Goal: Information Seeking & Learning: Learn about a topic

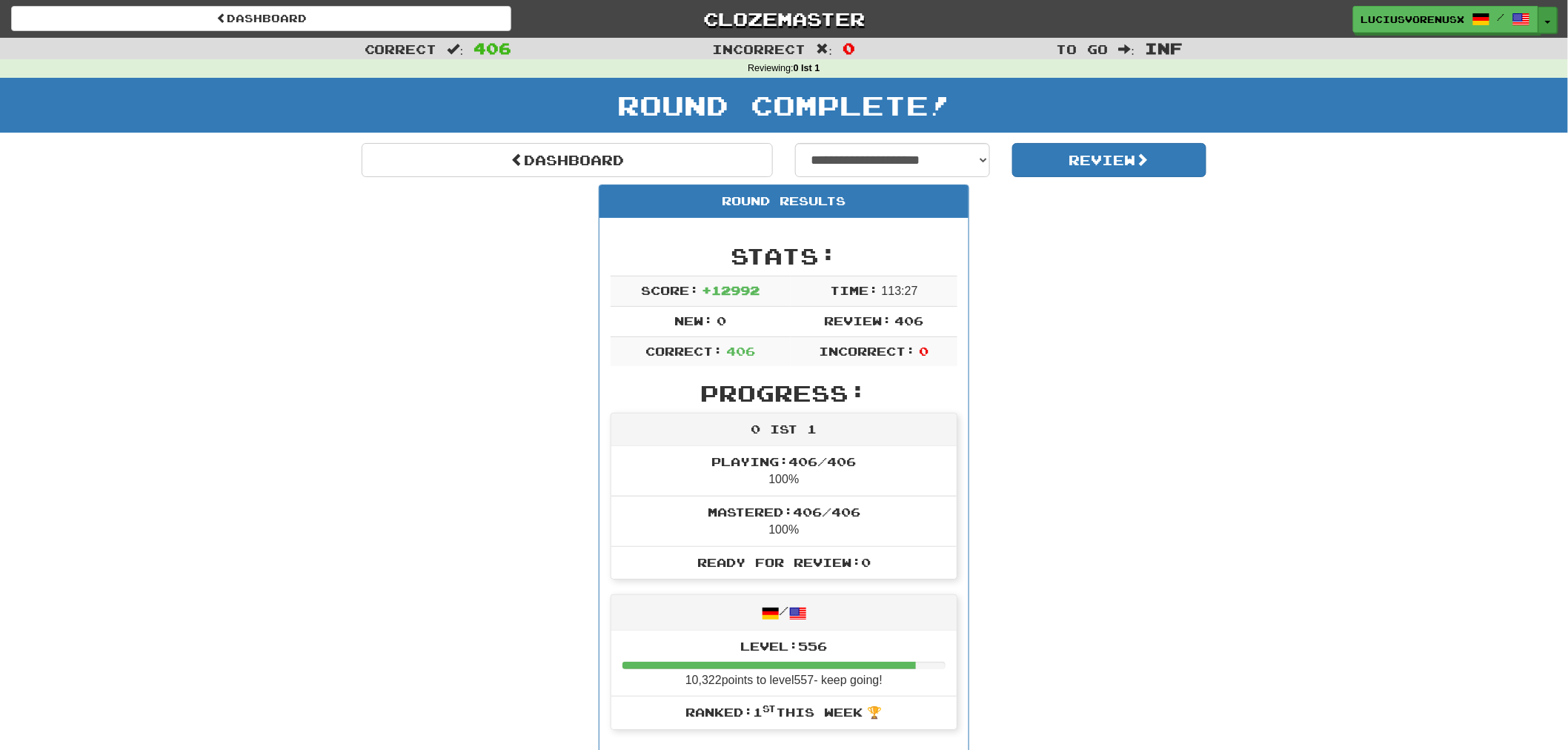
click at [1545, 18] on button "Toggle Dropdown" at bounding box center [1548, 20] width 19 height 27
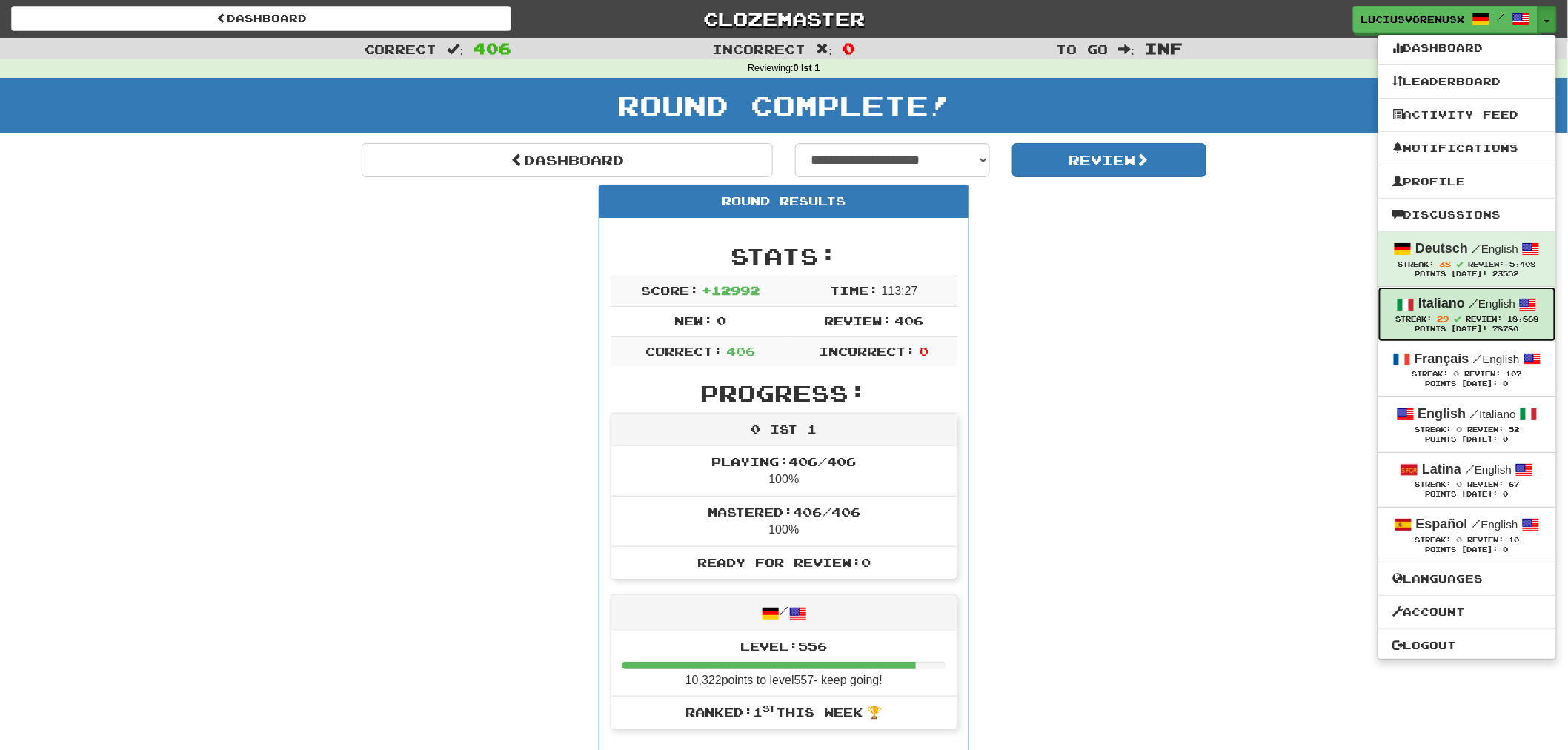
click at [1417, 292] on link "Italiano / English Streak: 29 Review: 18,868 Points Today: 78780" at bounding box center [1467, 313] width 178 height 54
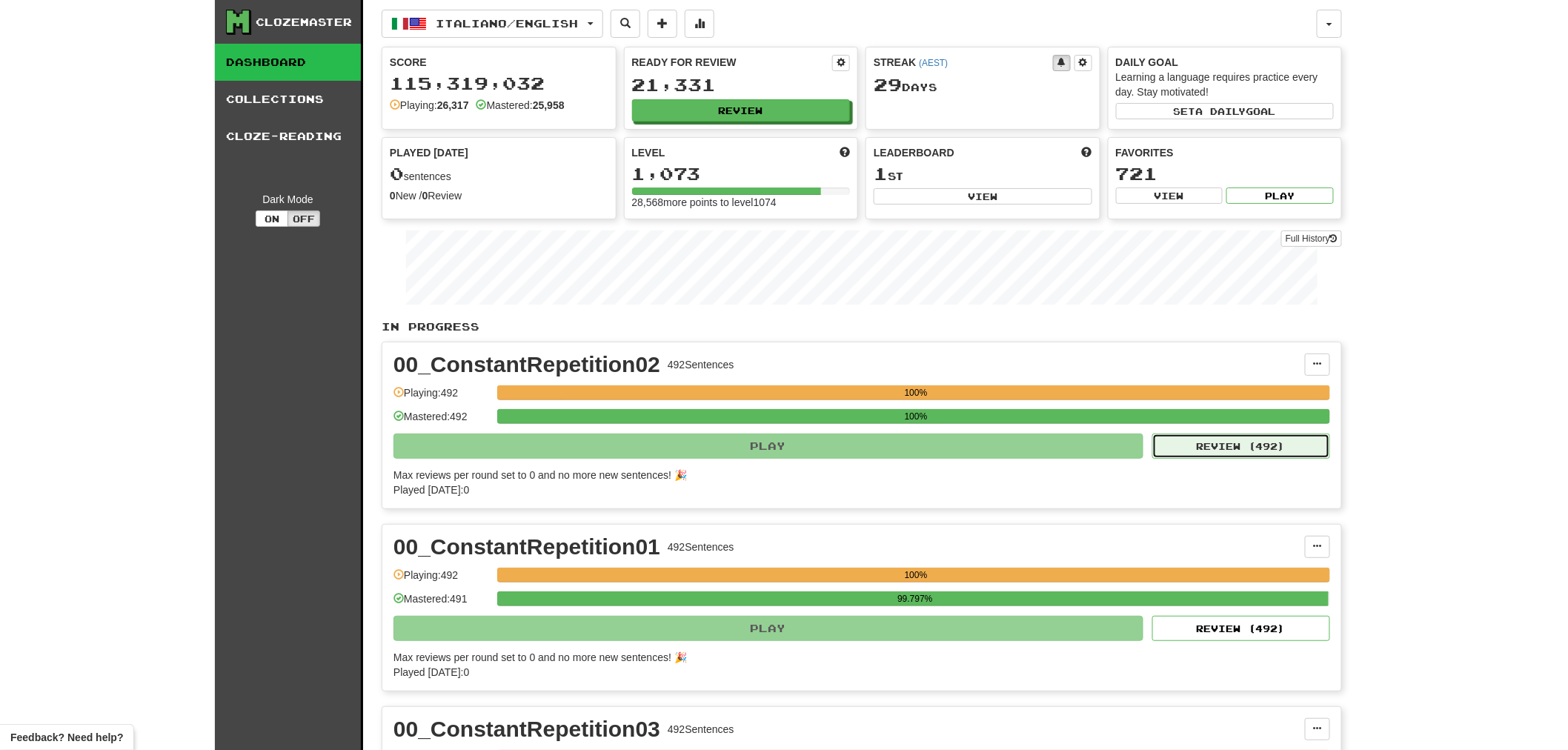
click at [1252, 445] on button "Review ( 492 )" at bounding box center [1241, 446] width 178 height 25
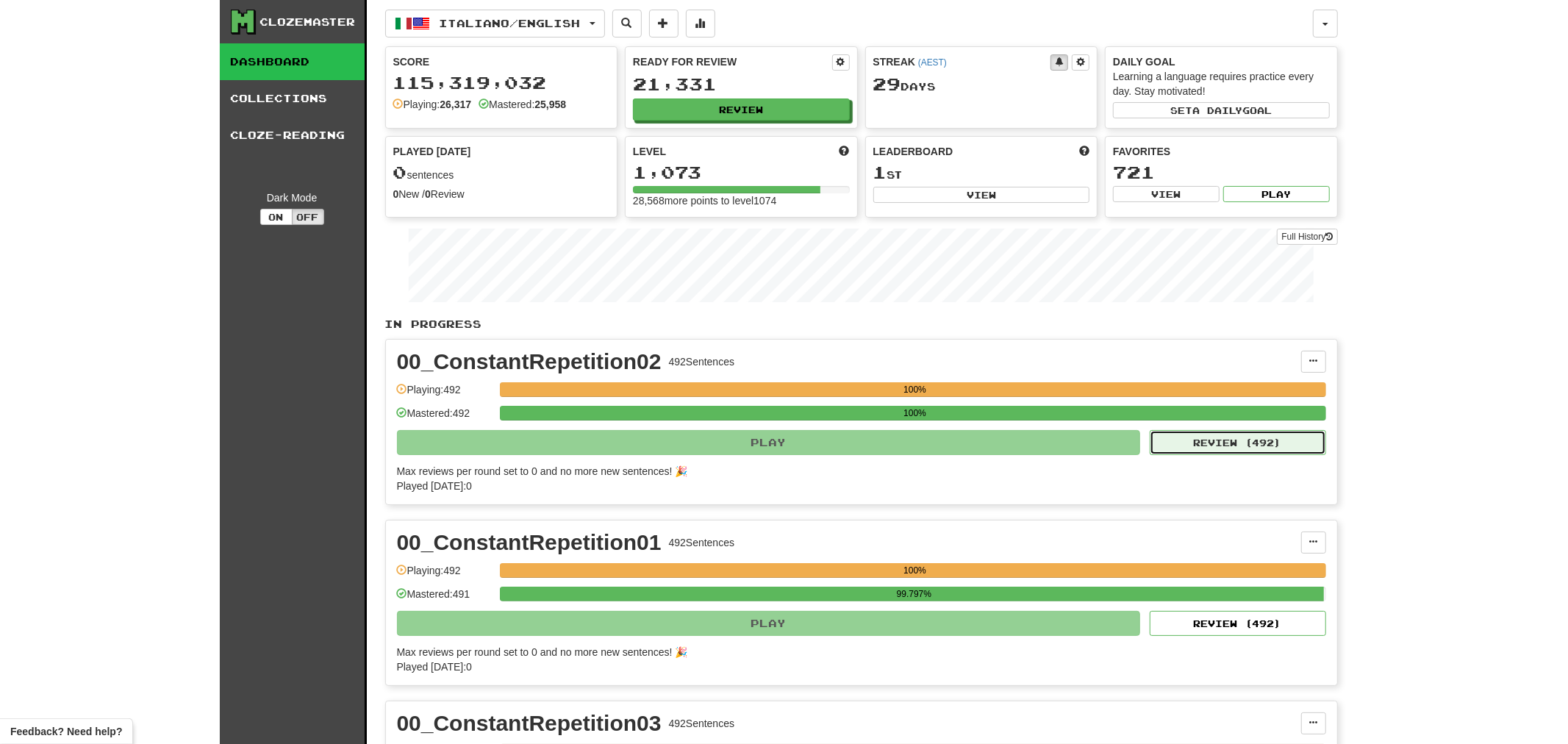
select select "********"
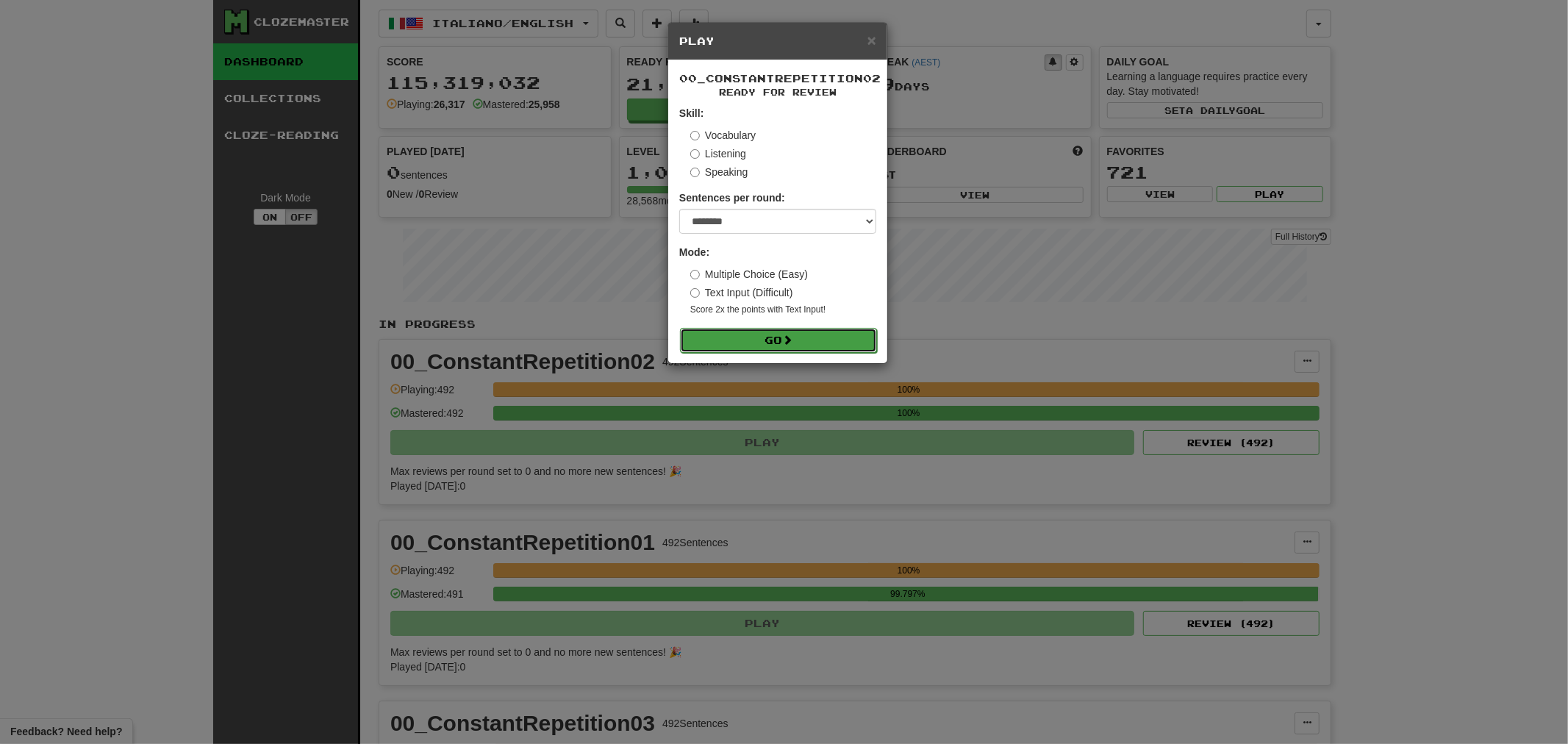
click at [760, 334] on button "Go" at bounding box center [779, 340] width 197 height 25
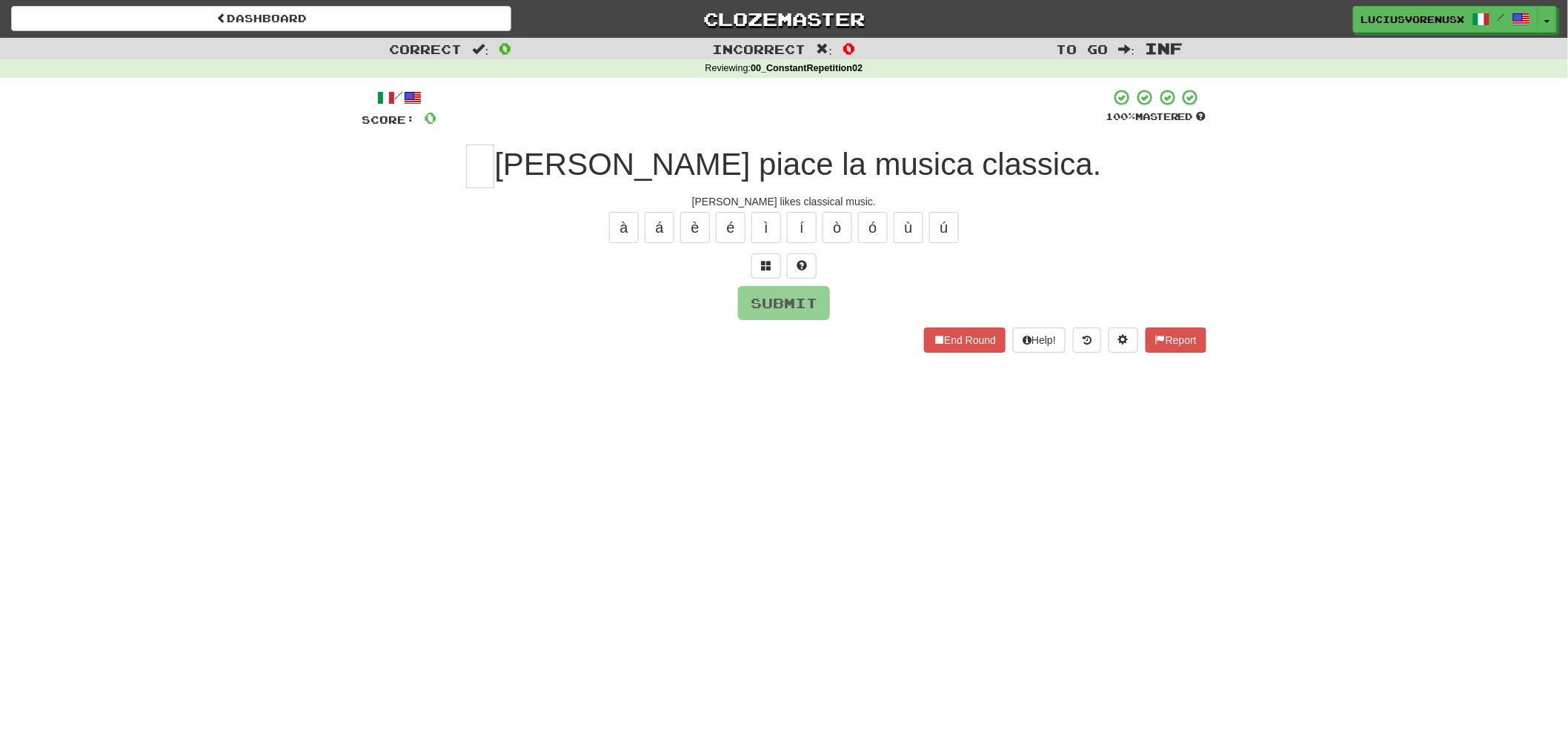
click at [41, 342] on div "Correct : 0 Incorrect : 0 To go : Inf Reviewing : 00_ConstantRepetition02 / Sco…" at bounding box center [784, 205] width 1568 height 335
click at [494, 167] on input "text" at bounding box center [480, 167] width 28 height 44
type input "*"
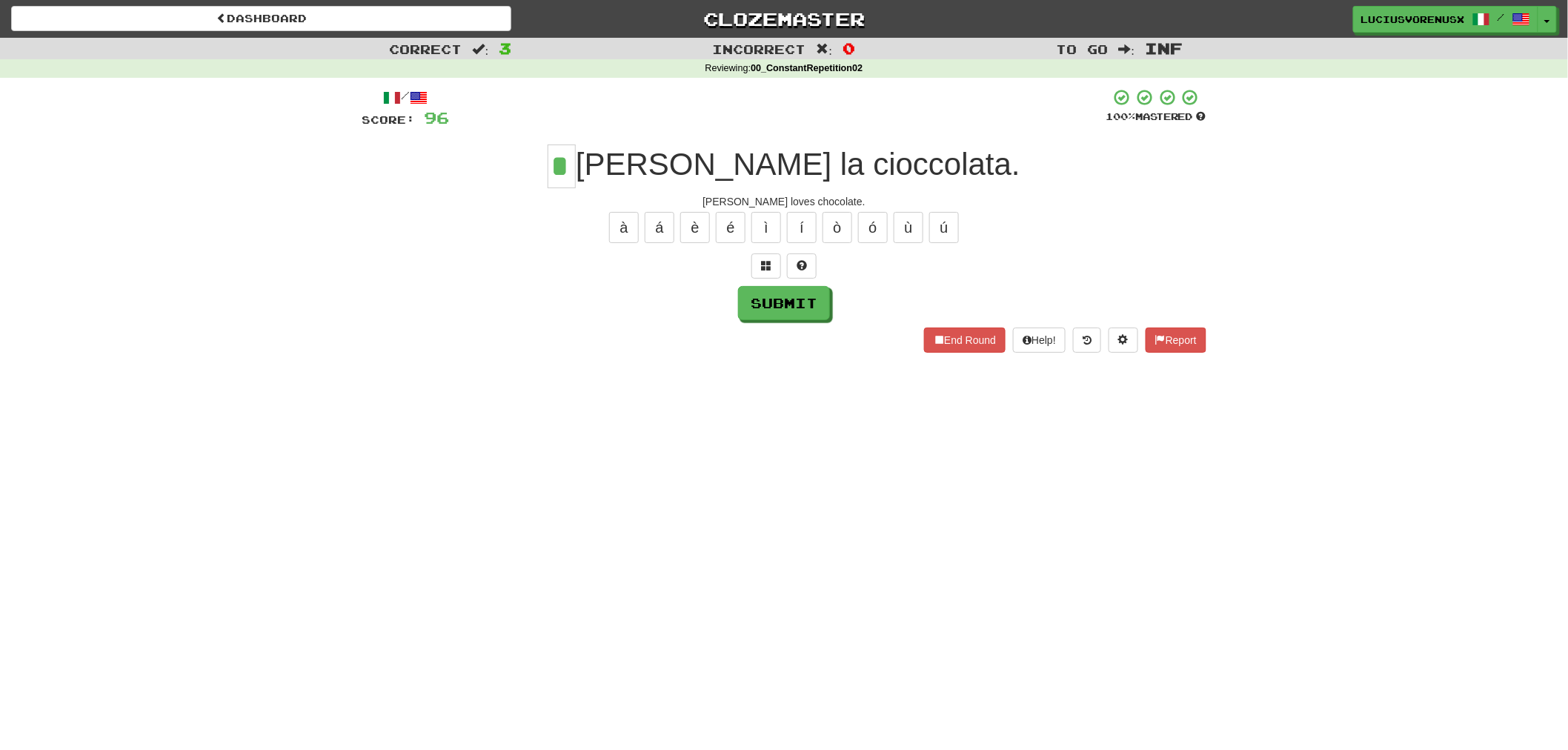
type input "*"
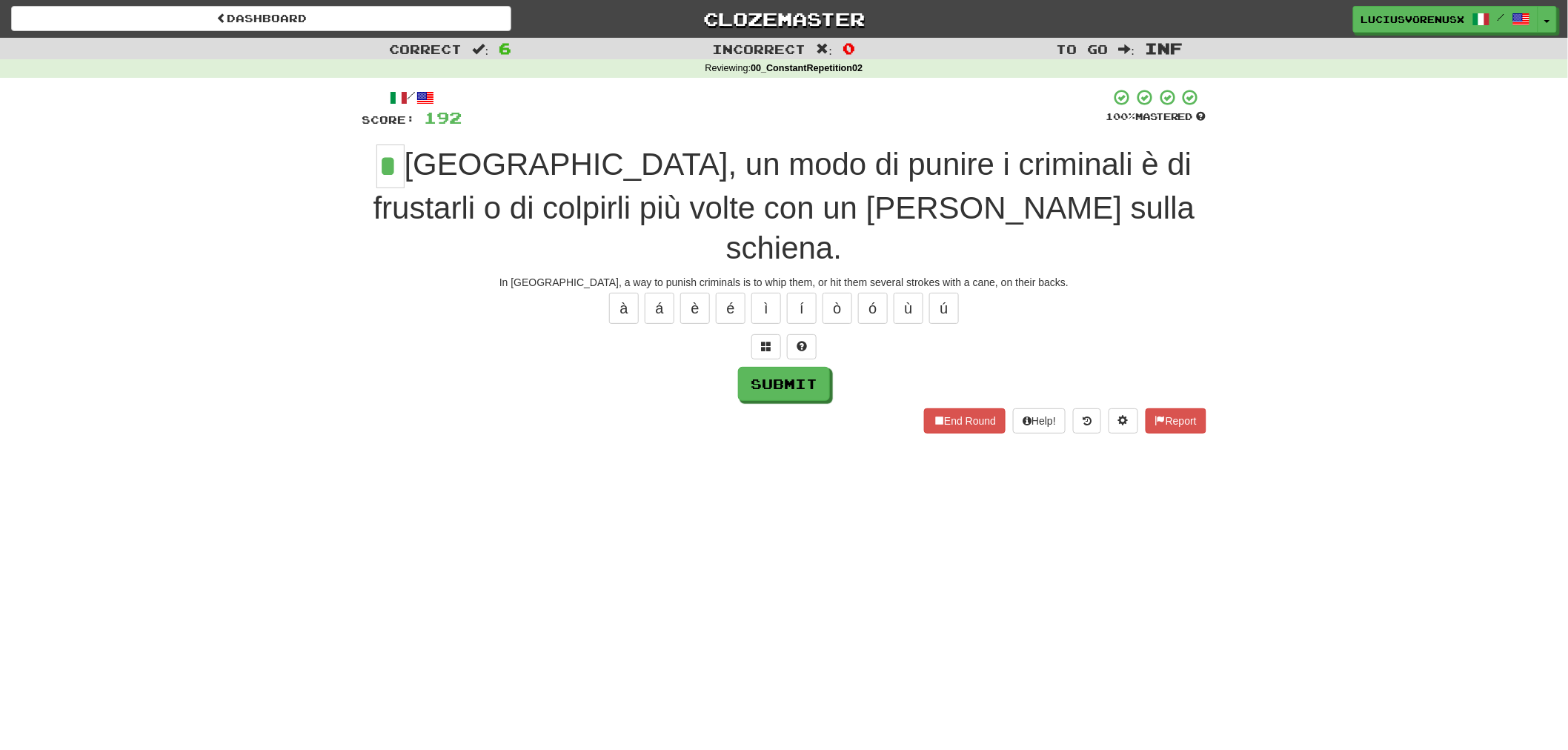
type input "*"
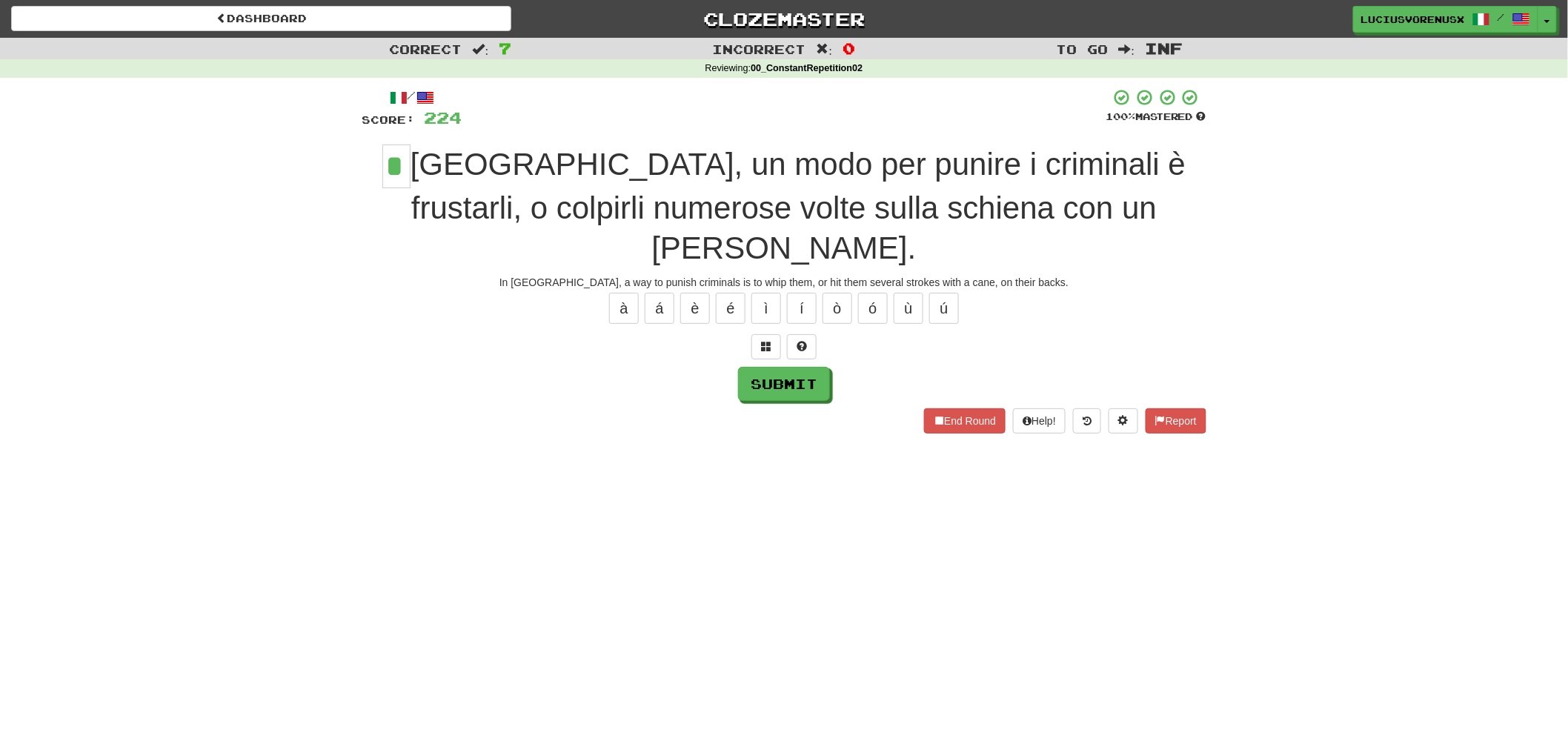
type input "*"
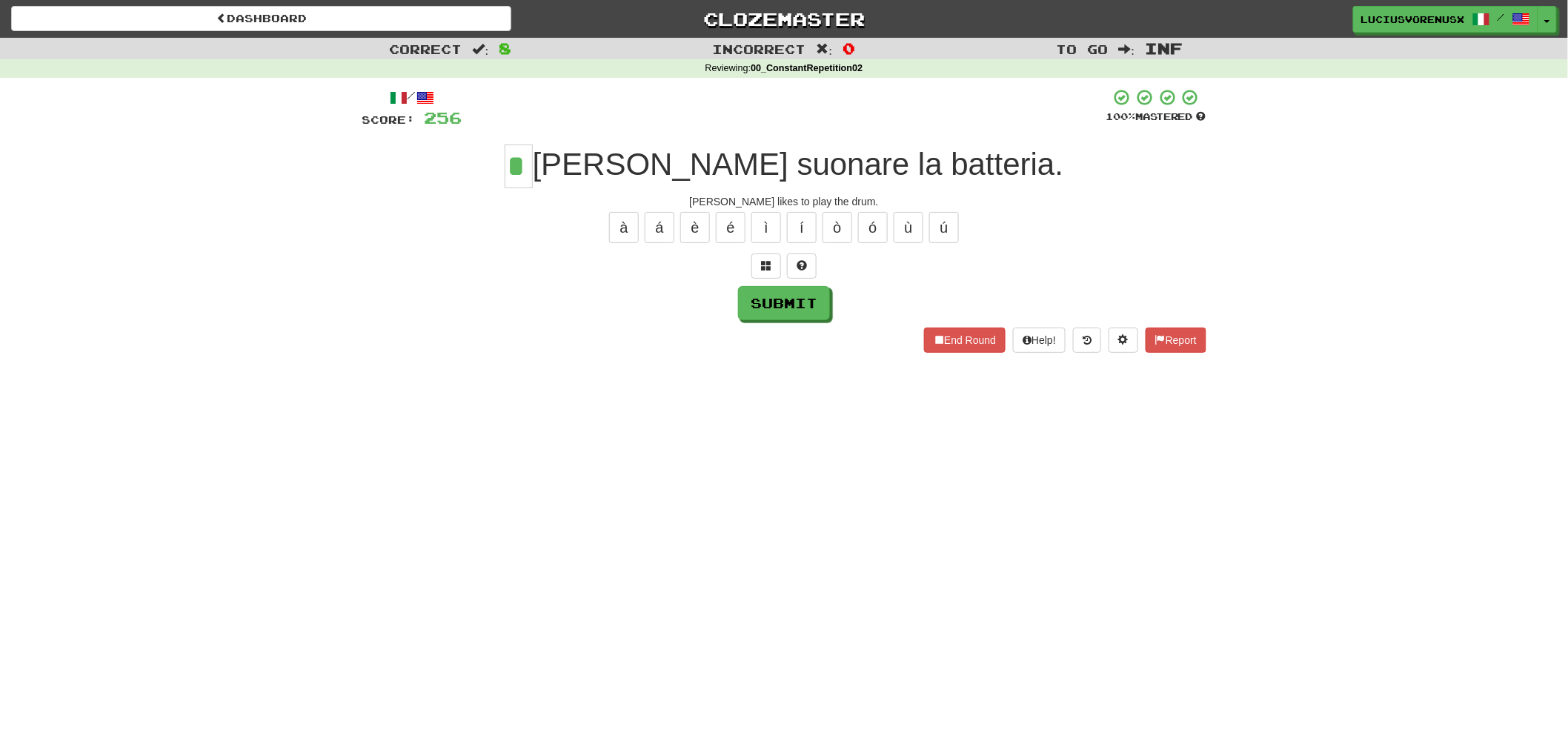
type input "*"
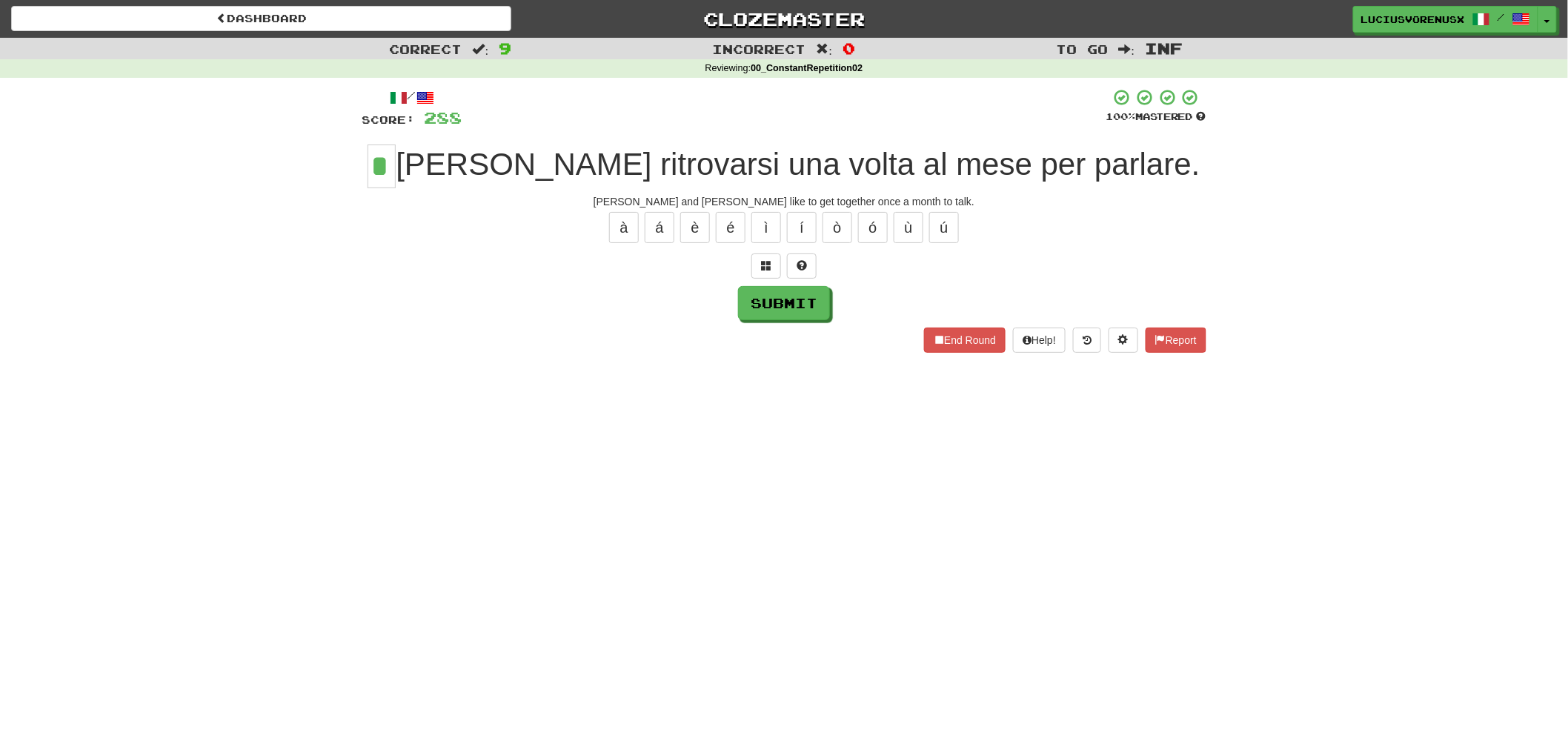
type input "*"
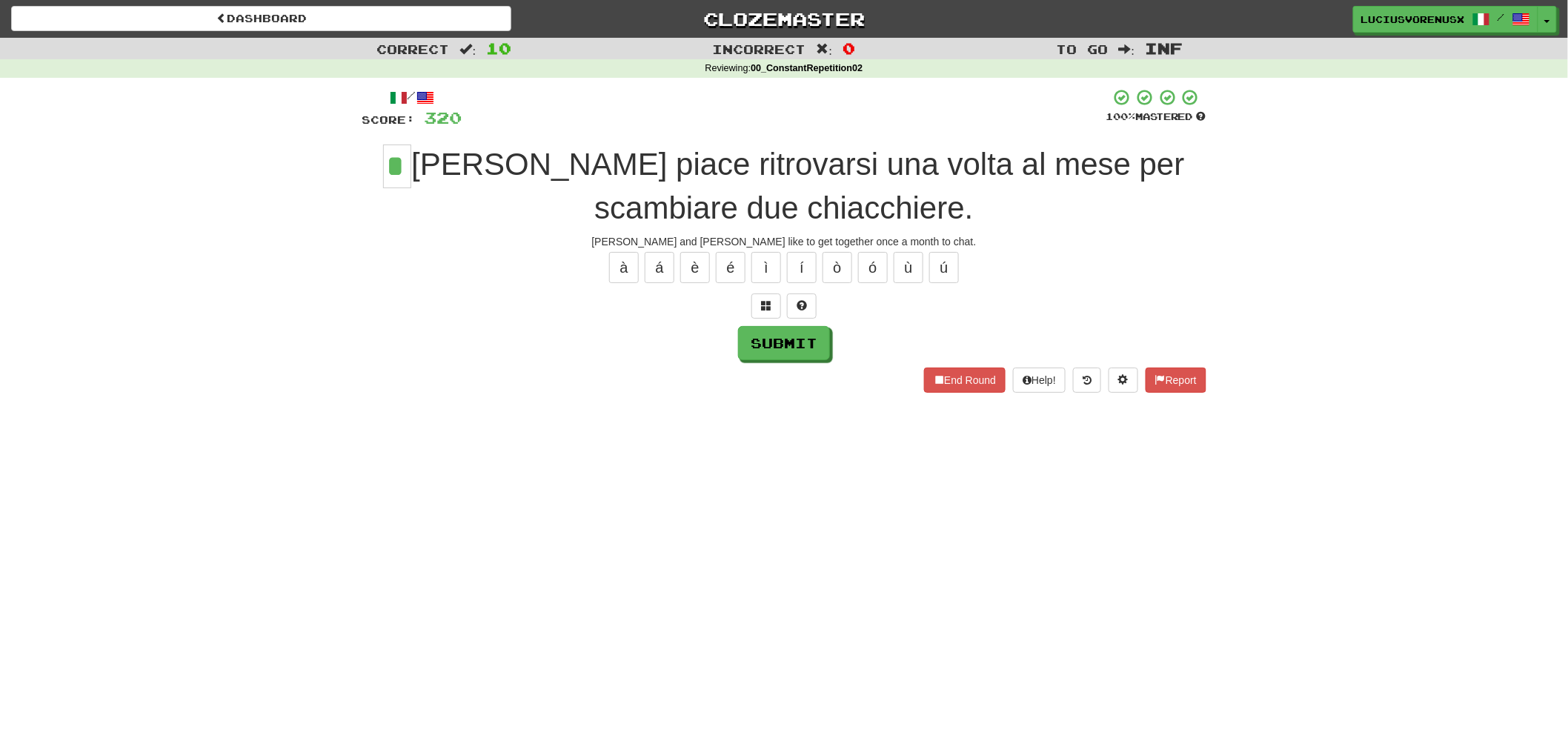
type input "*"
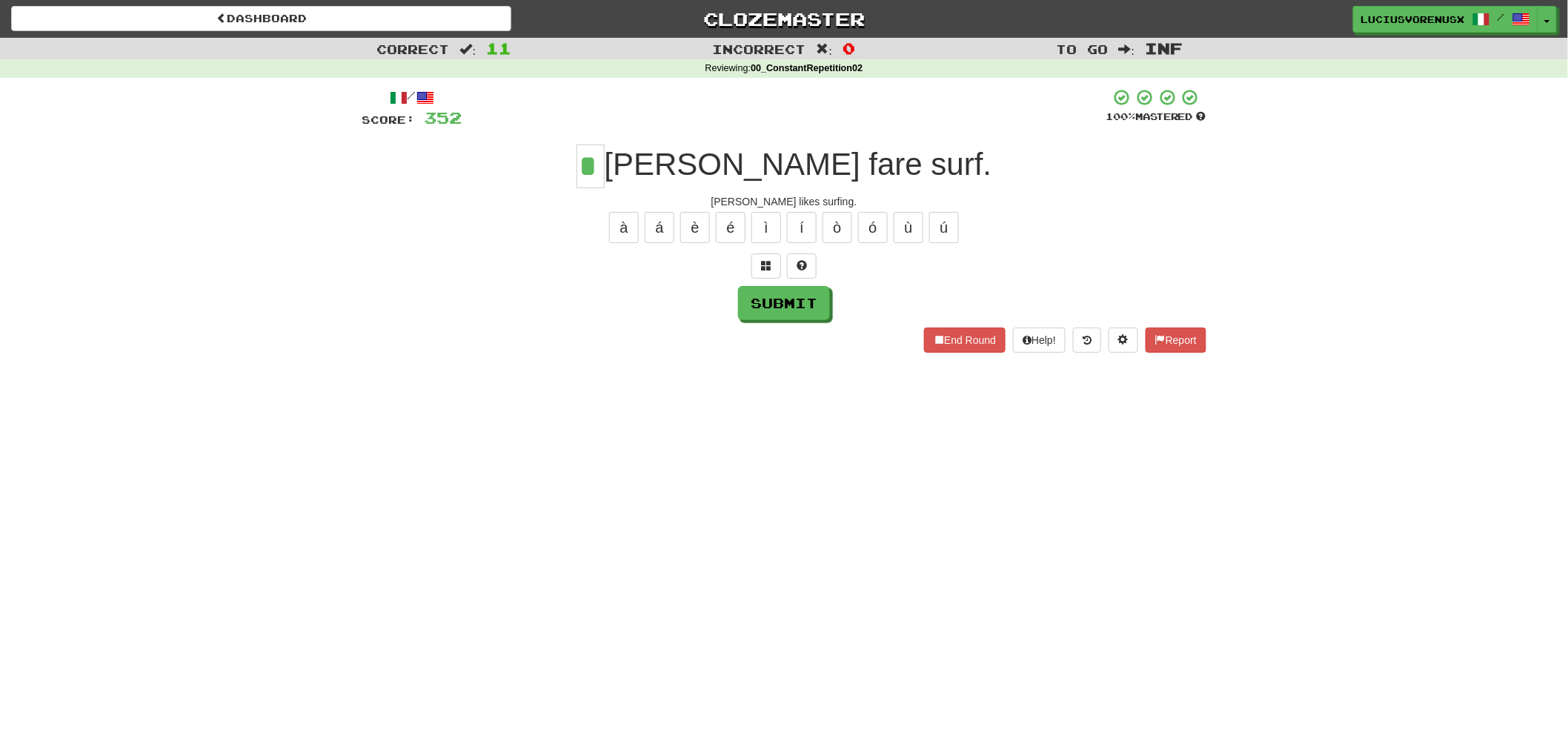
type input "*"
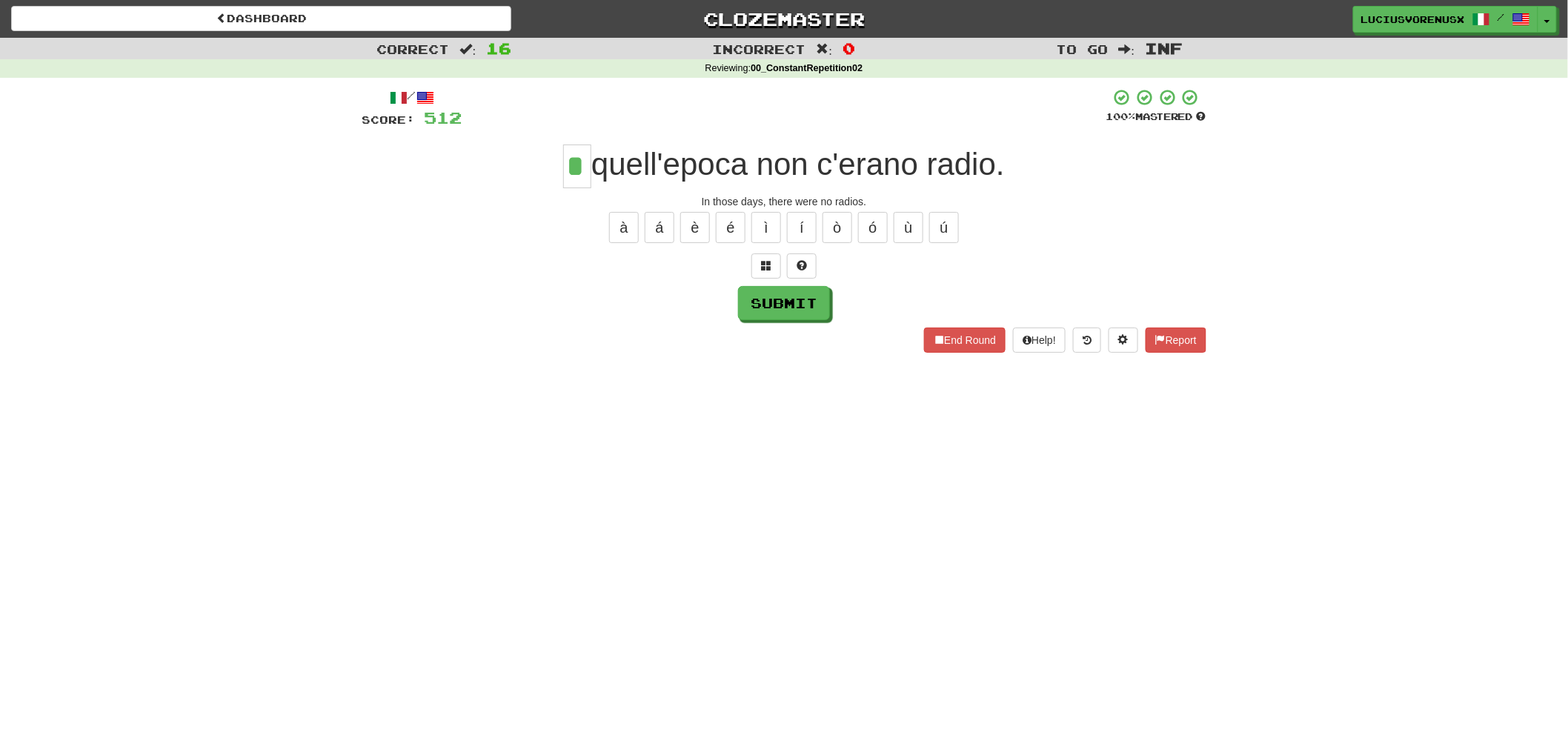
type input "*"
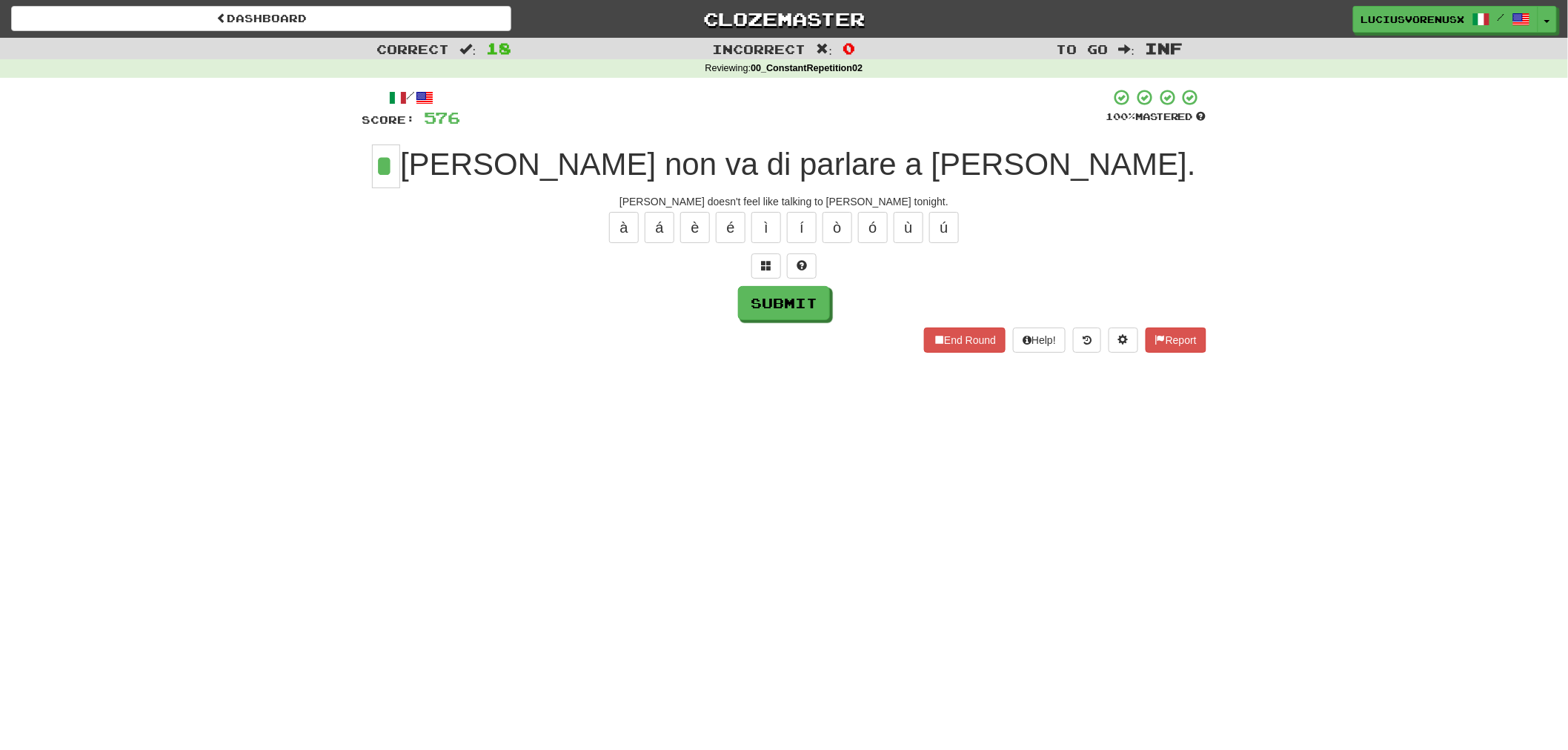
type input "*"
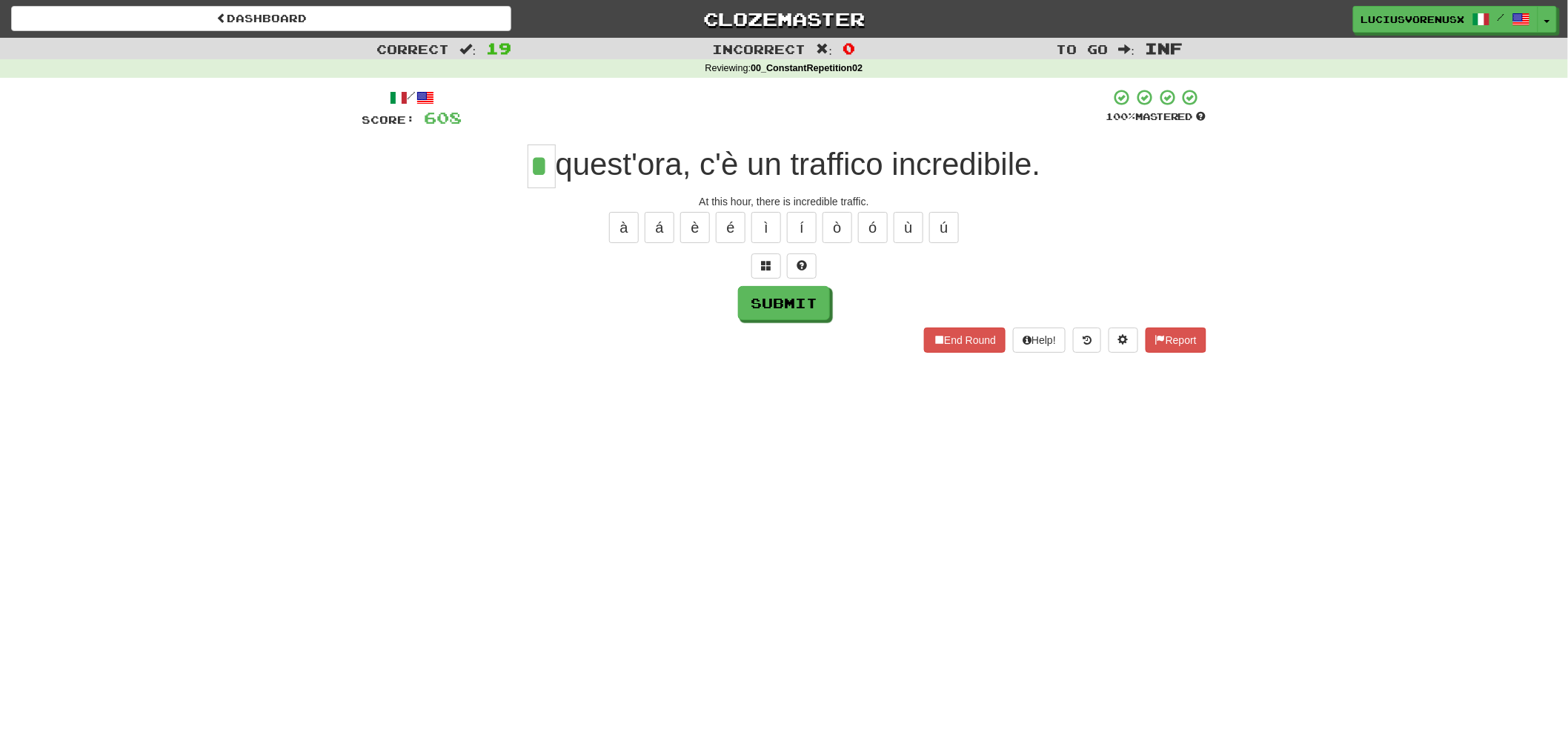
type input "*"
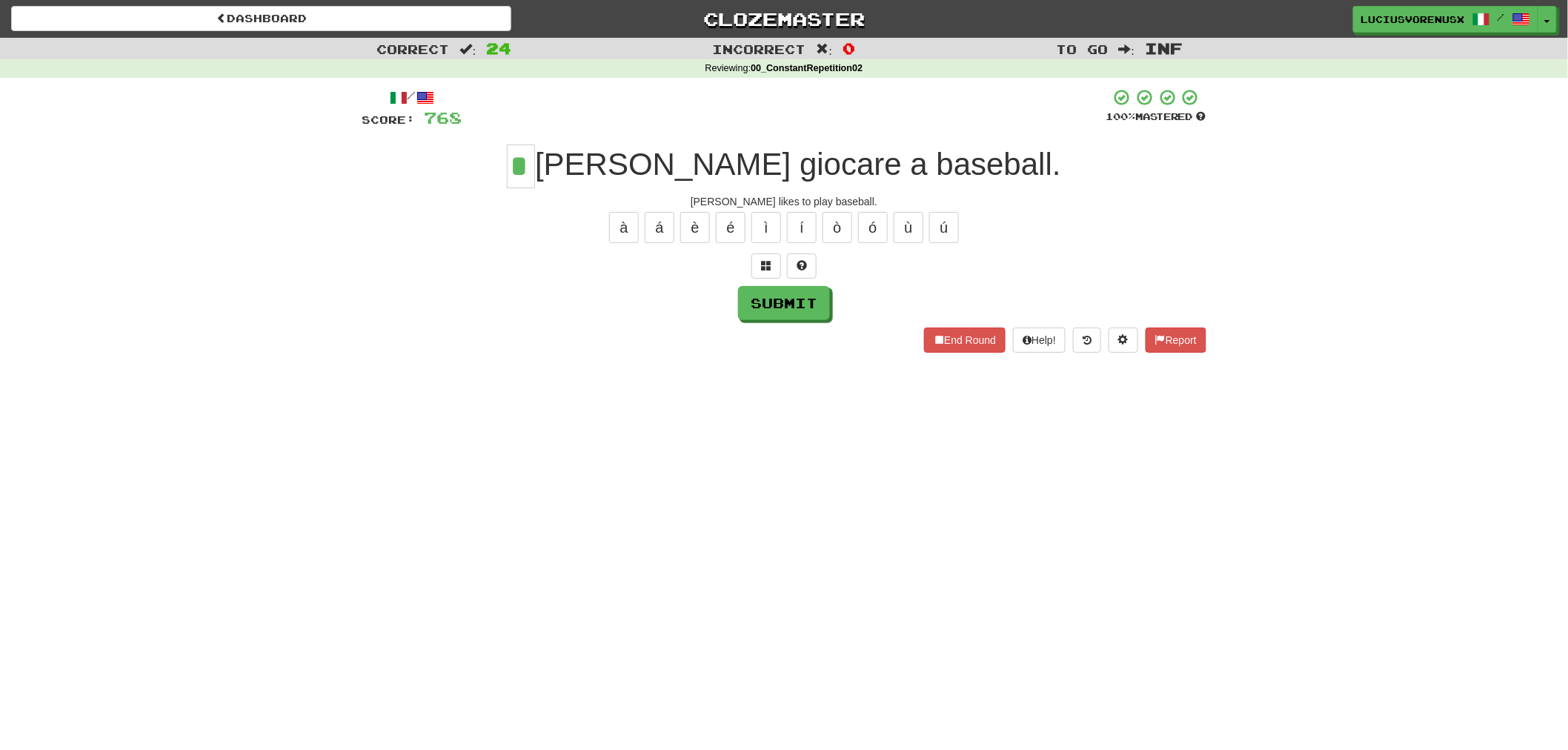
type input "*"
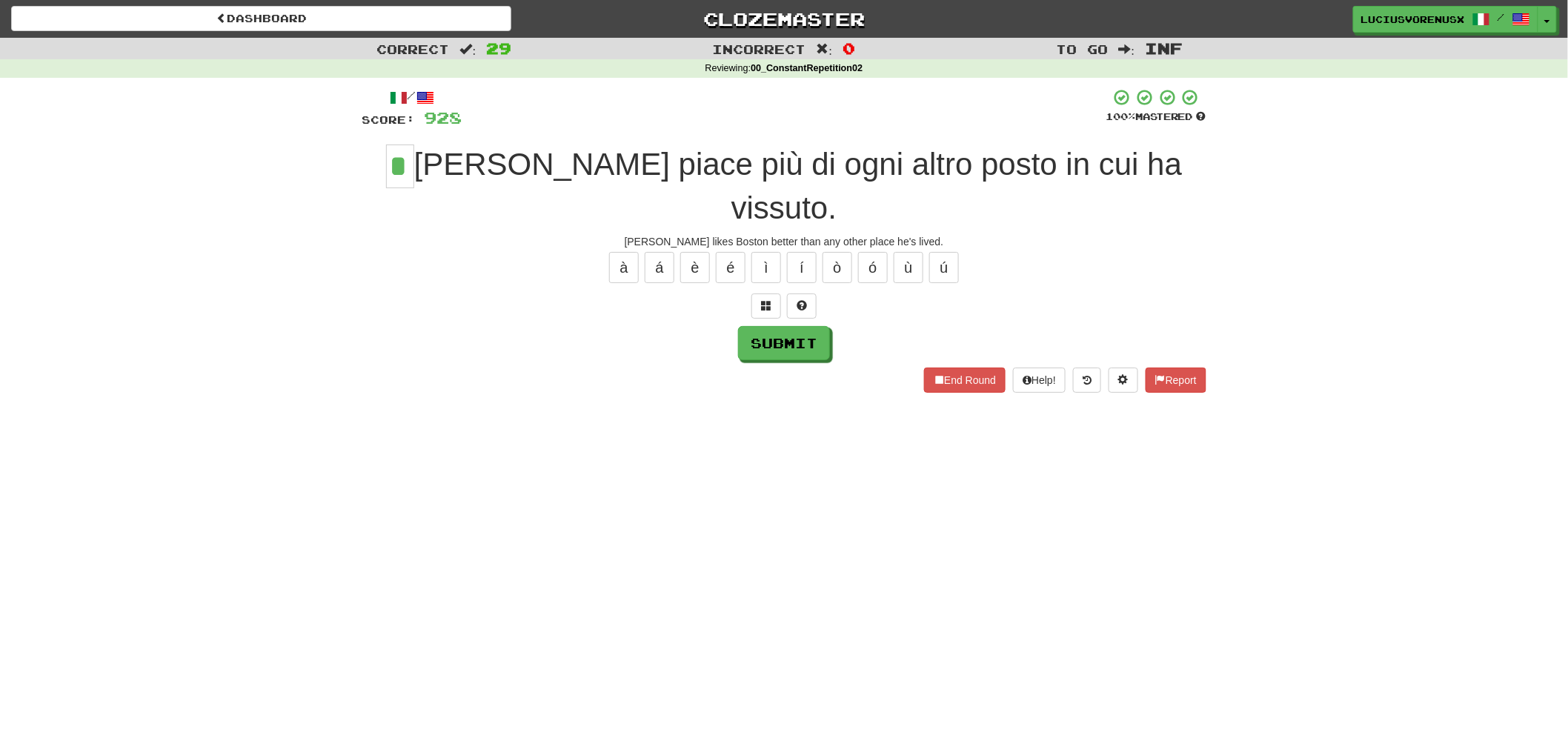
type input "*"
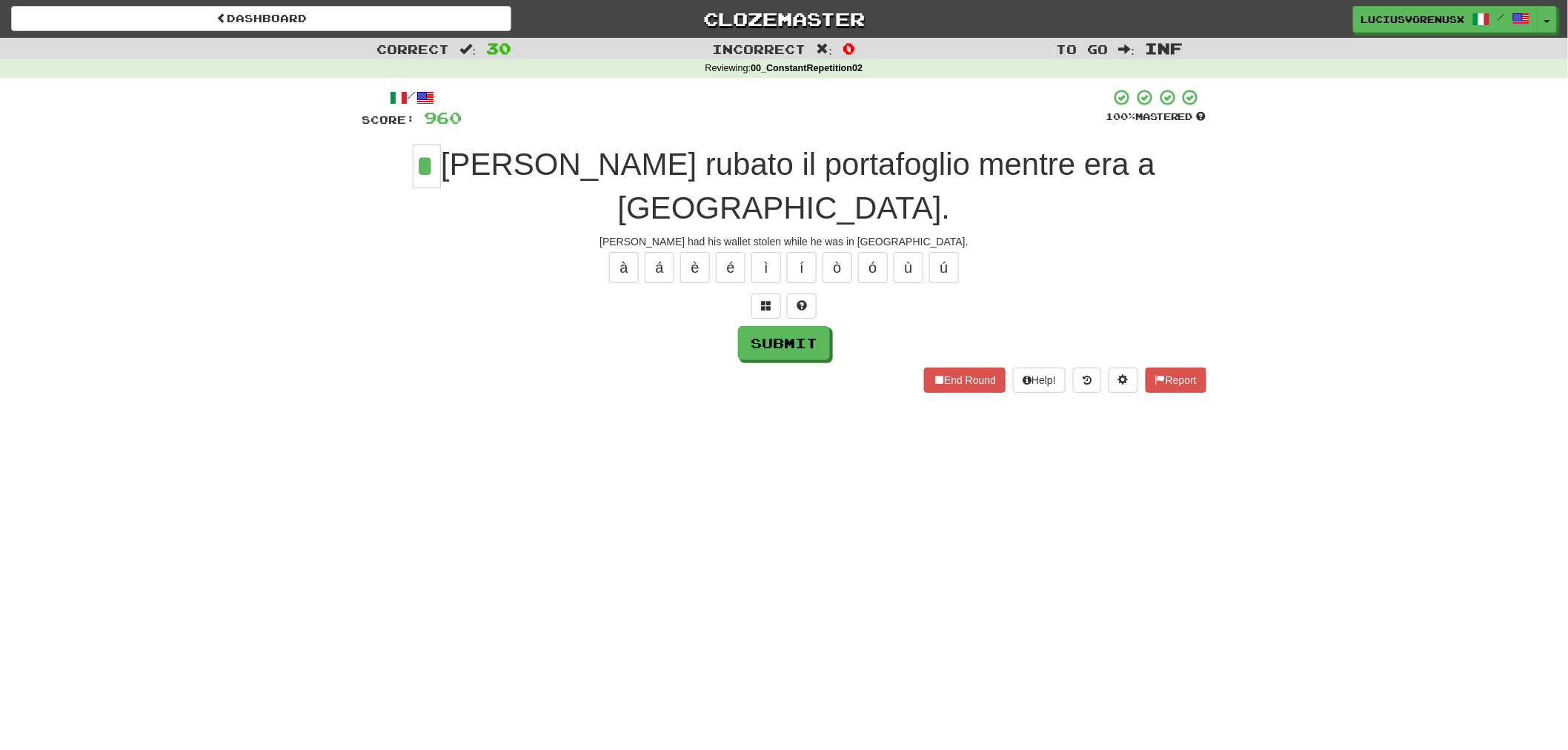
type input "*"
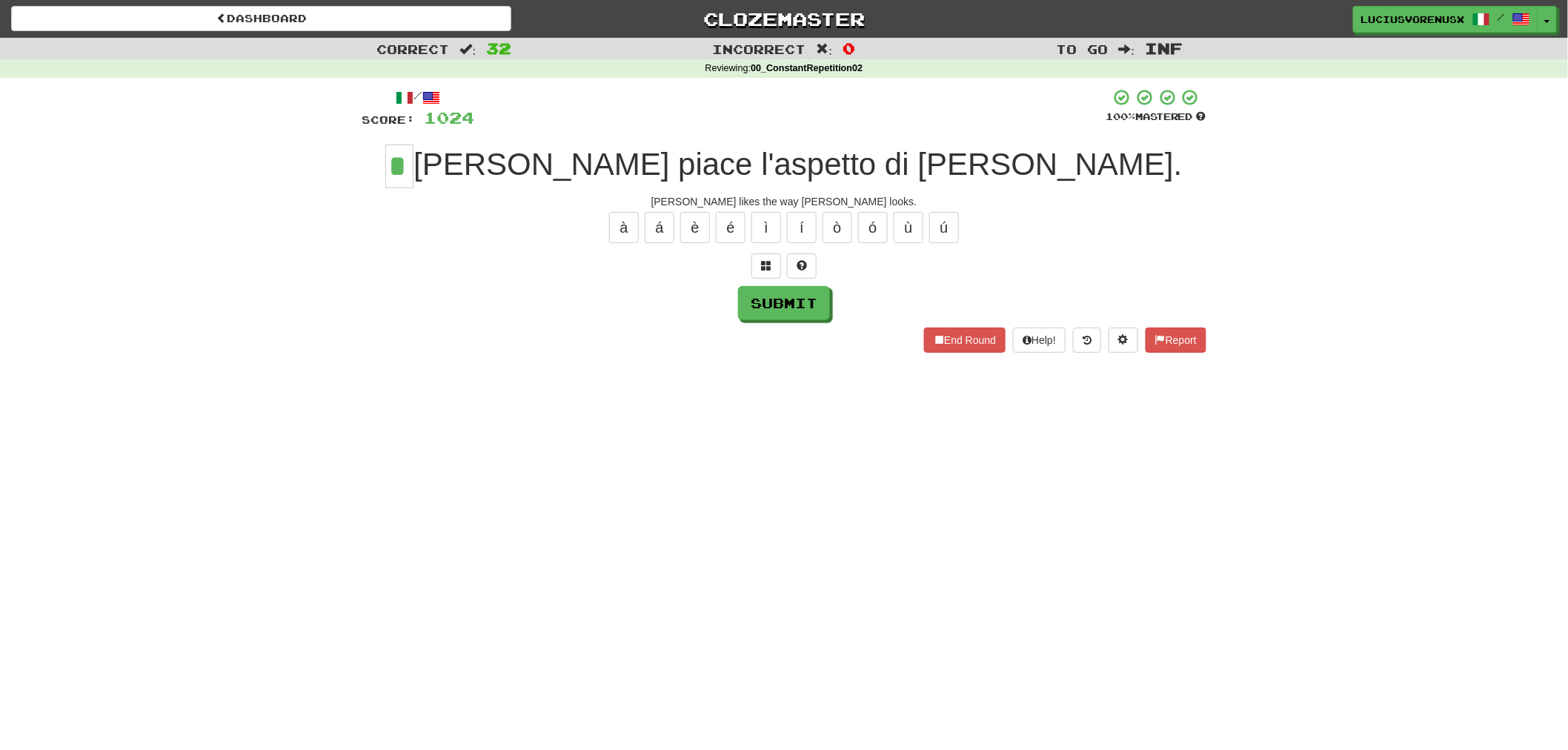
type input "*"
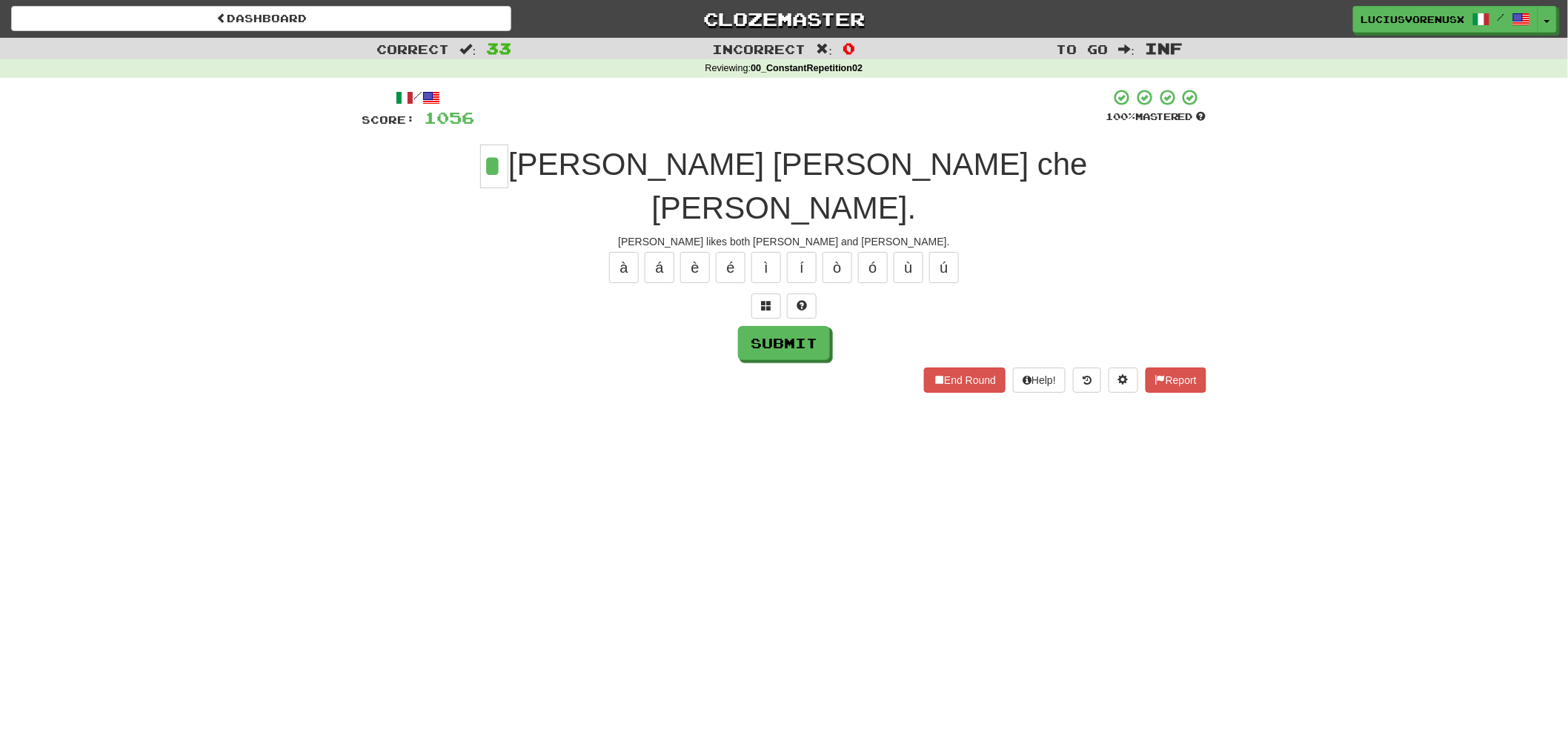
type input "*"
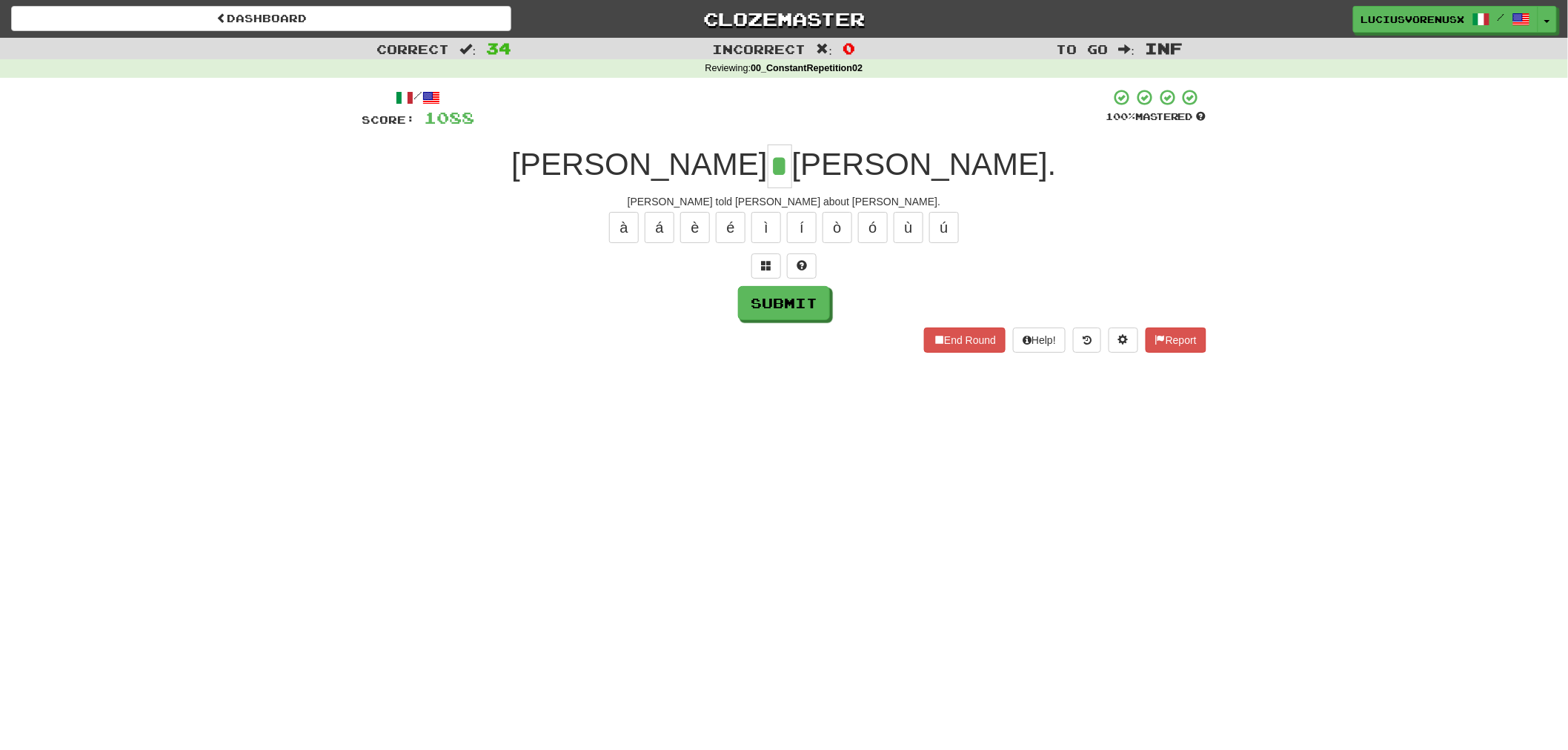
type input "*"
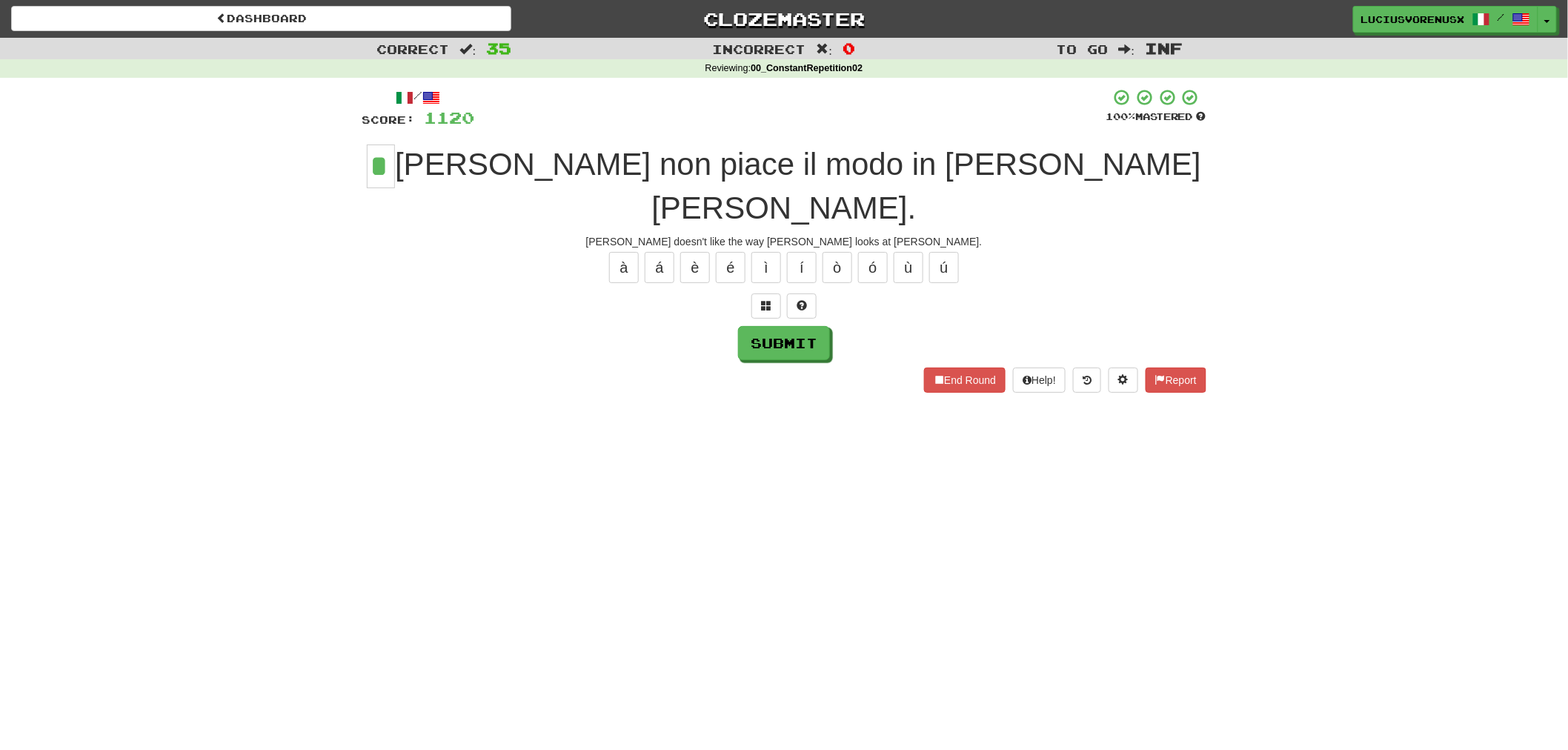
type input "*"
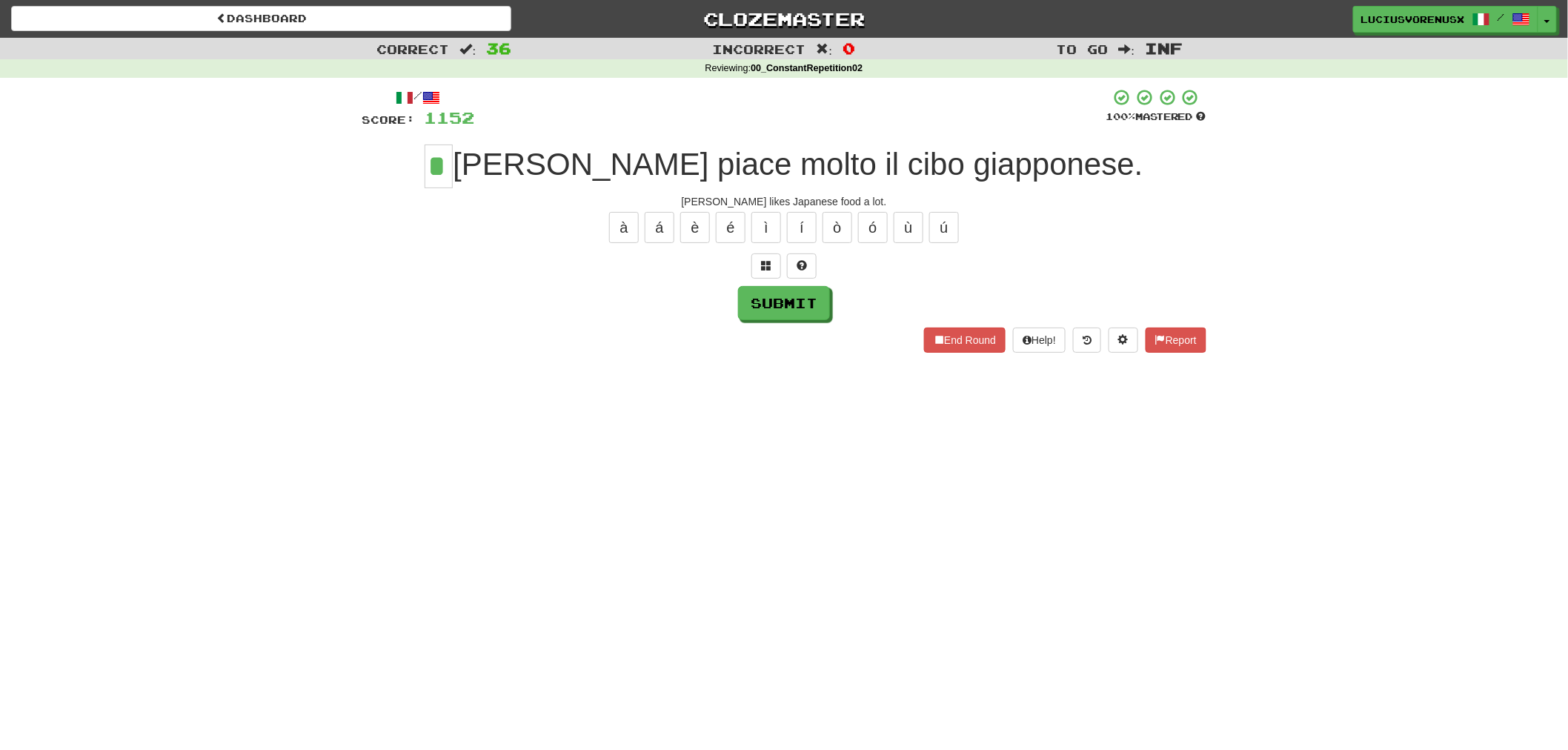
type input "*"
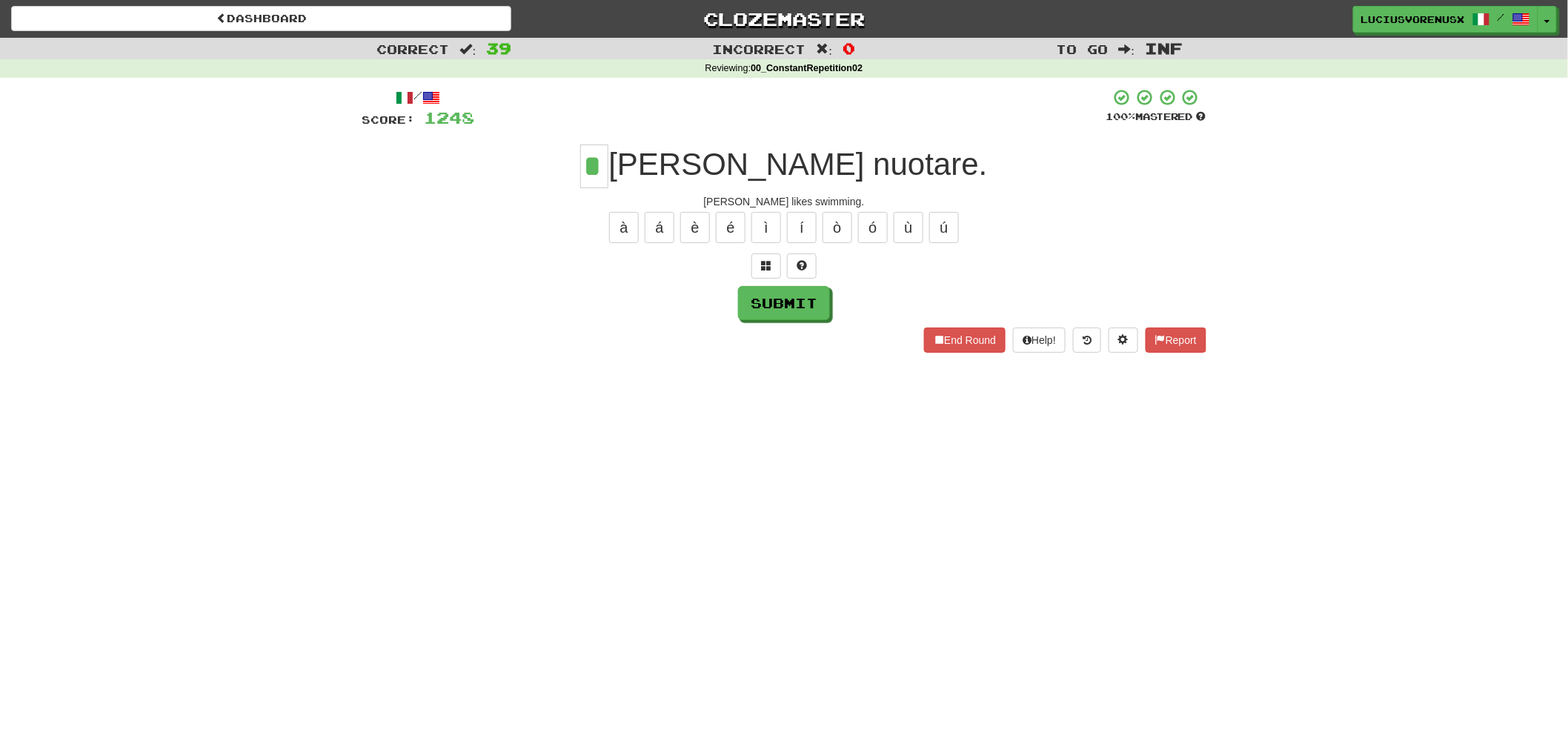
type input "*"
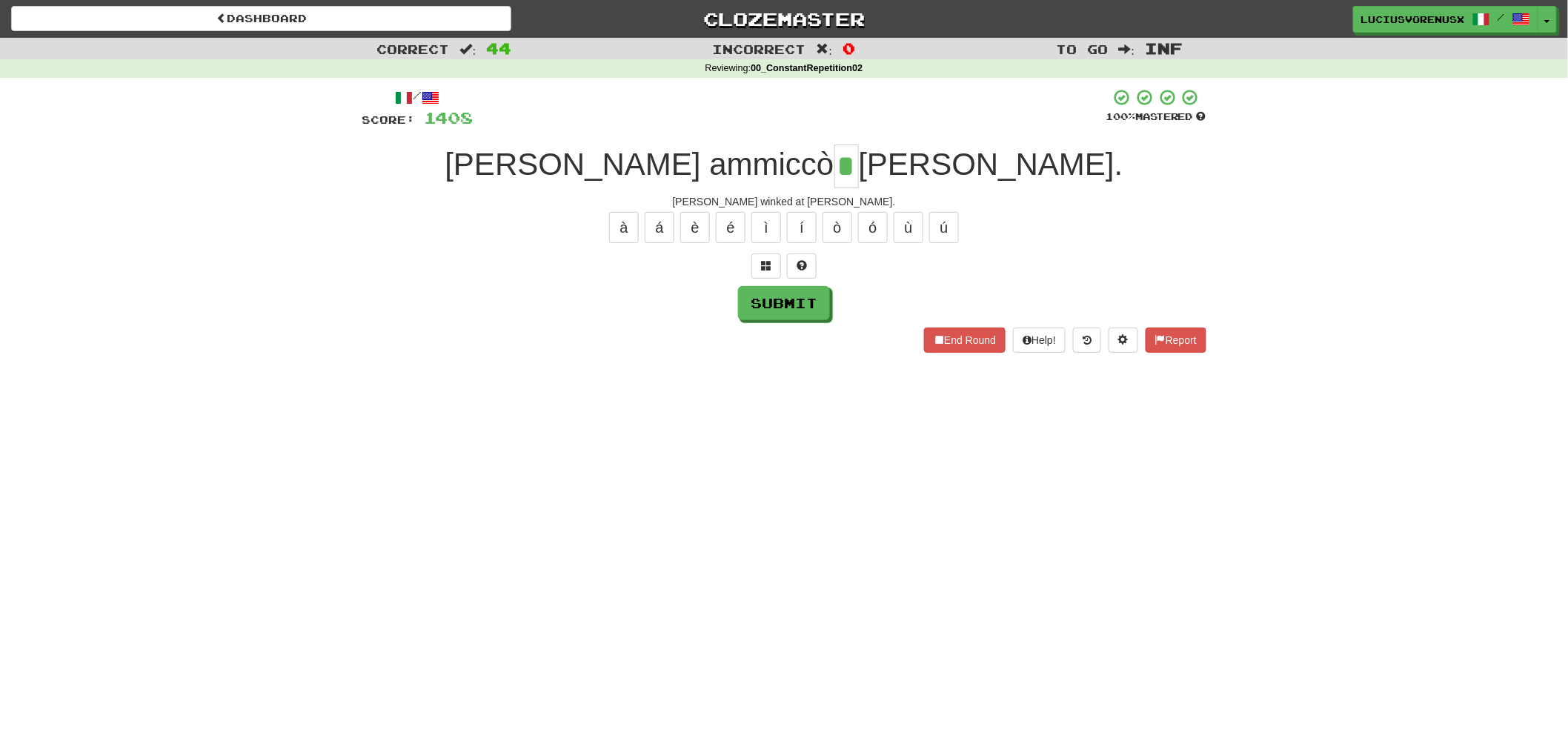
type input "*"
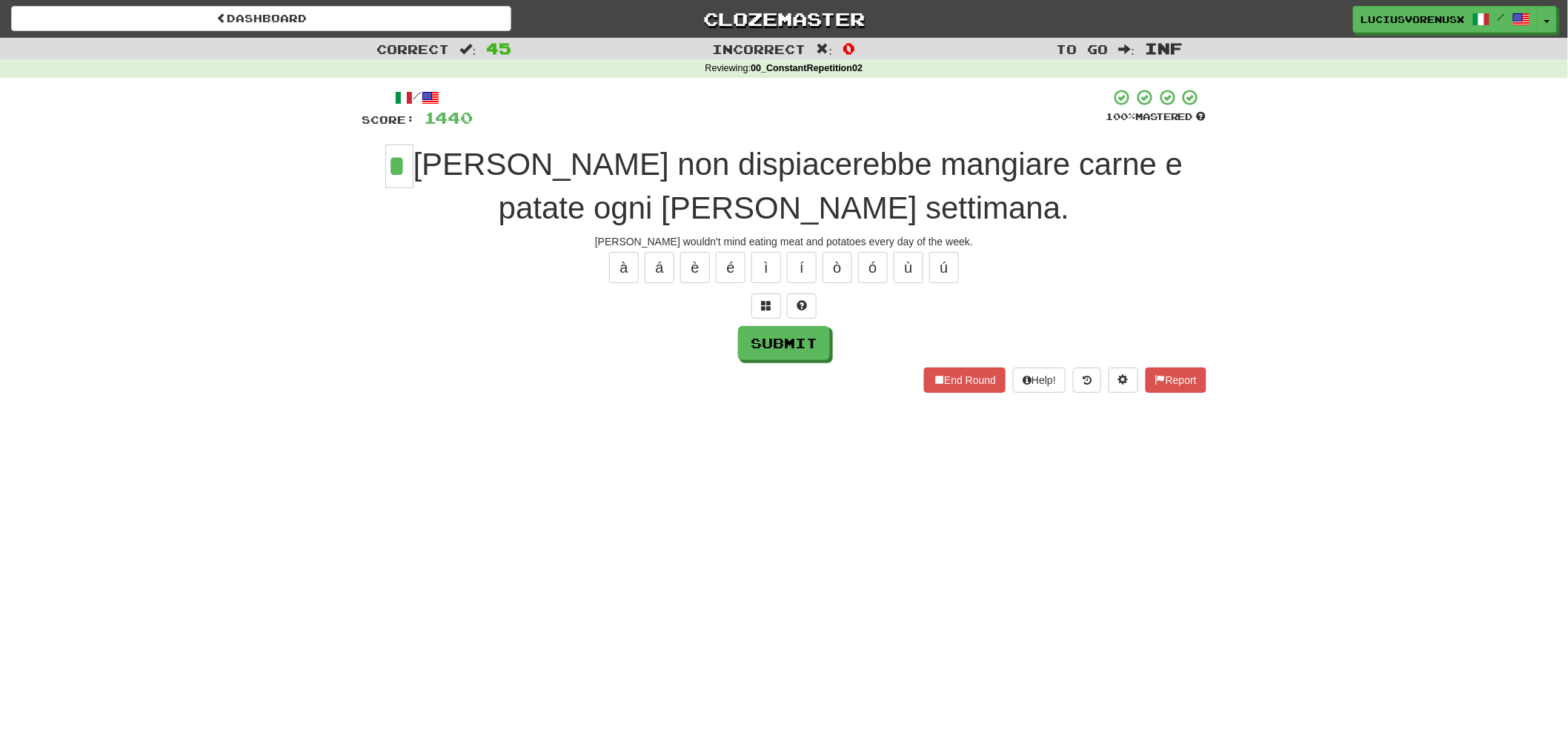
type input "*"
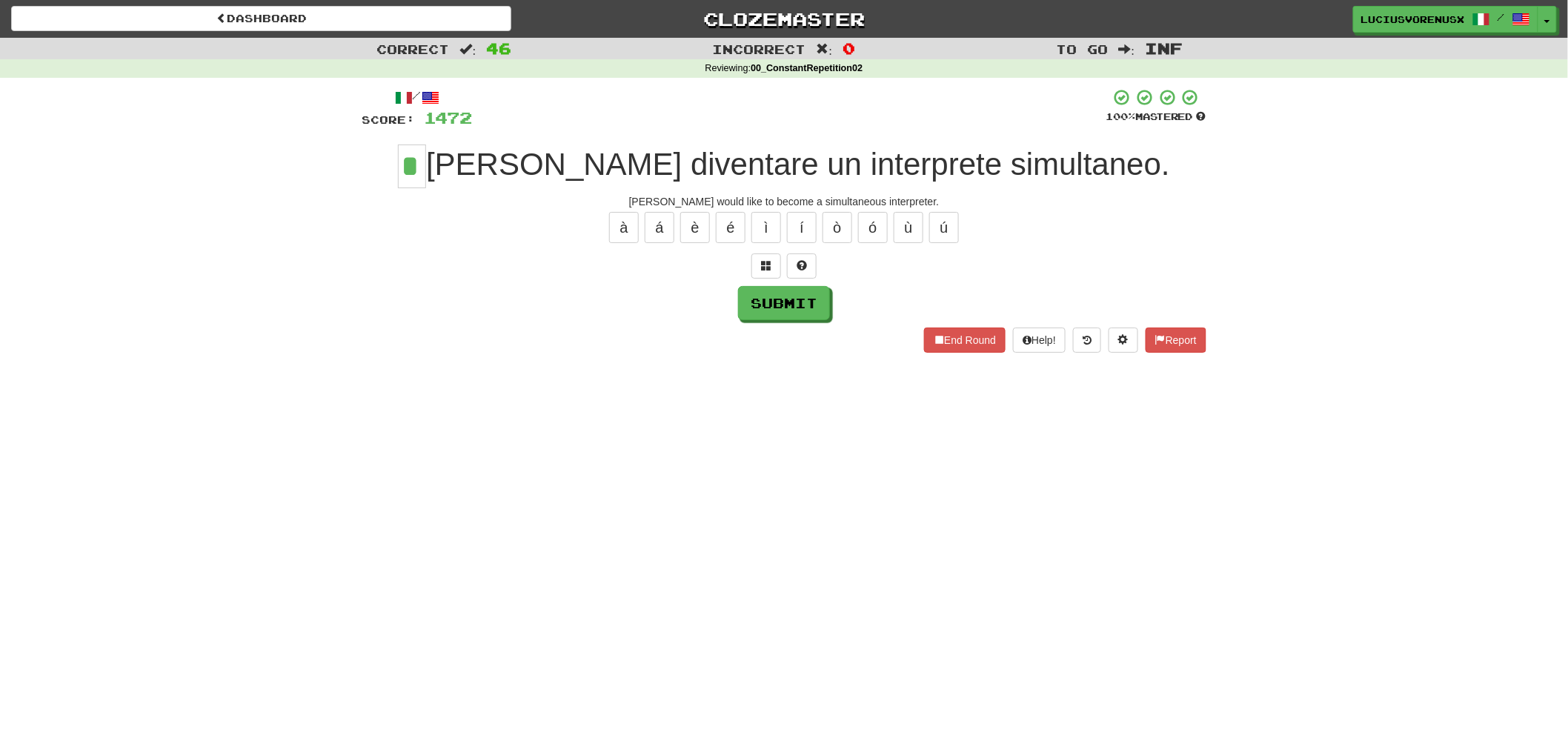
type input "*"
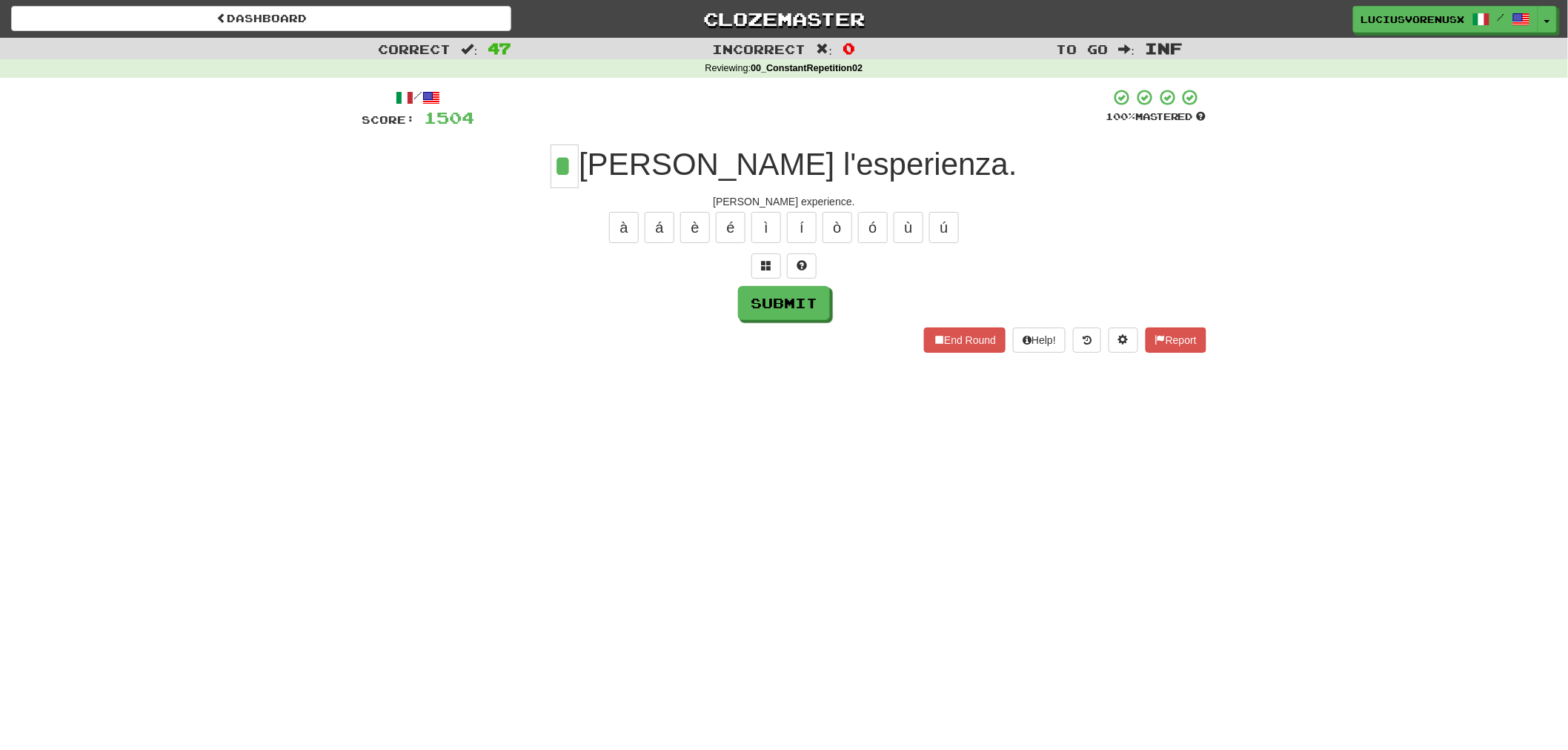
type input "*"
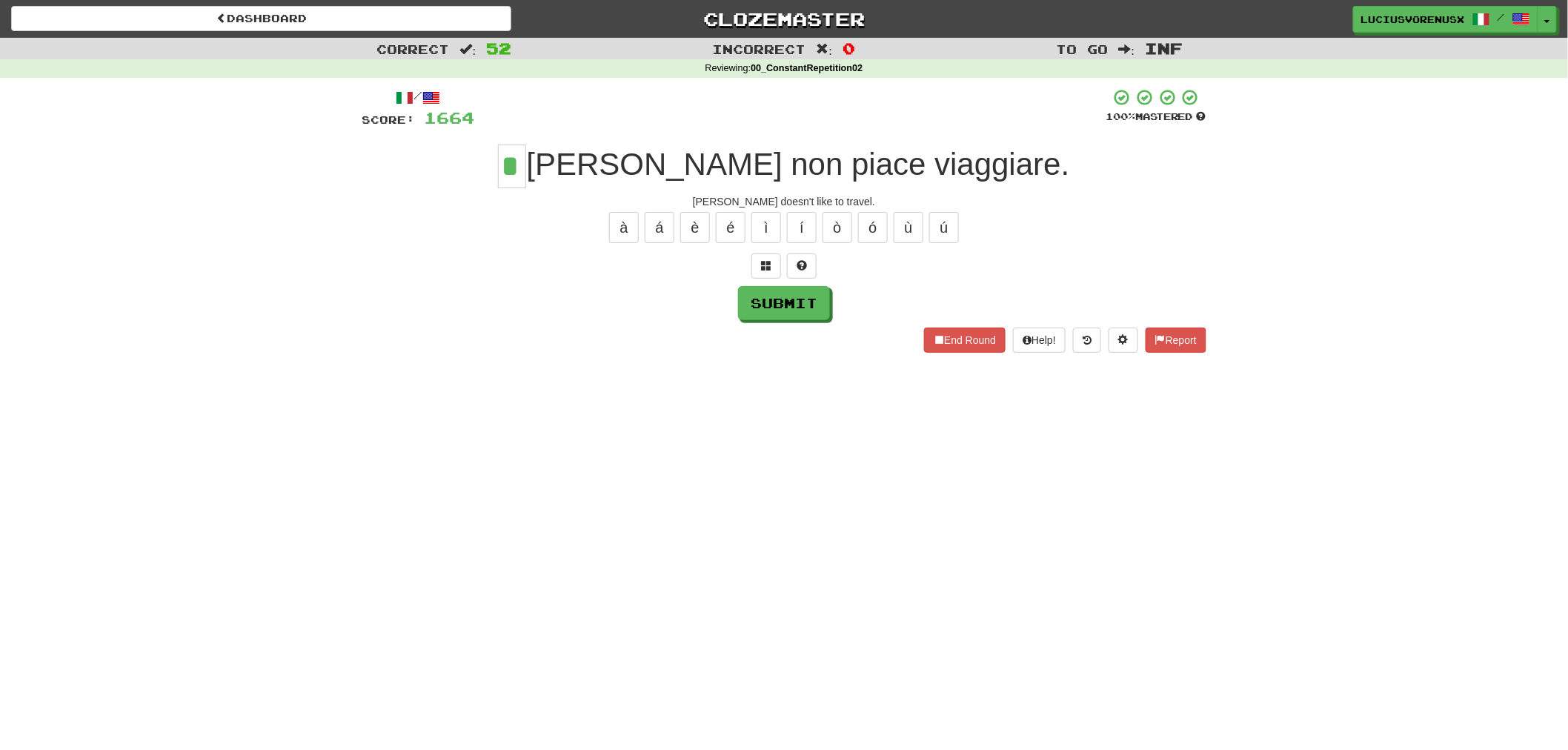
type input "*"
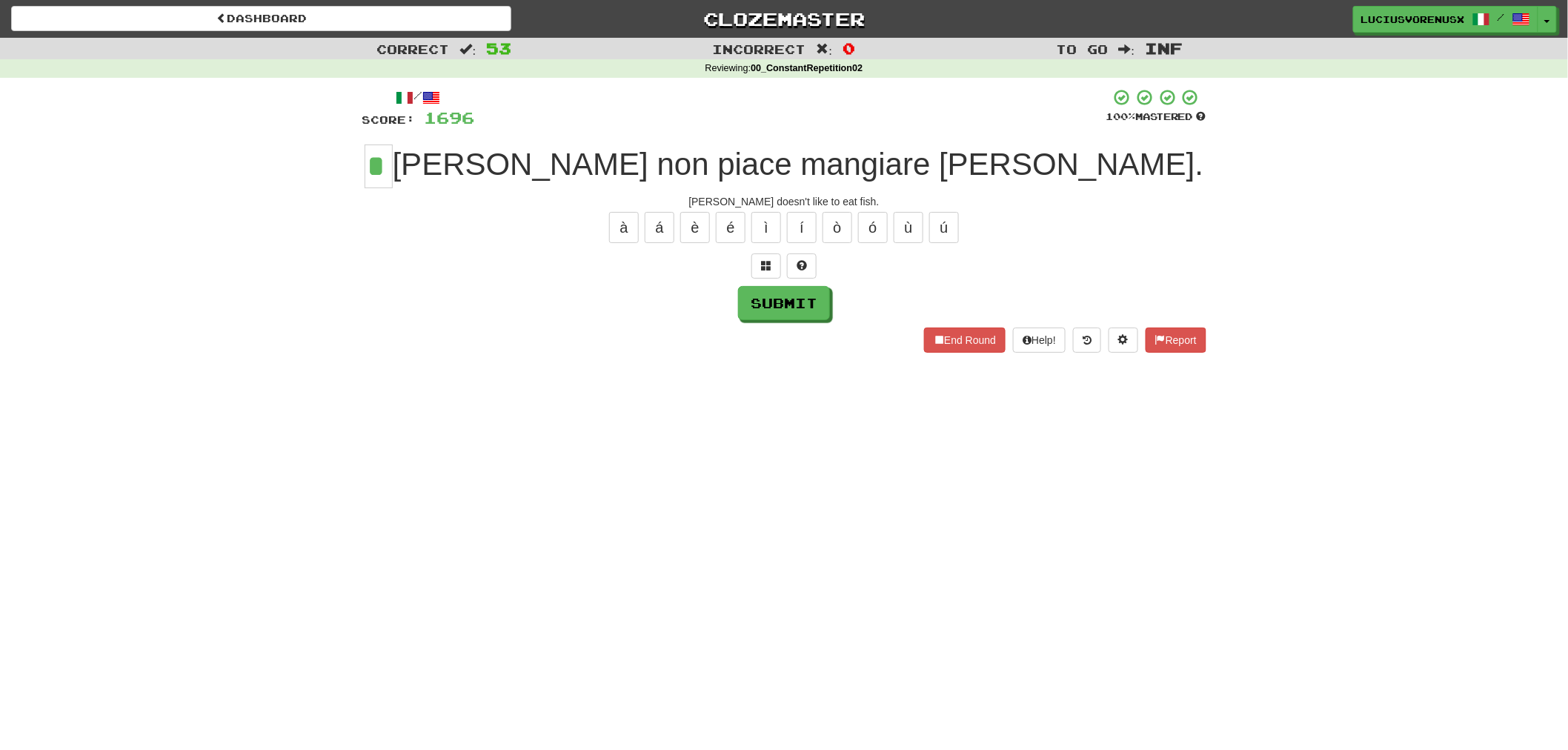
type input "*"
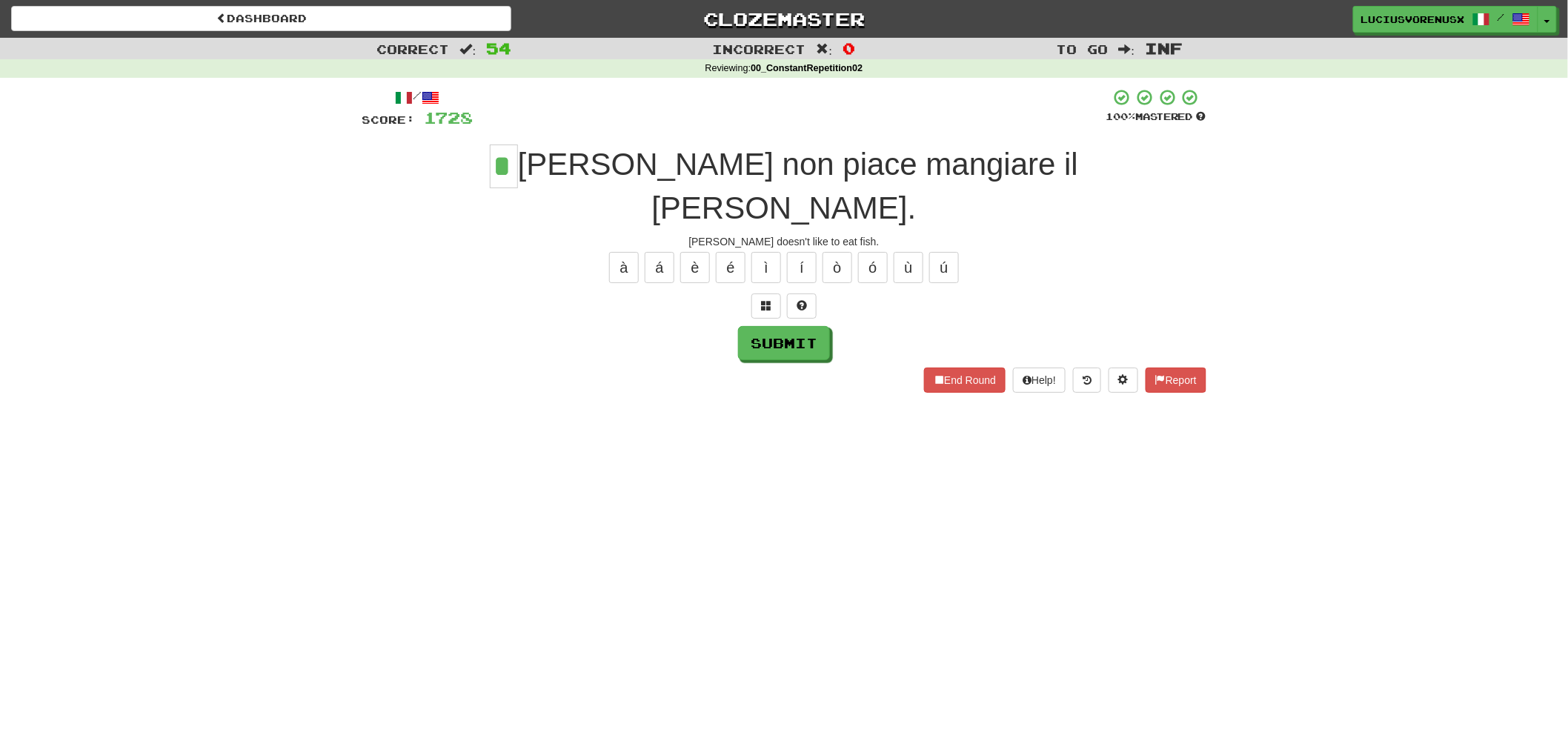
type input "*"
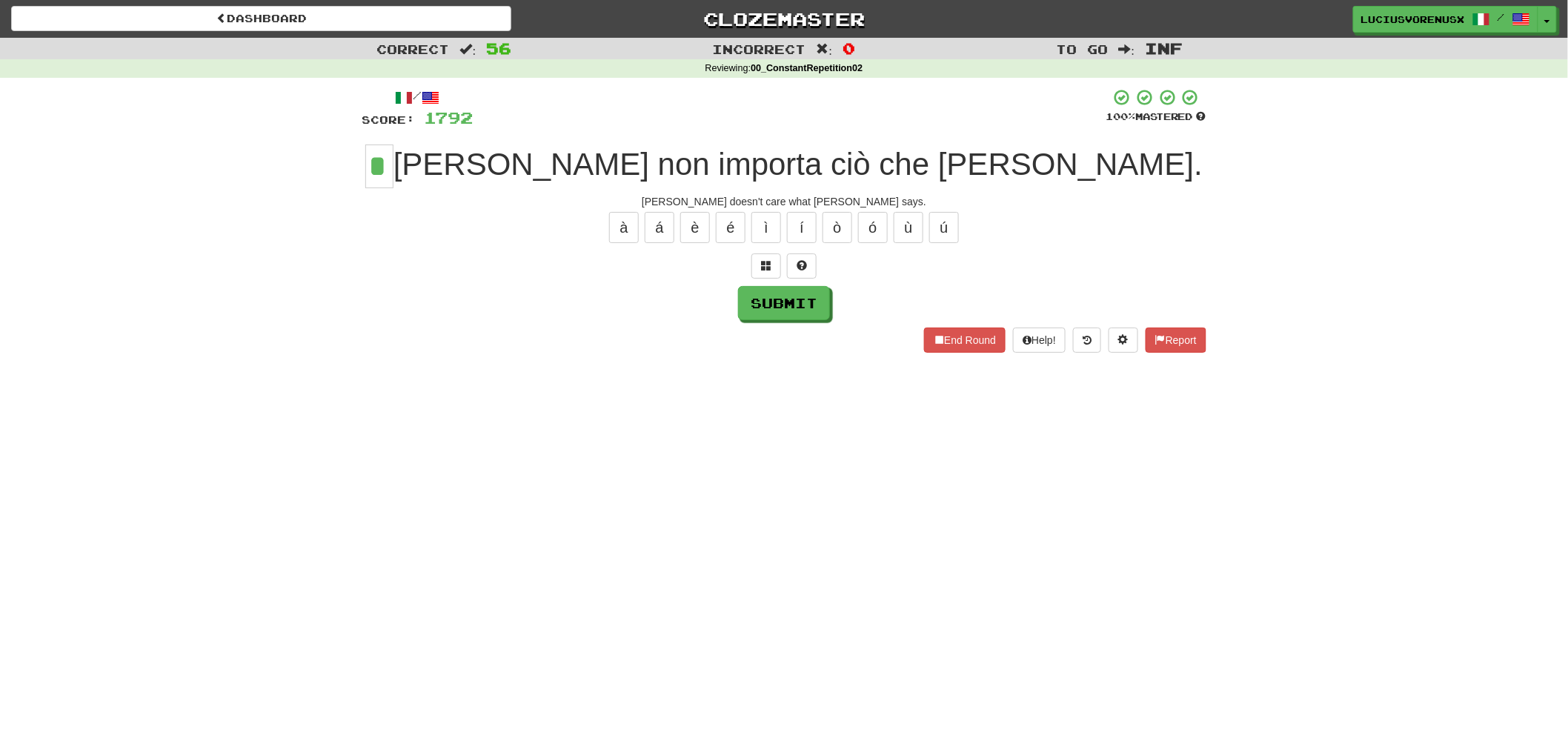
type input "*"
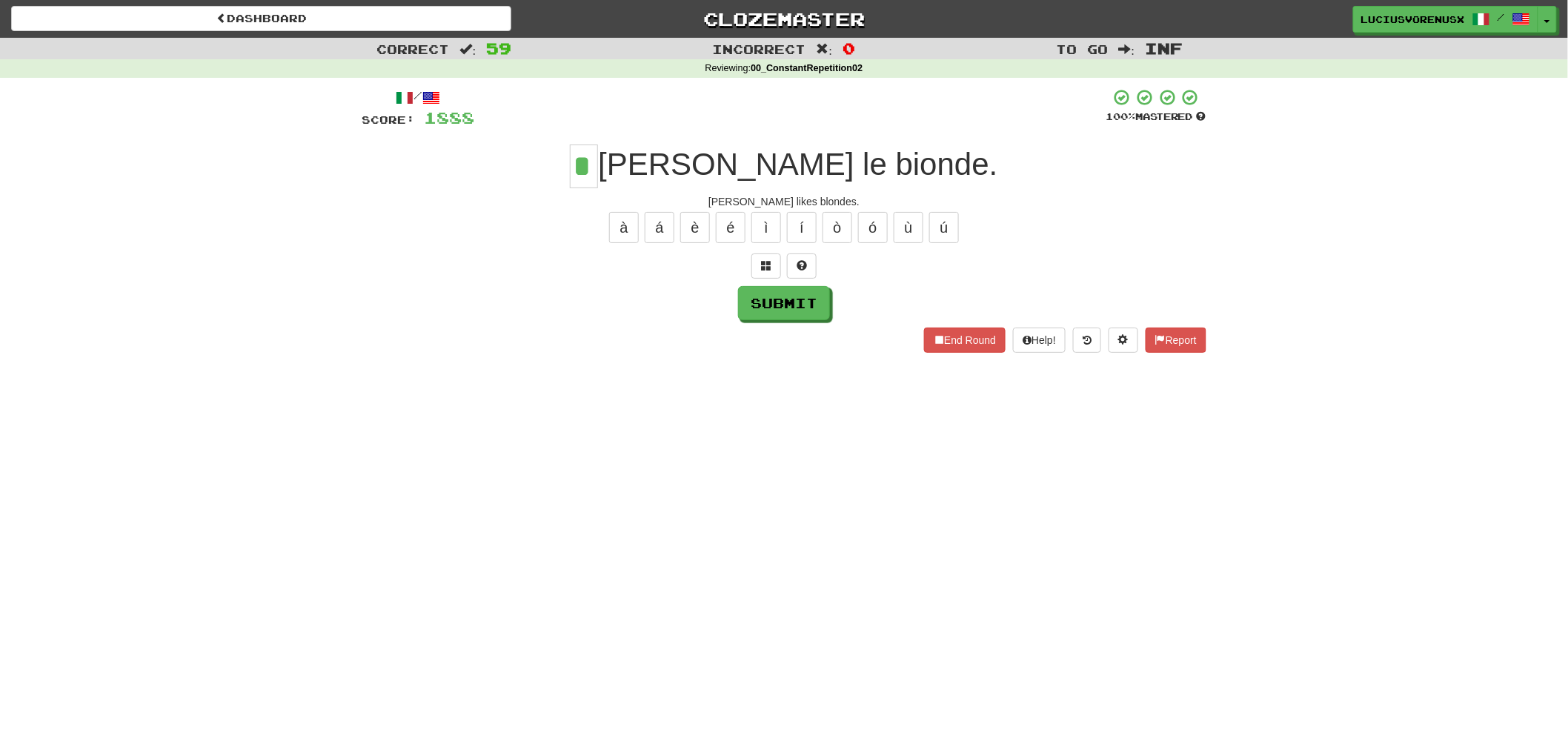
type input "*"
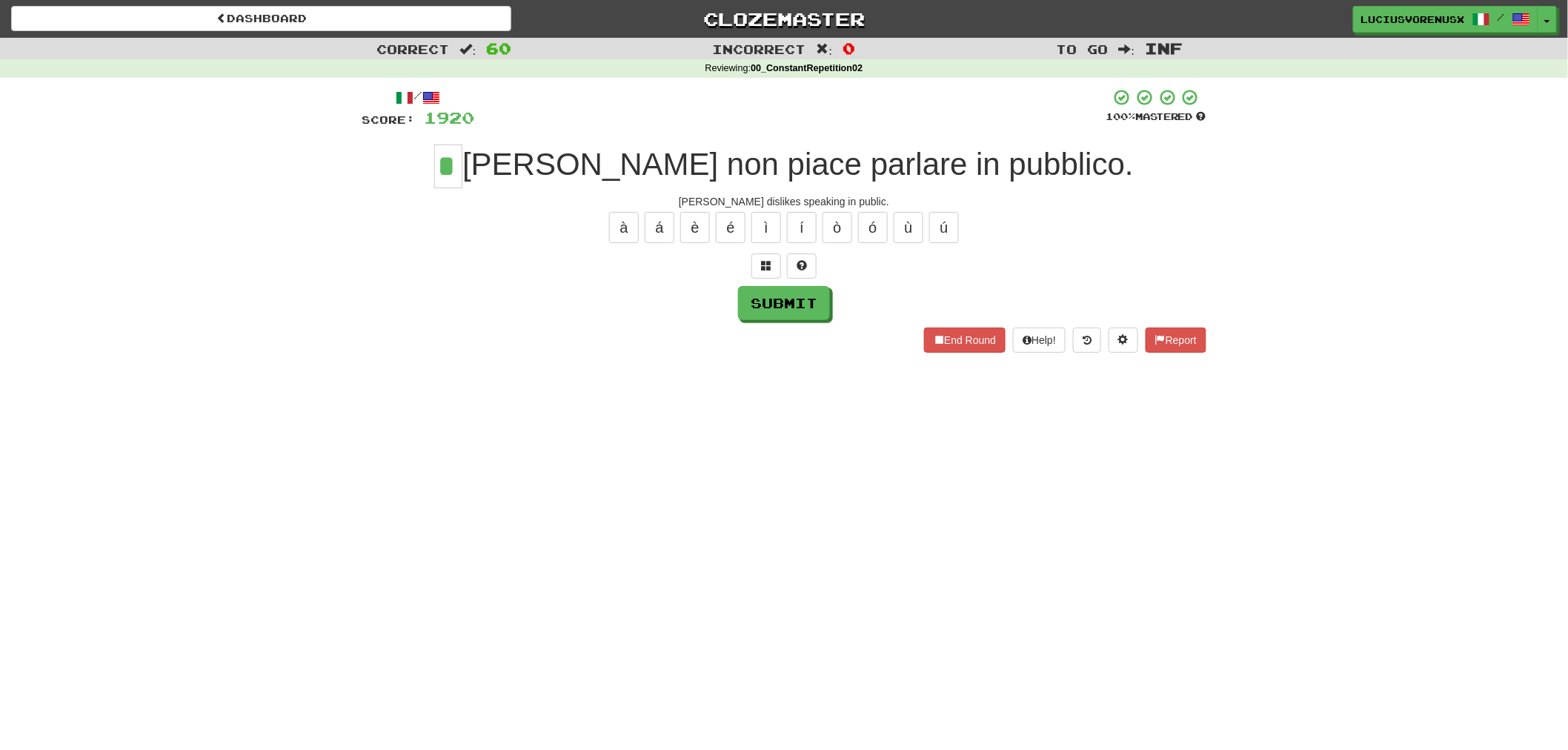
type input "*"
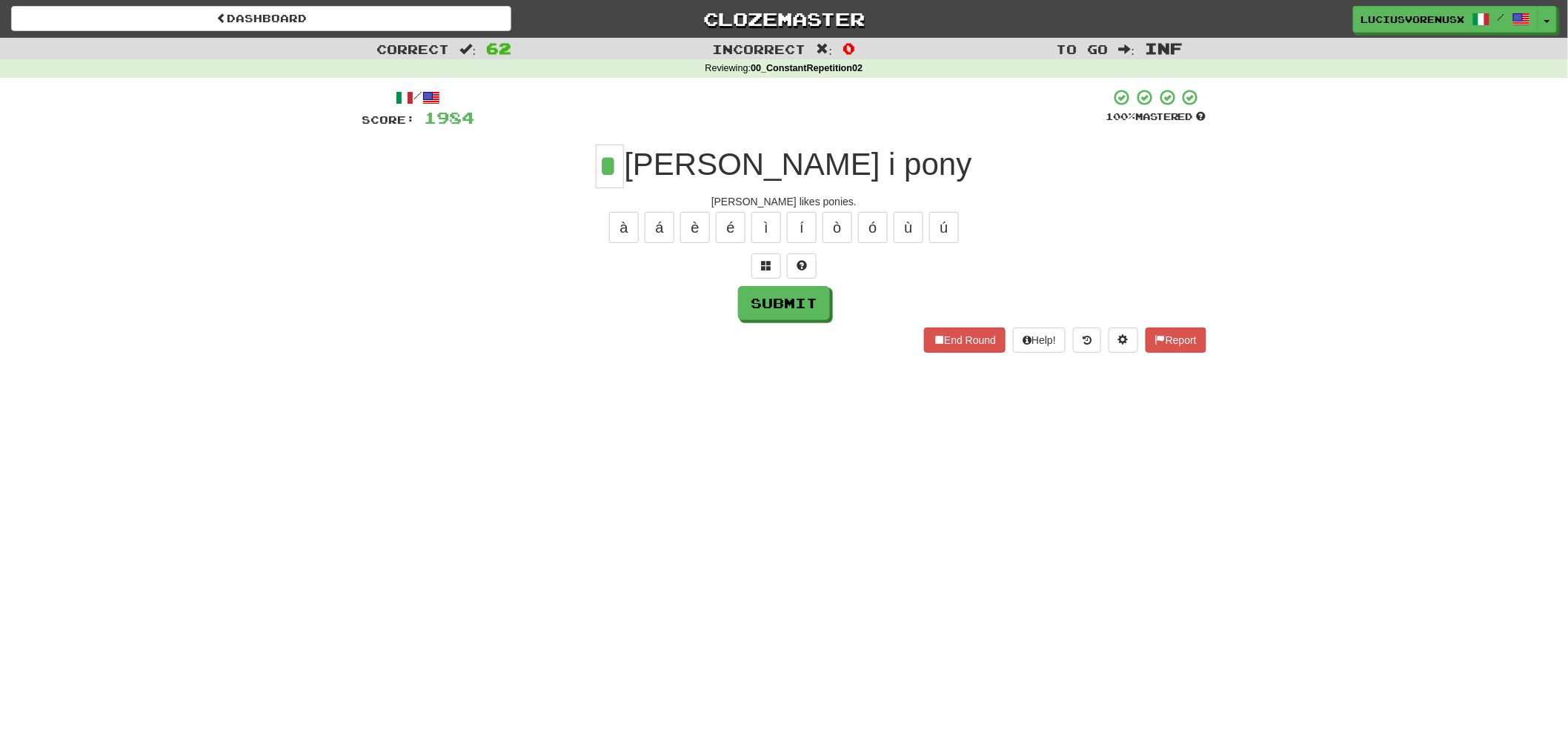
type input "*"
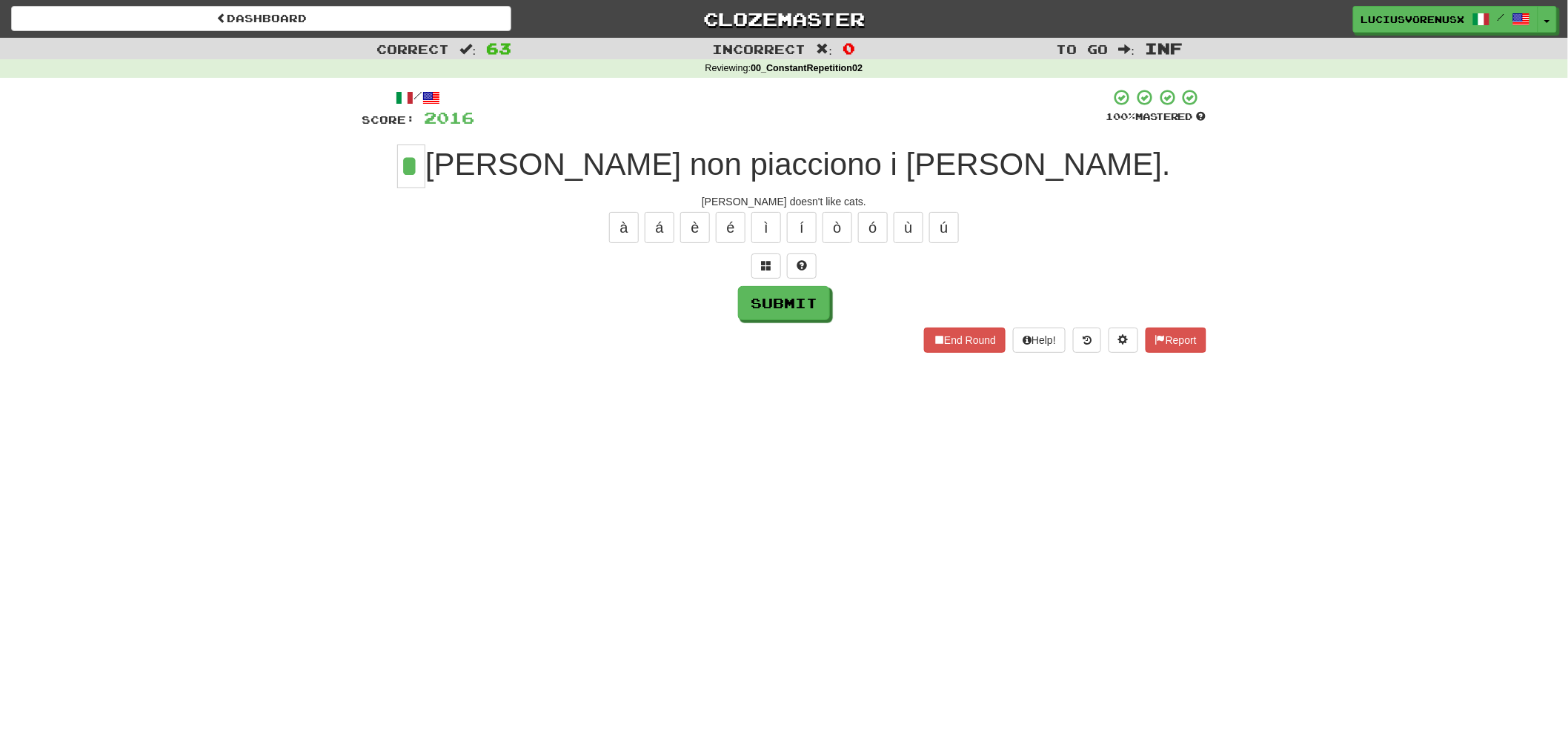
type input "*"
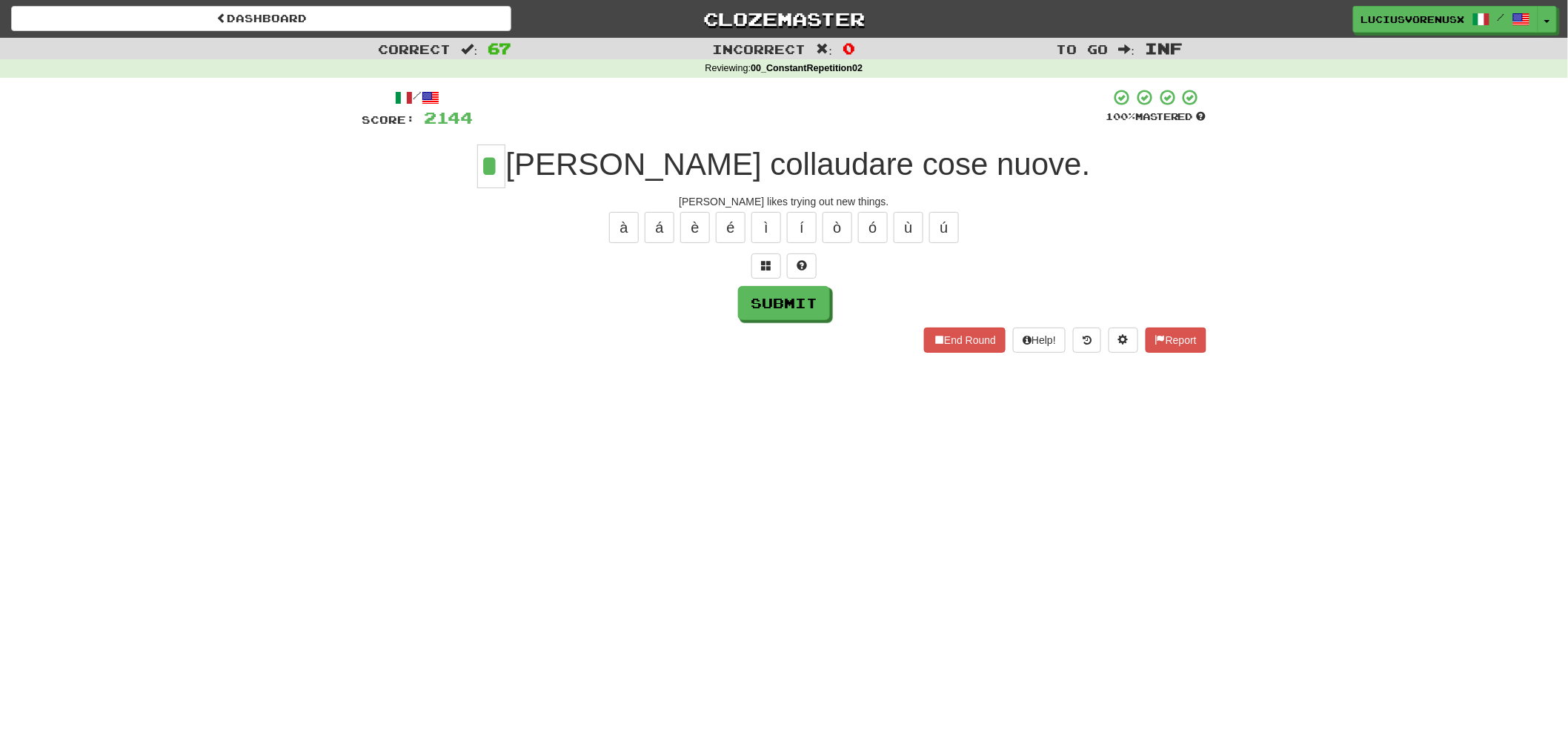
type input "*"
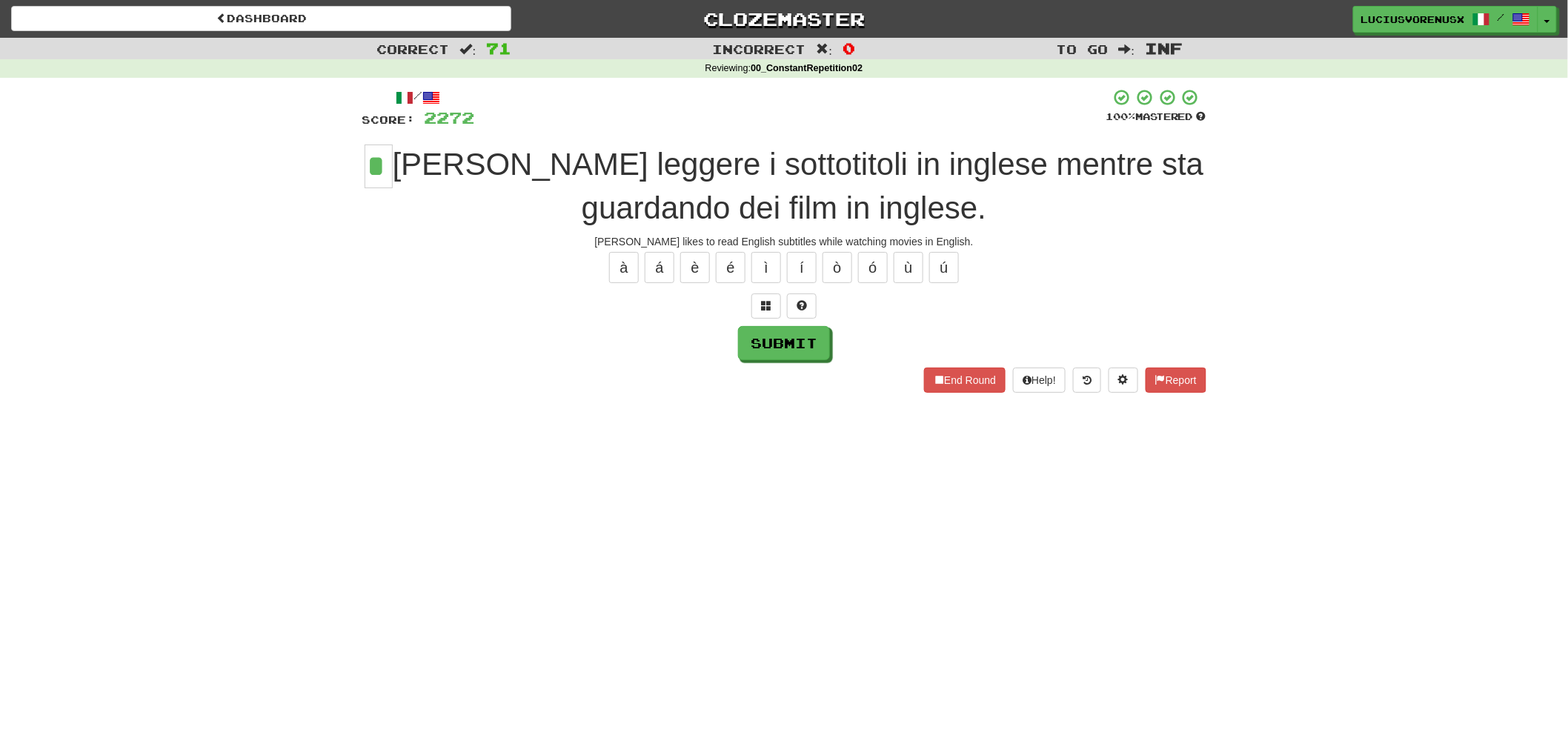
type input "*"
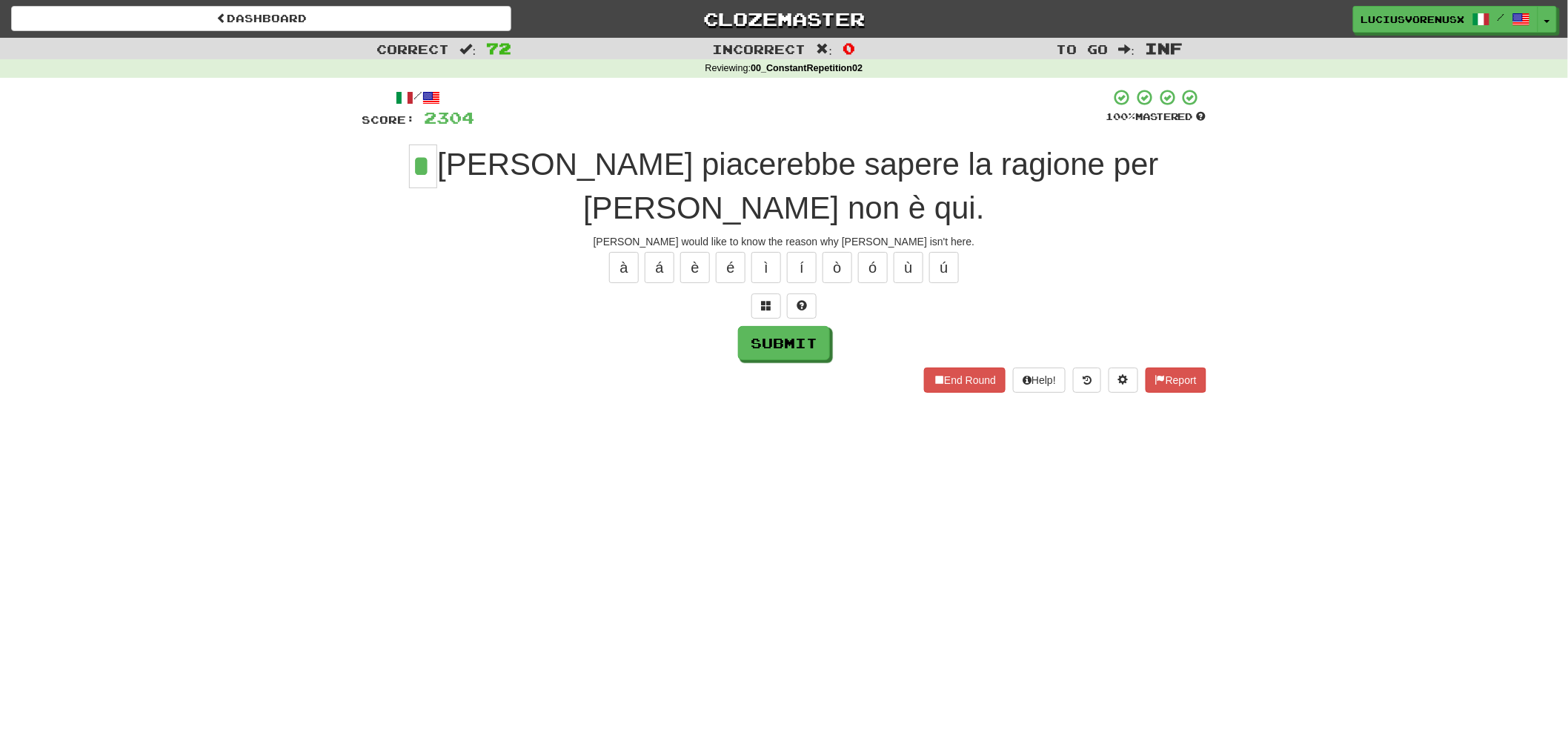
type input "*"
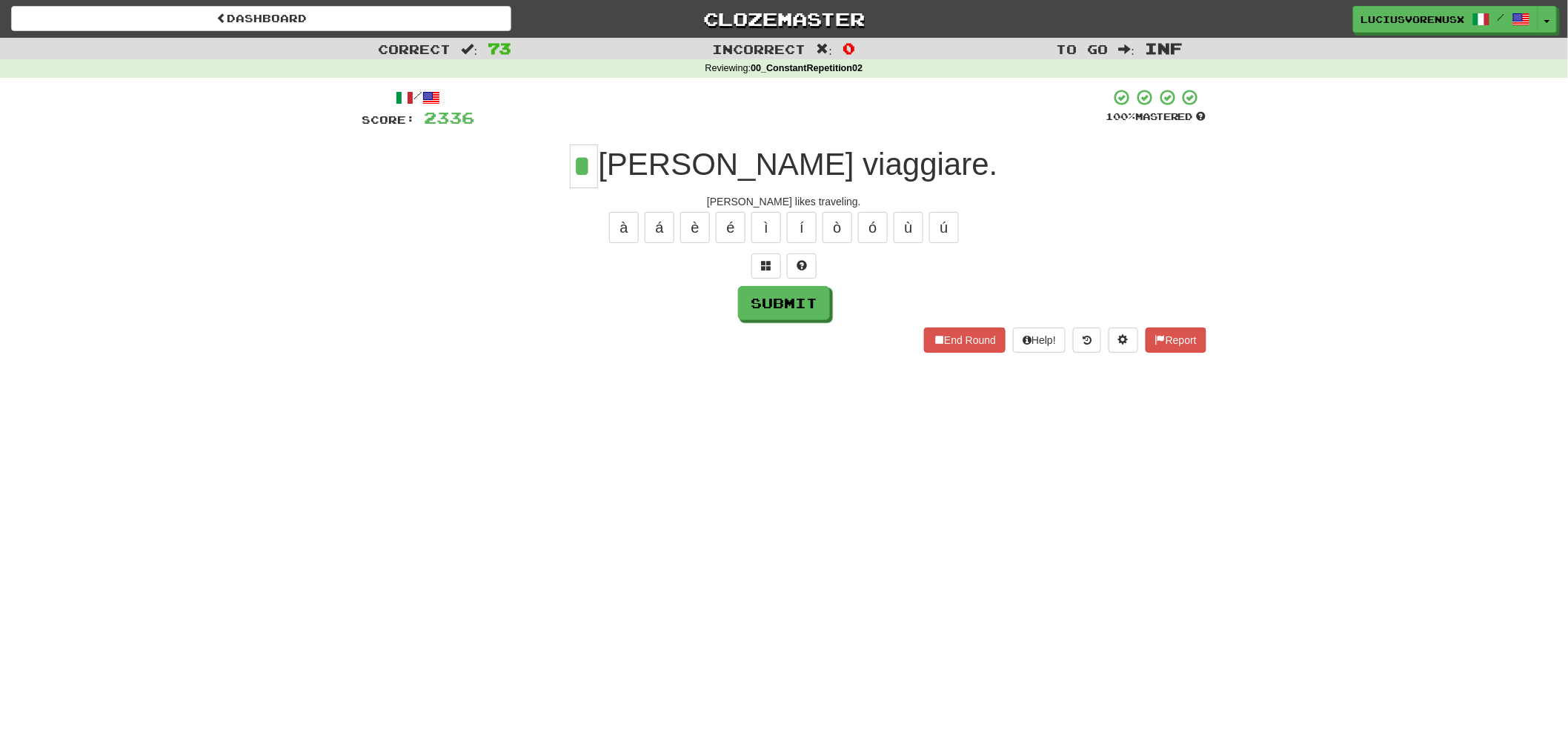
type input "*"
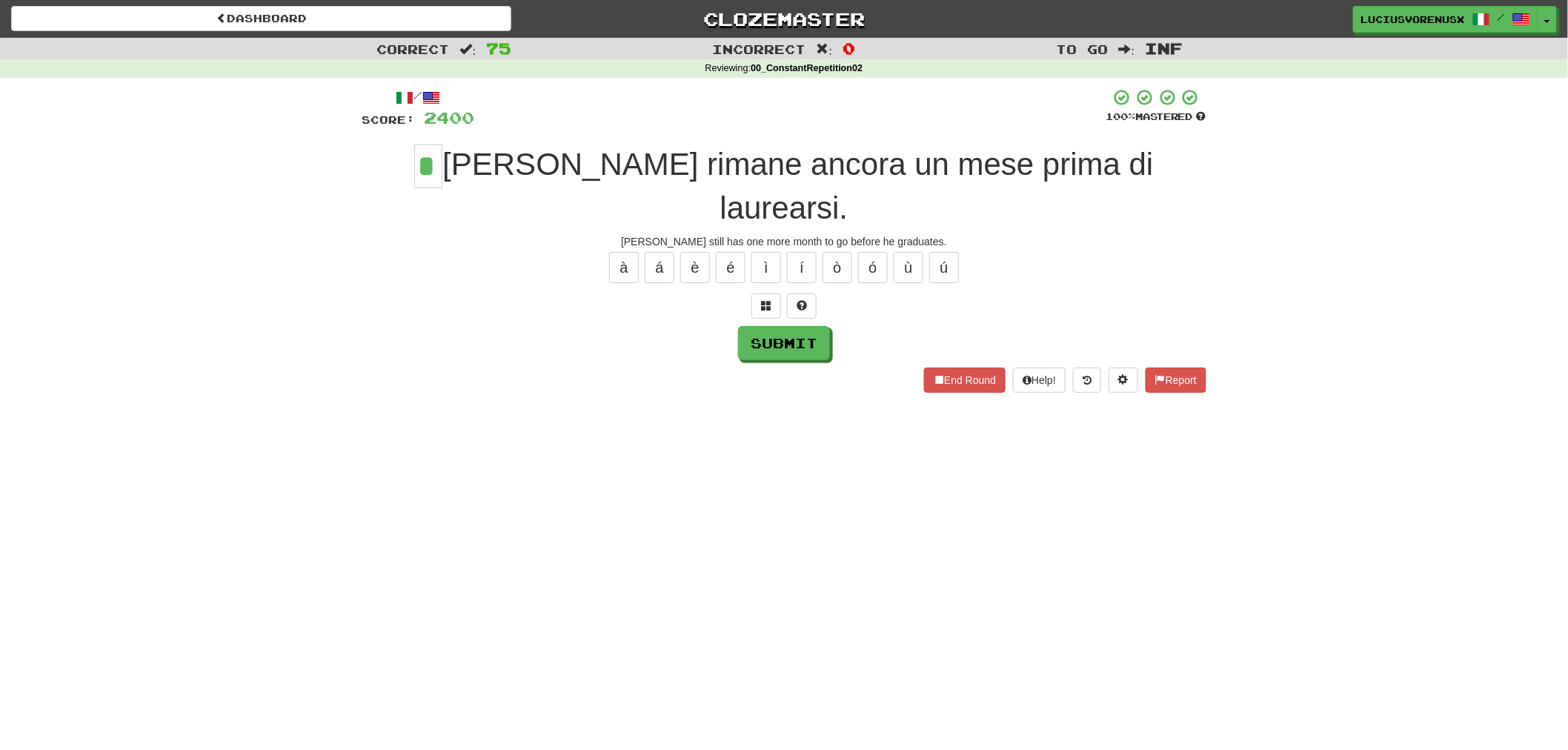
type input "*"
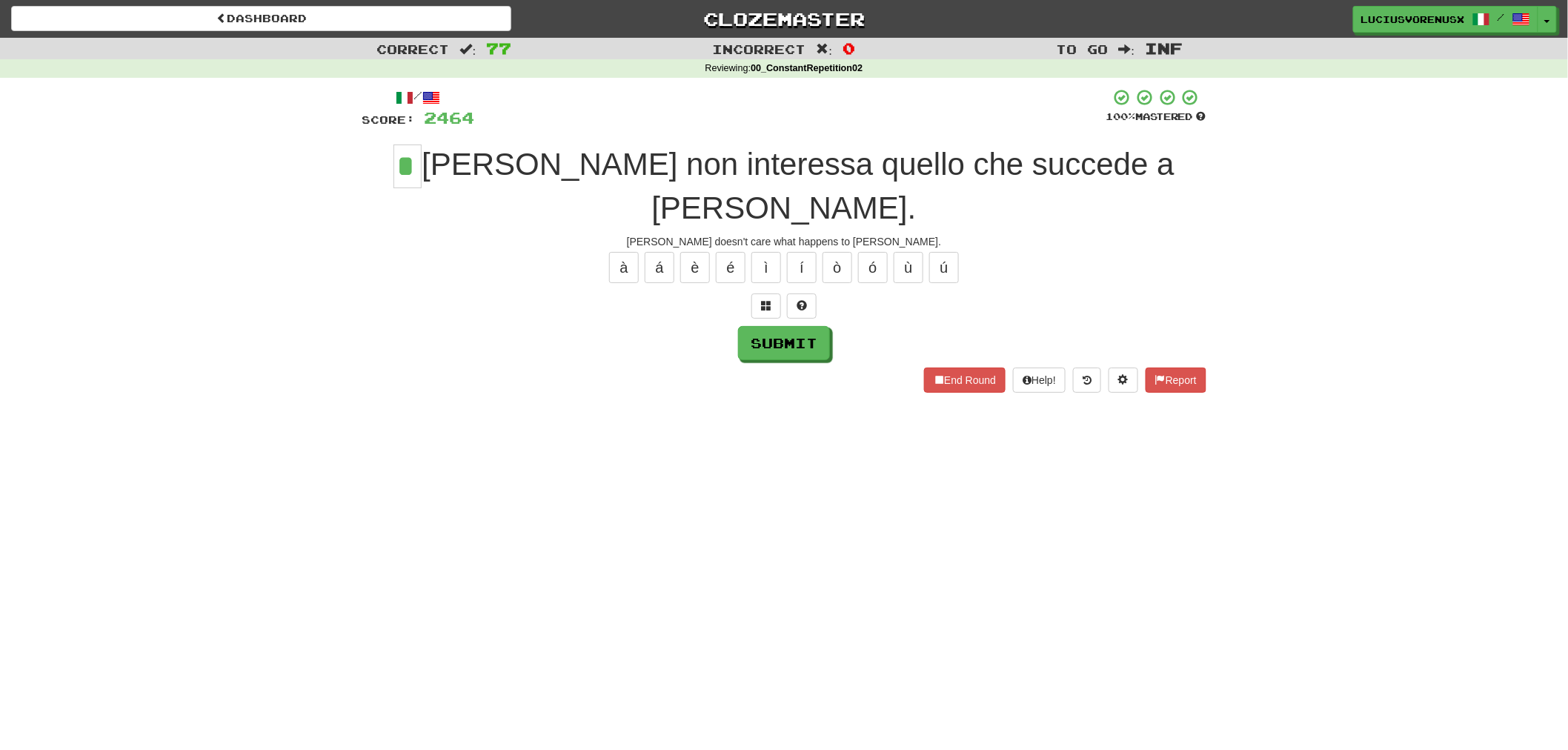
type input "*"
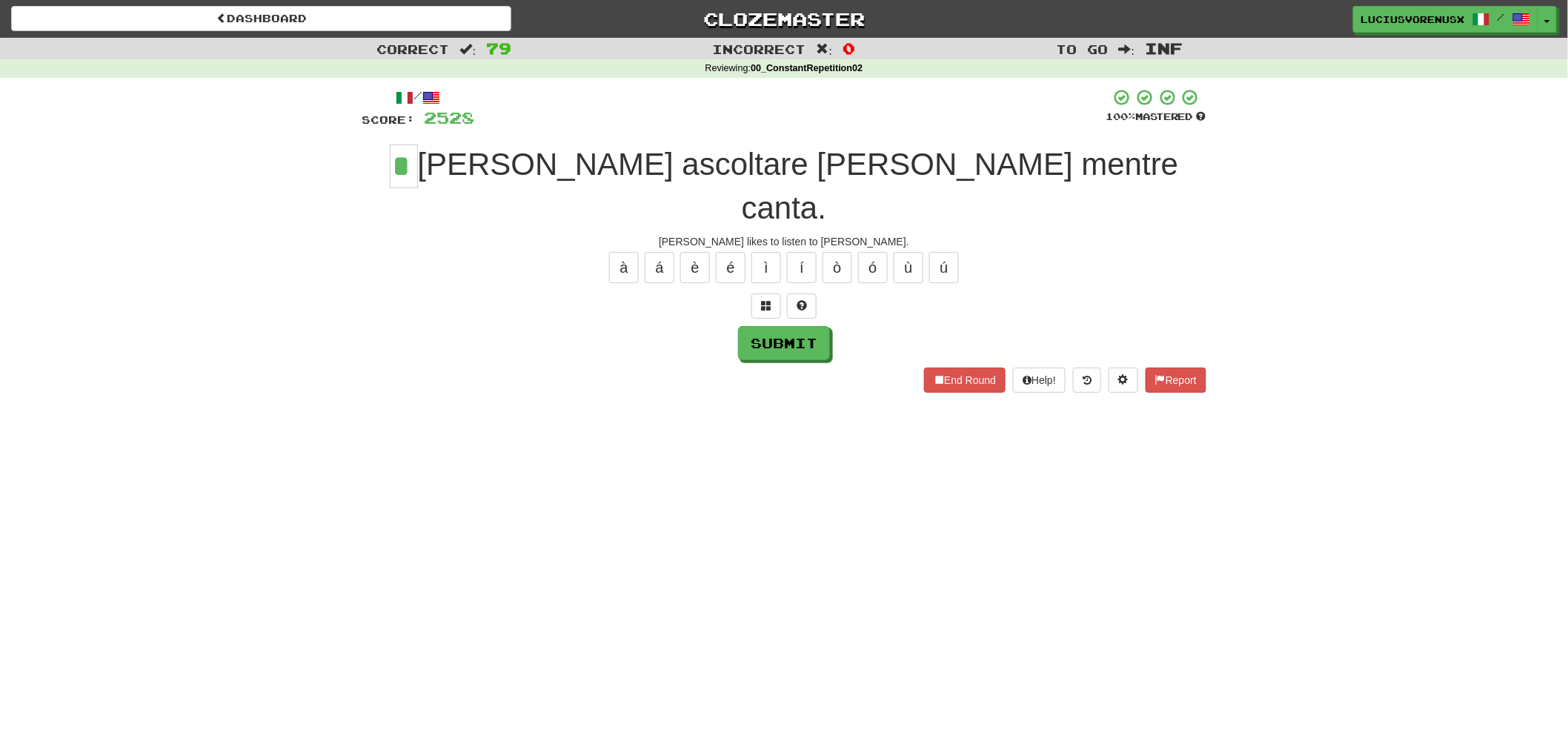
type input "*"
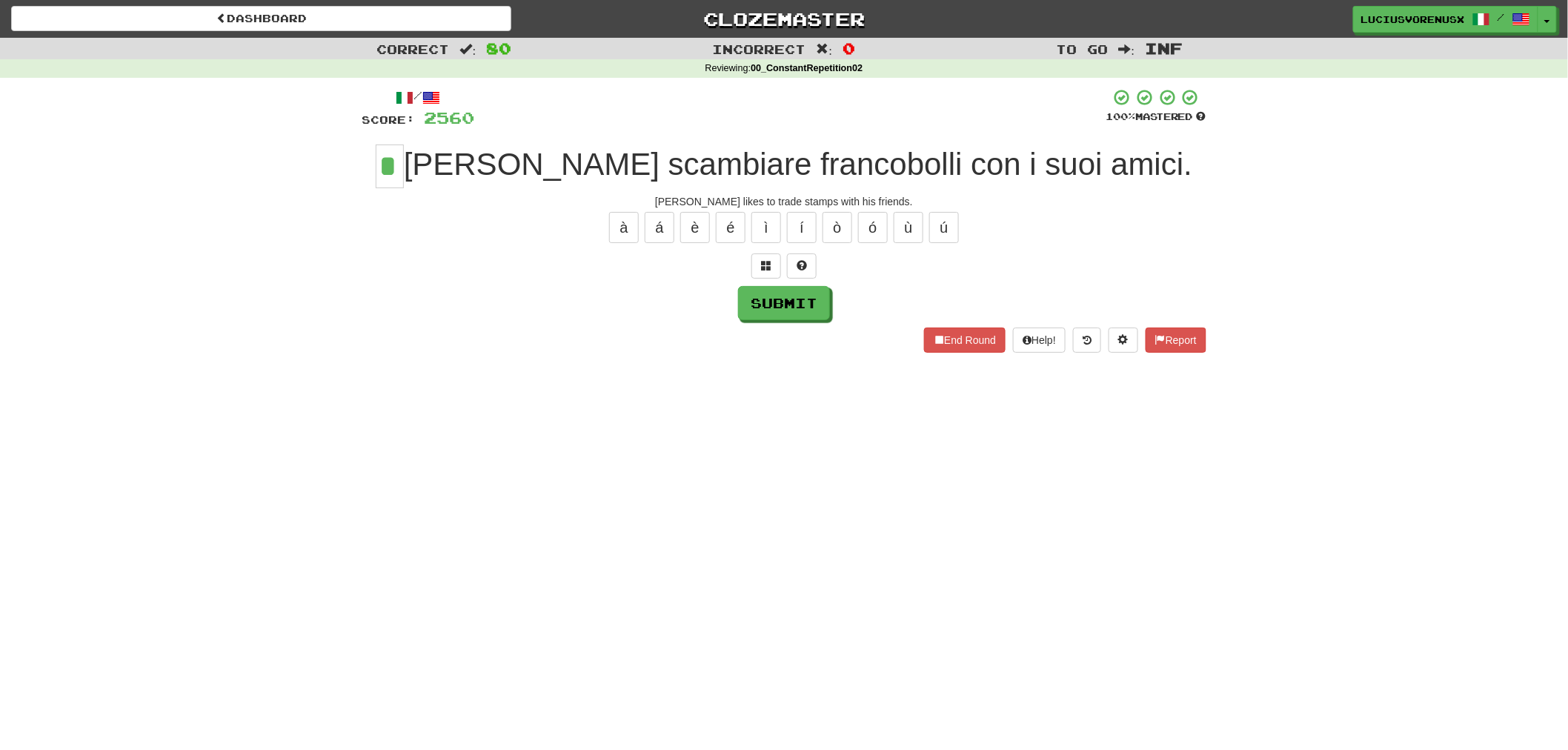
type input "*"
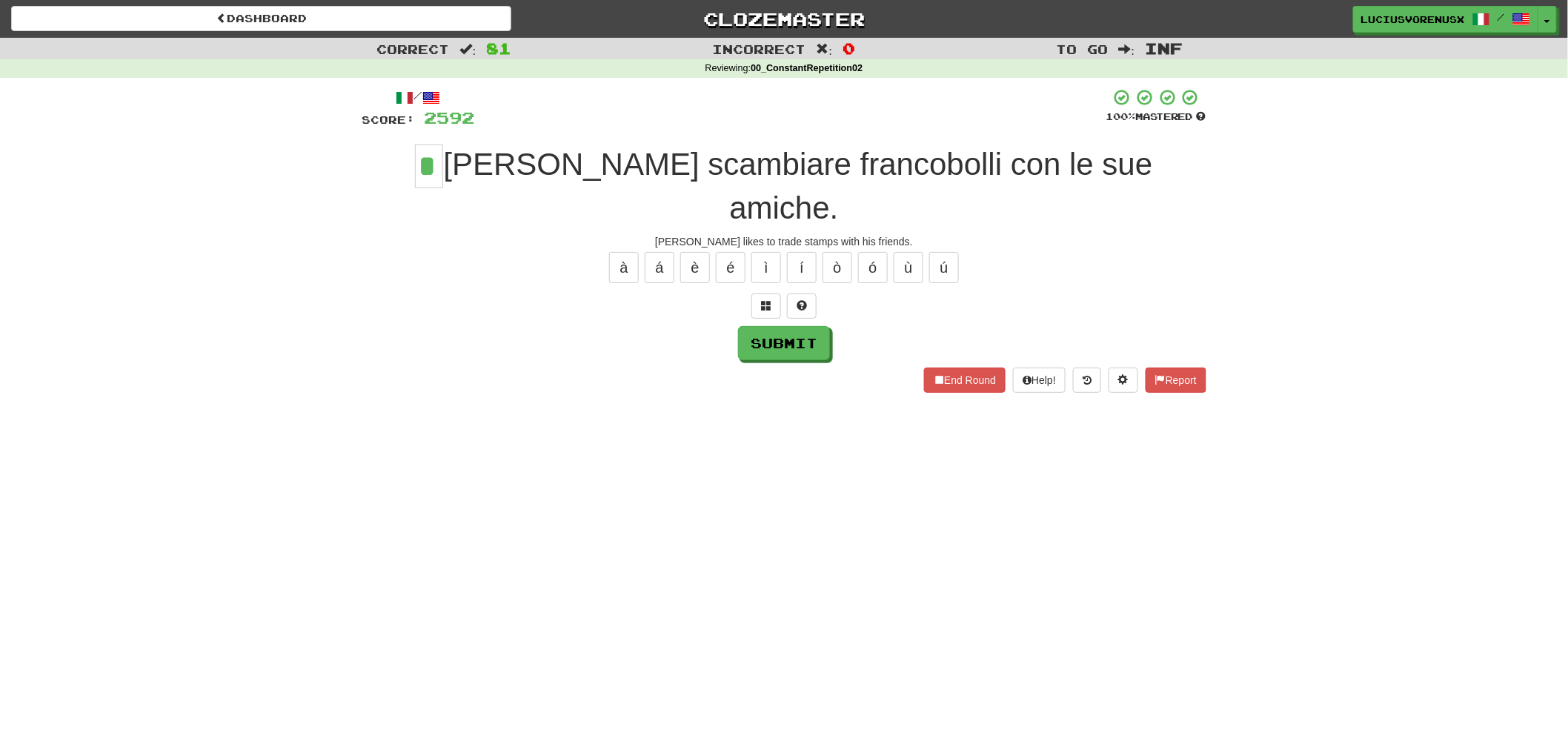
type input "*"
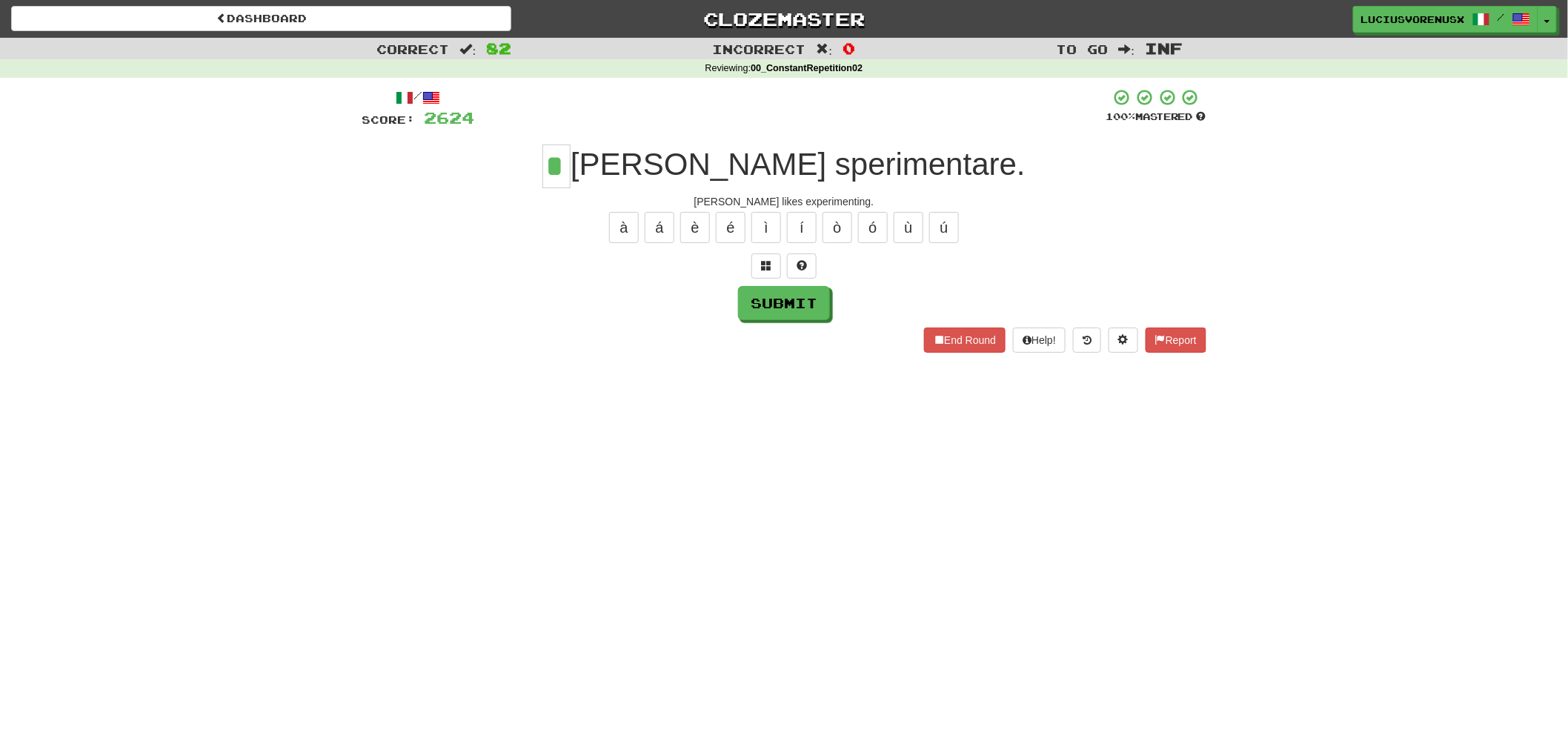
type input "*"
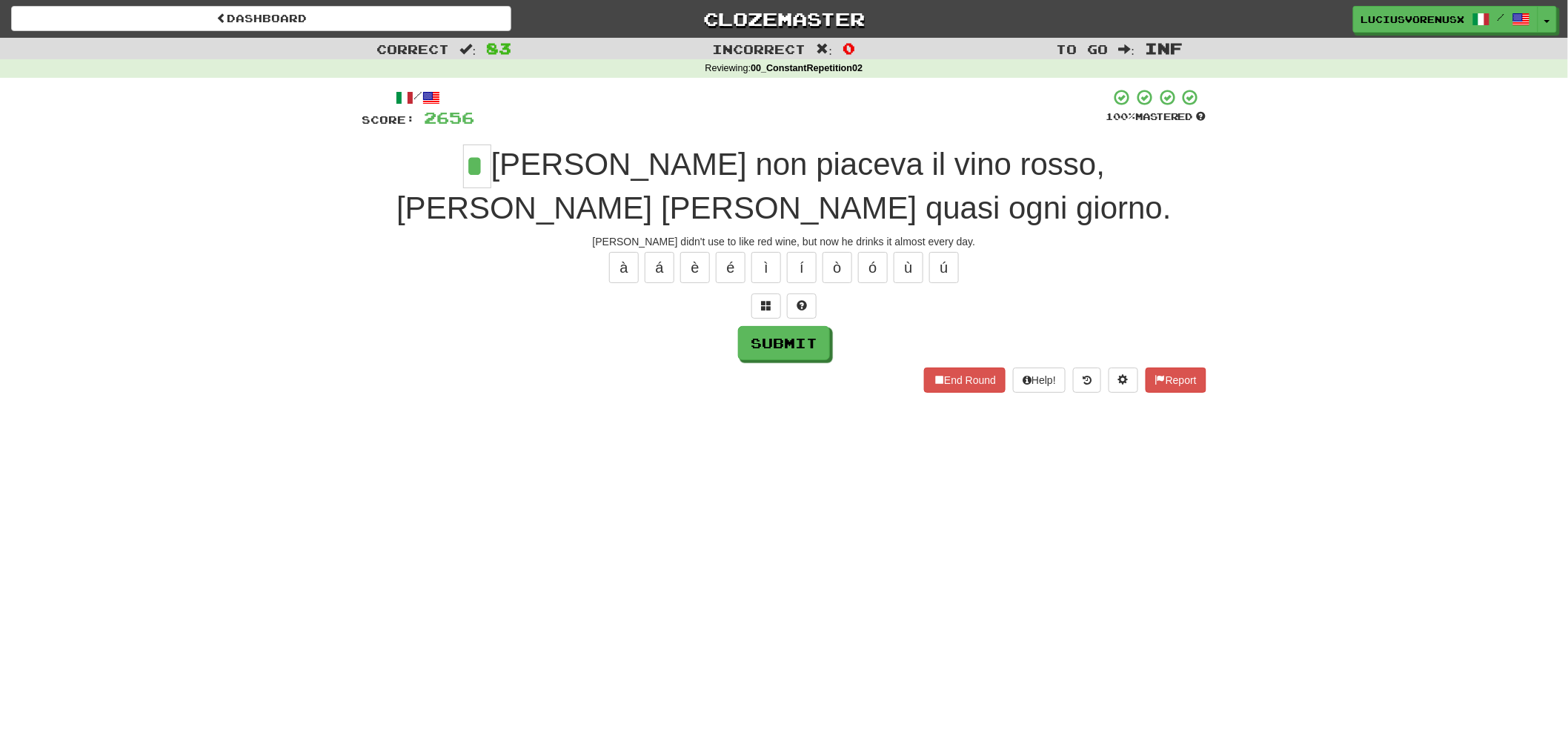
type input "*"
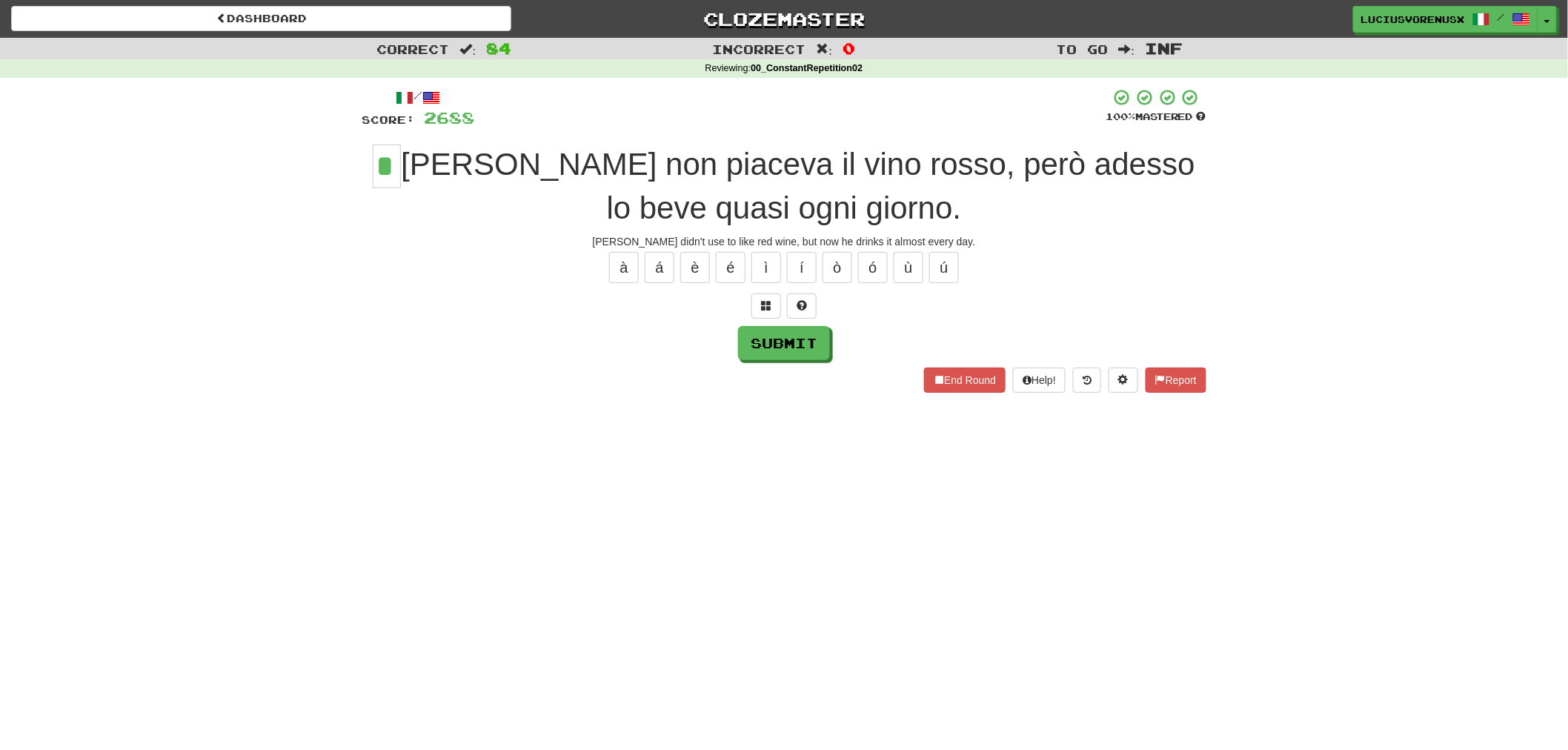
type input "*"
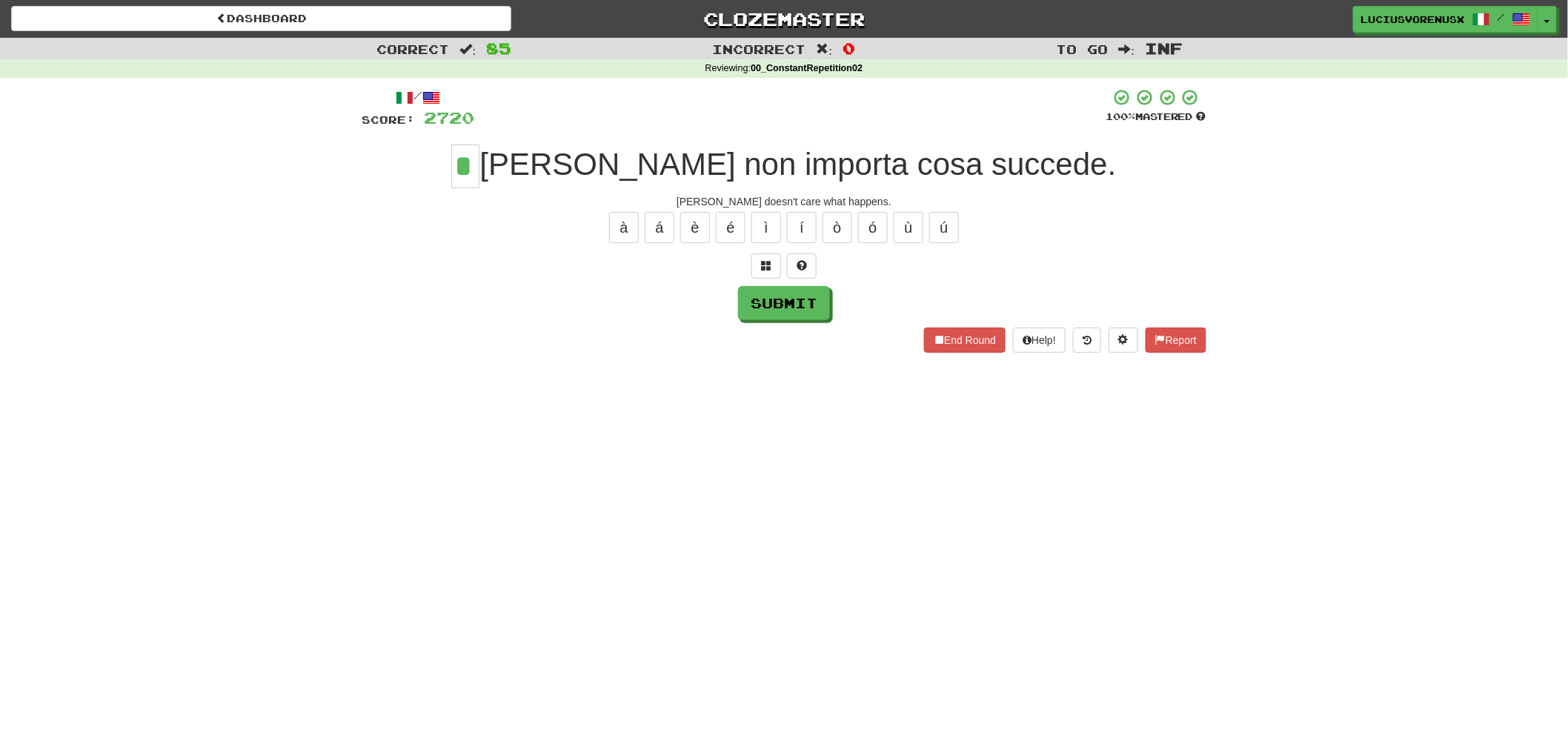
type input "*"
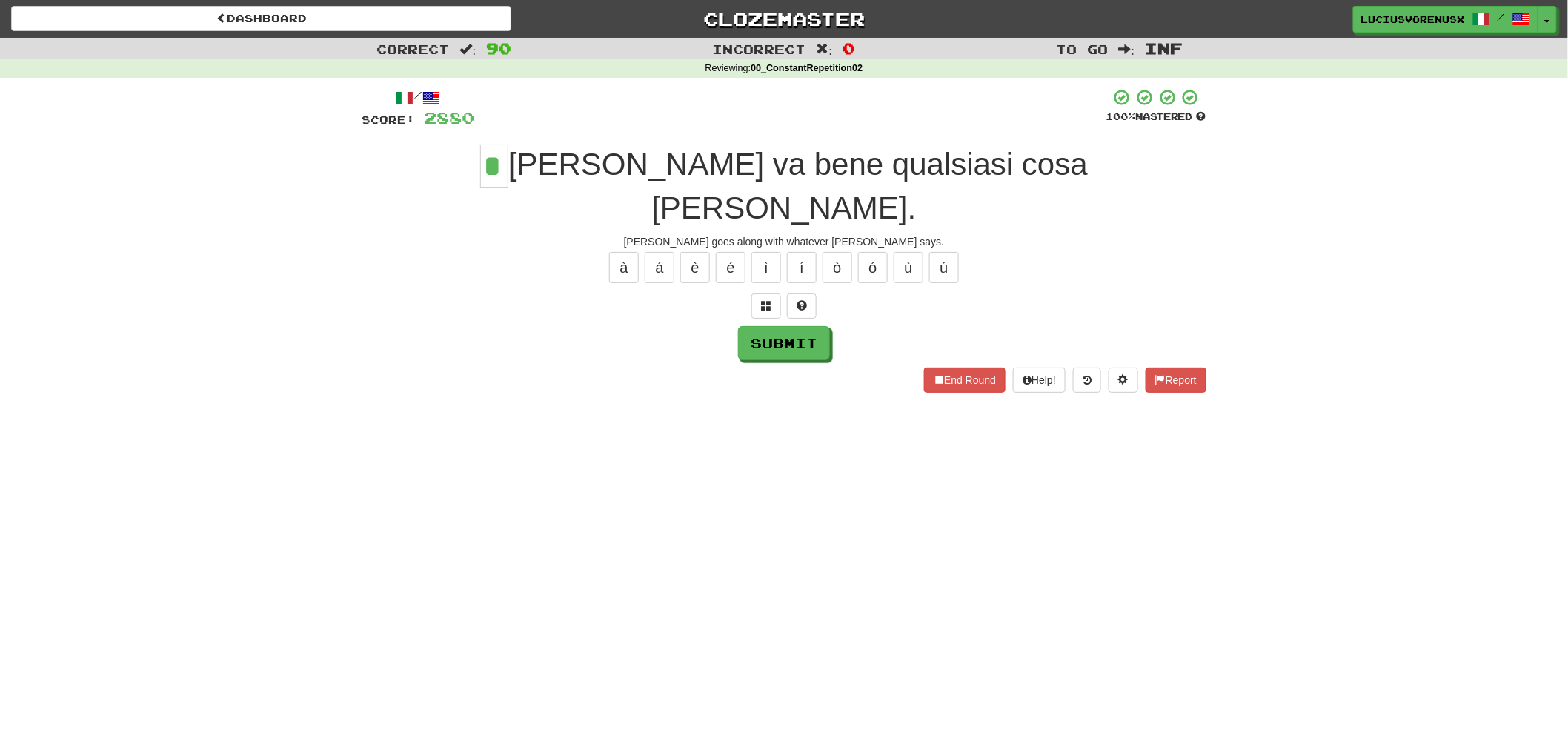
type input "*"
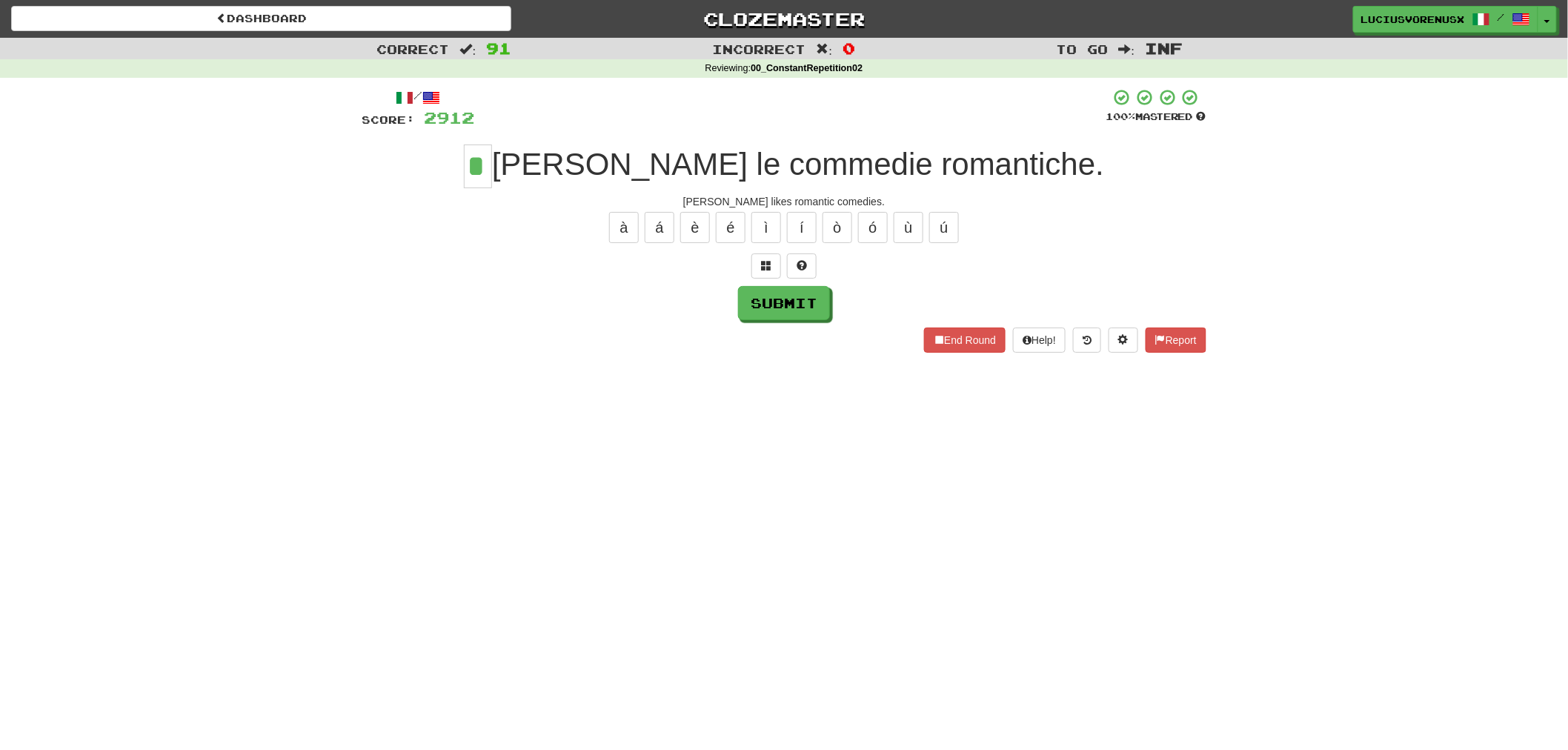
type input "*"
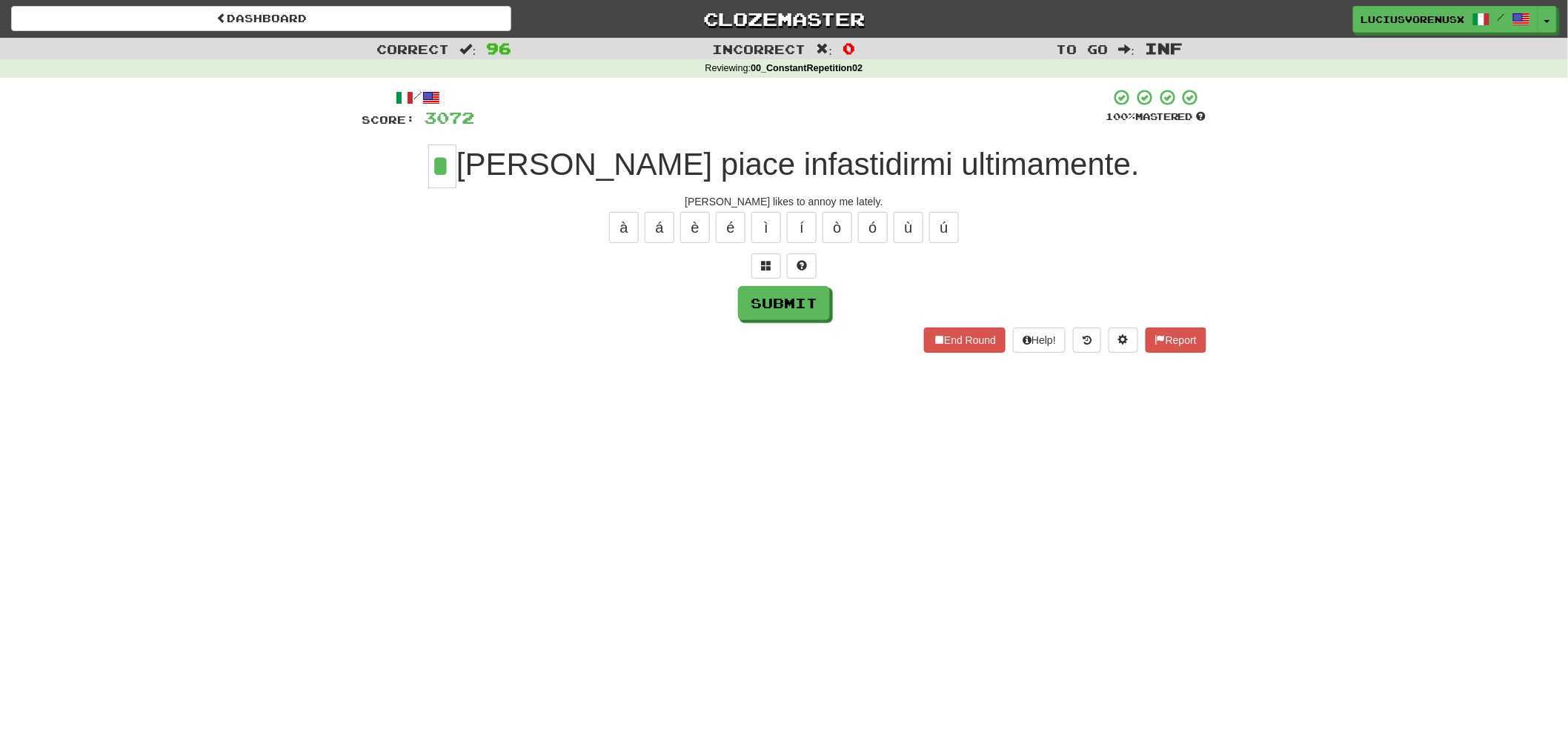
type input "*"
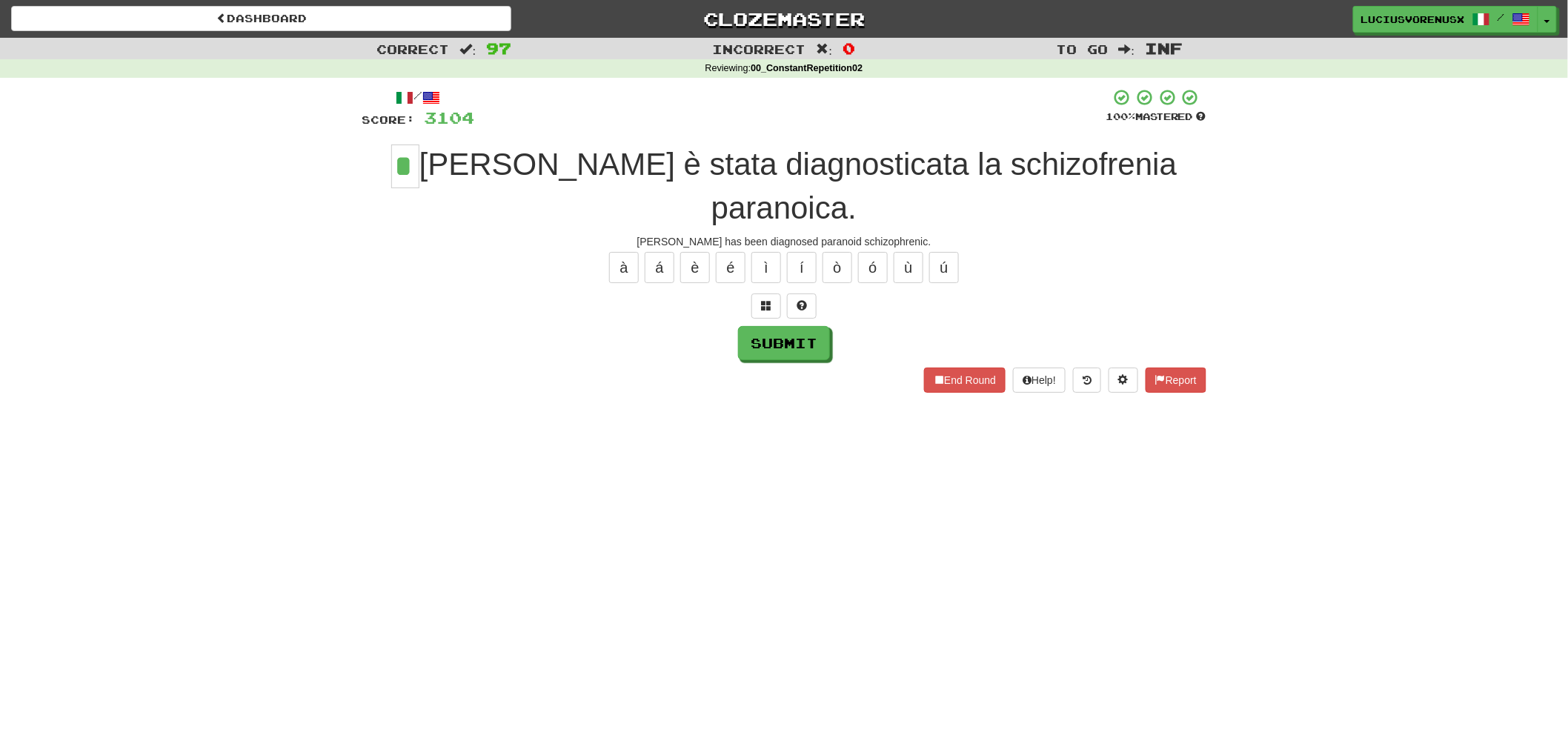
type input "*"
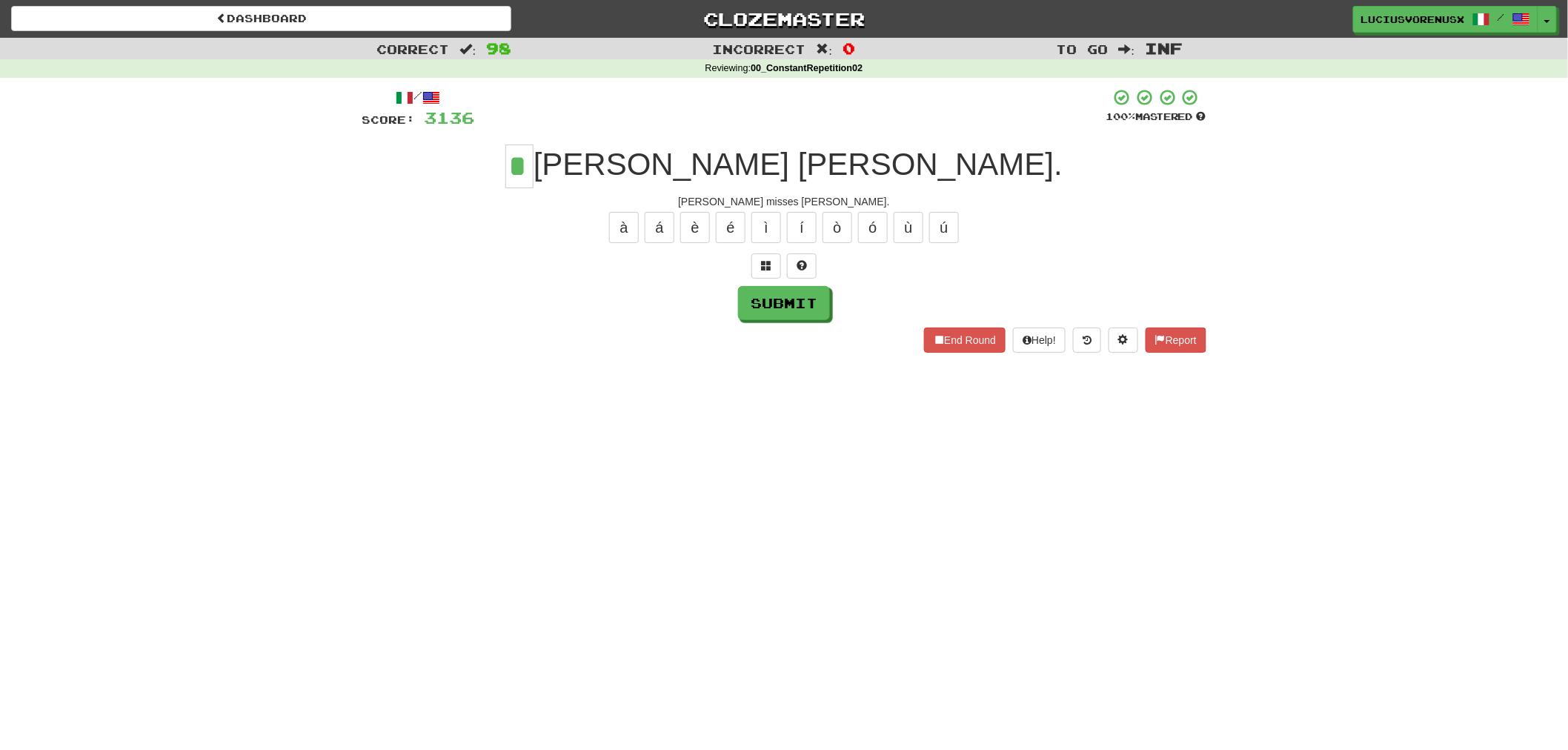
type input "*"
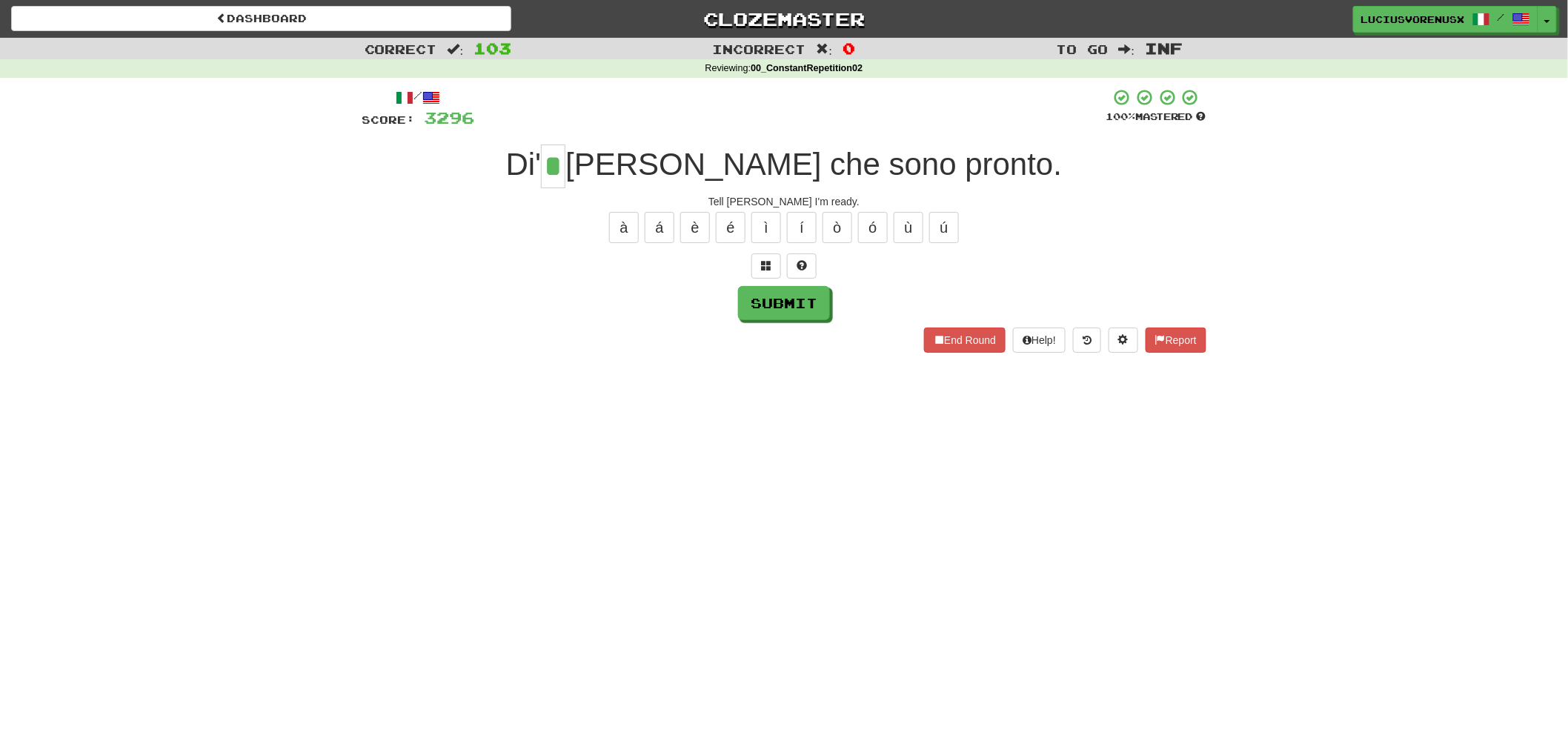
type input "*"
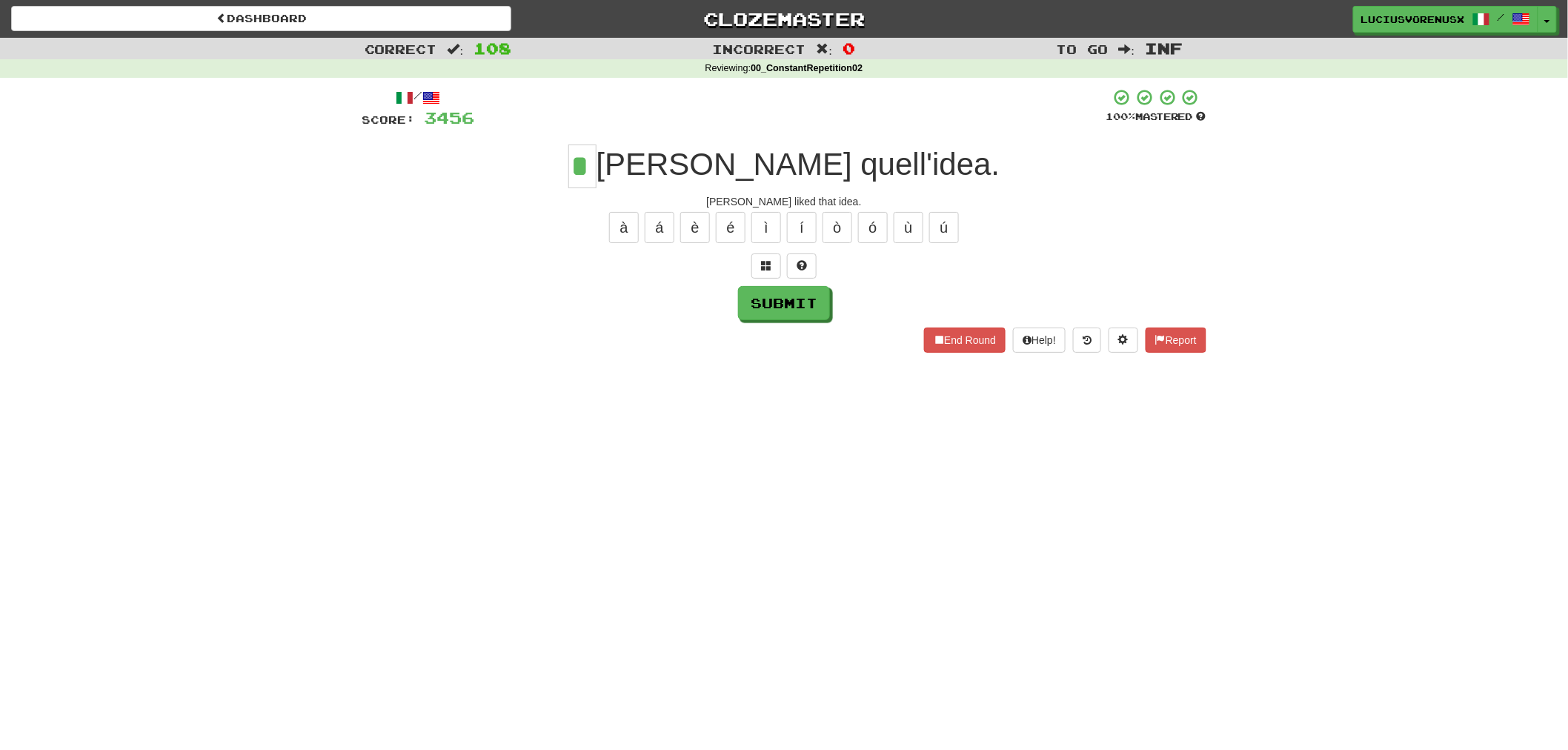
type input "*"
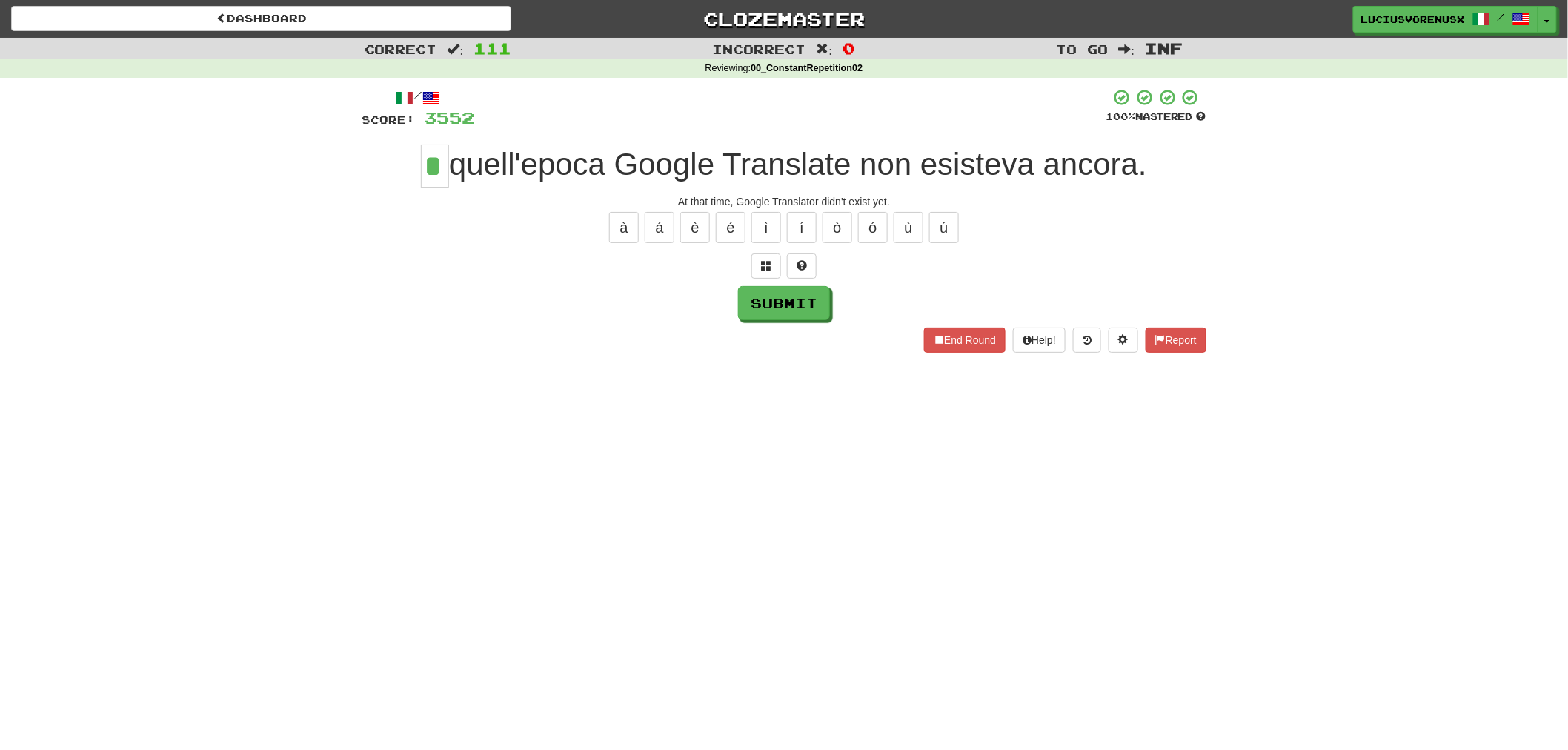
type input "*"
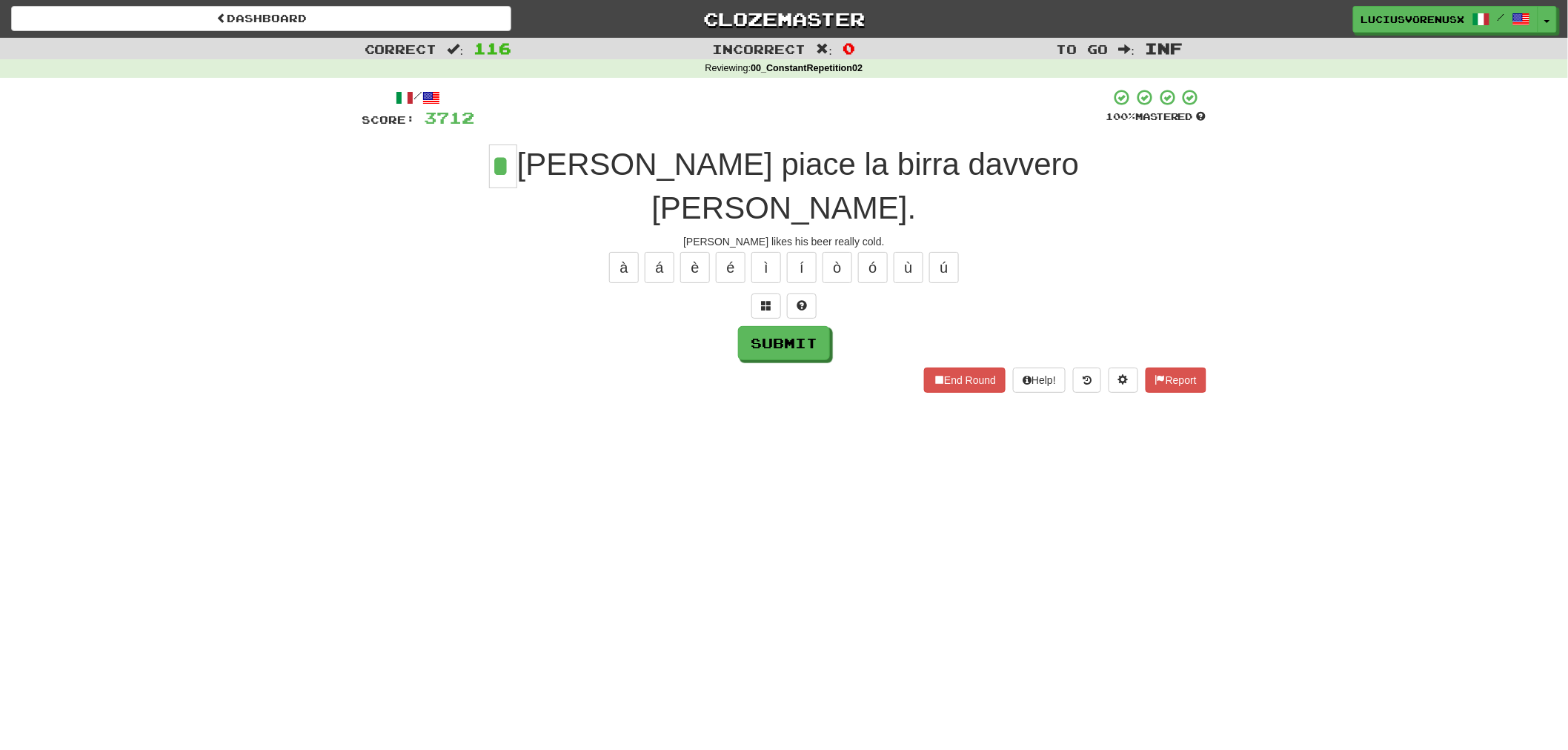
type input "*"
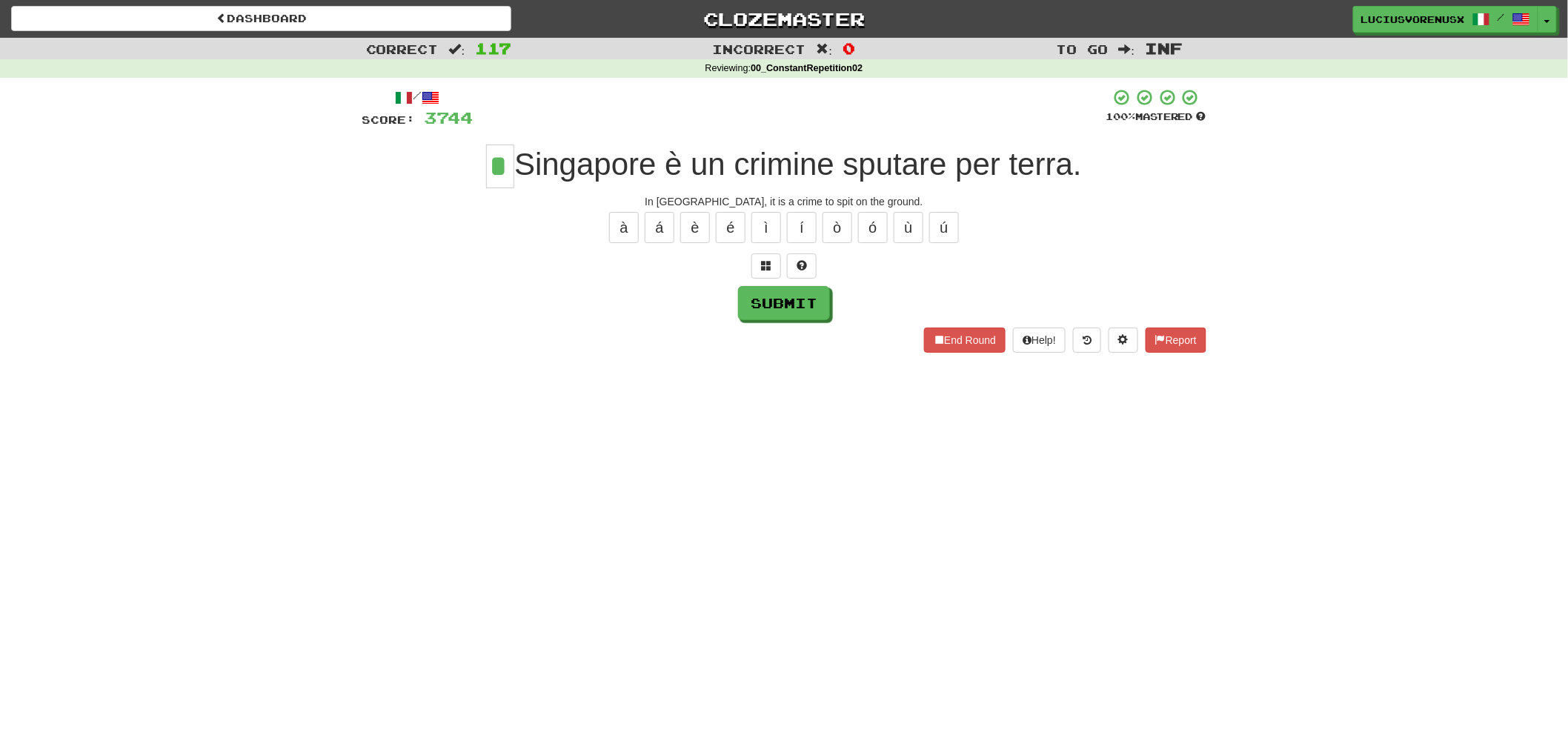
type input "*"
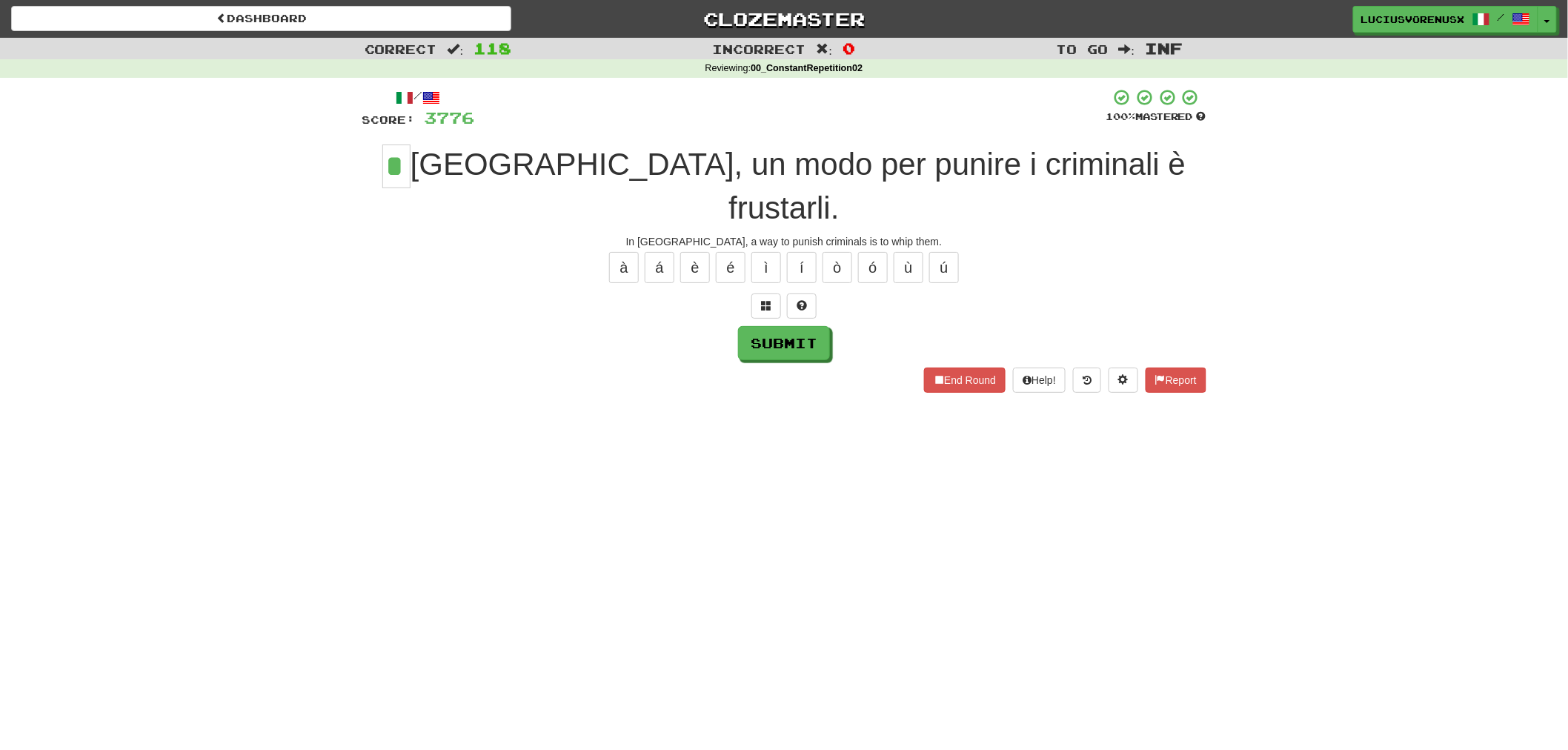
type input "*"
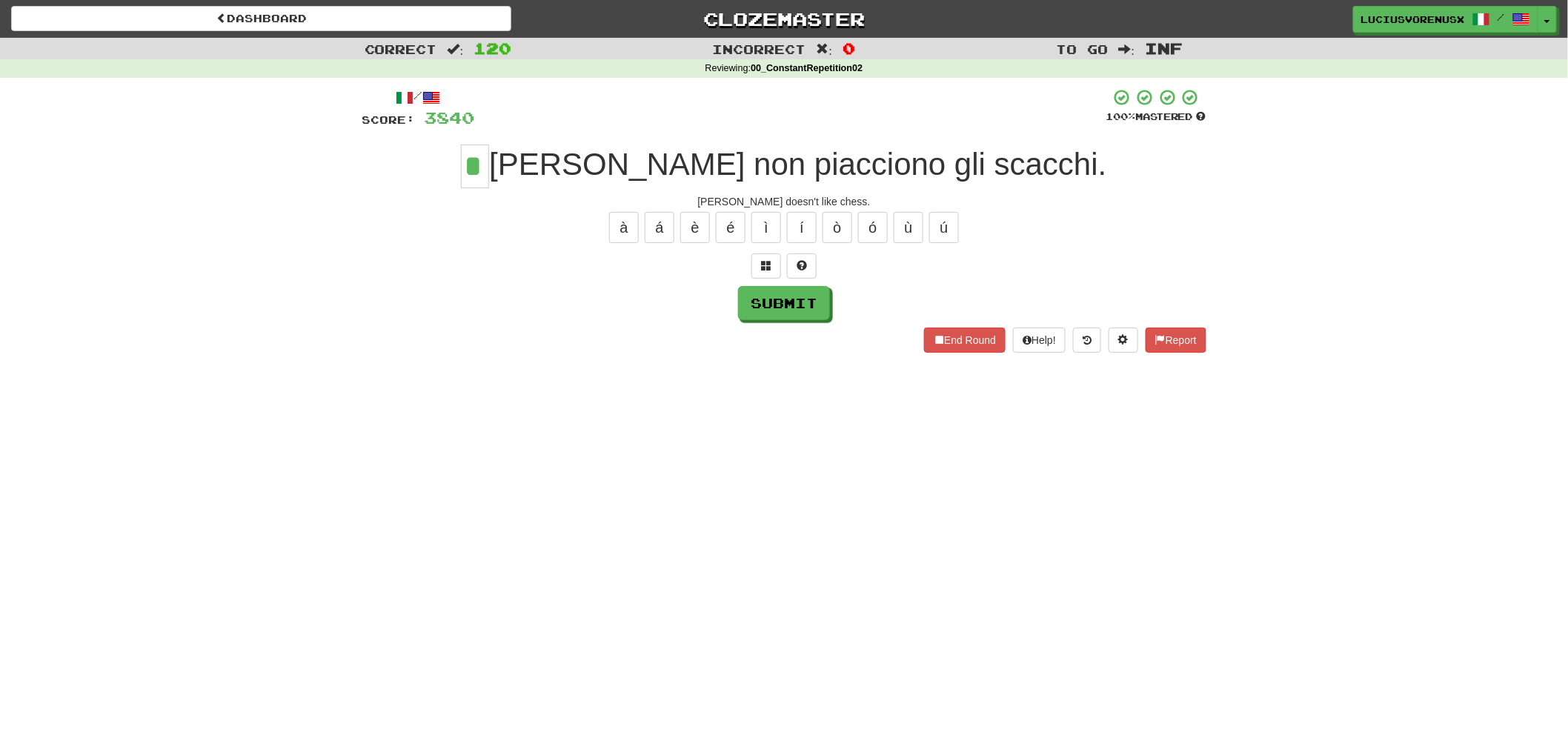
type input "*"
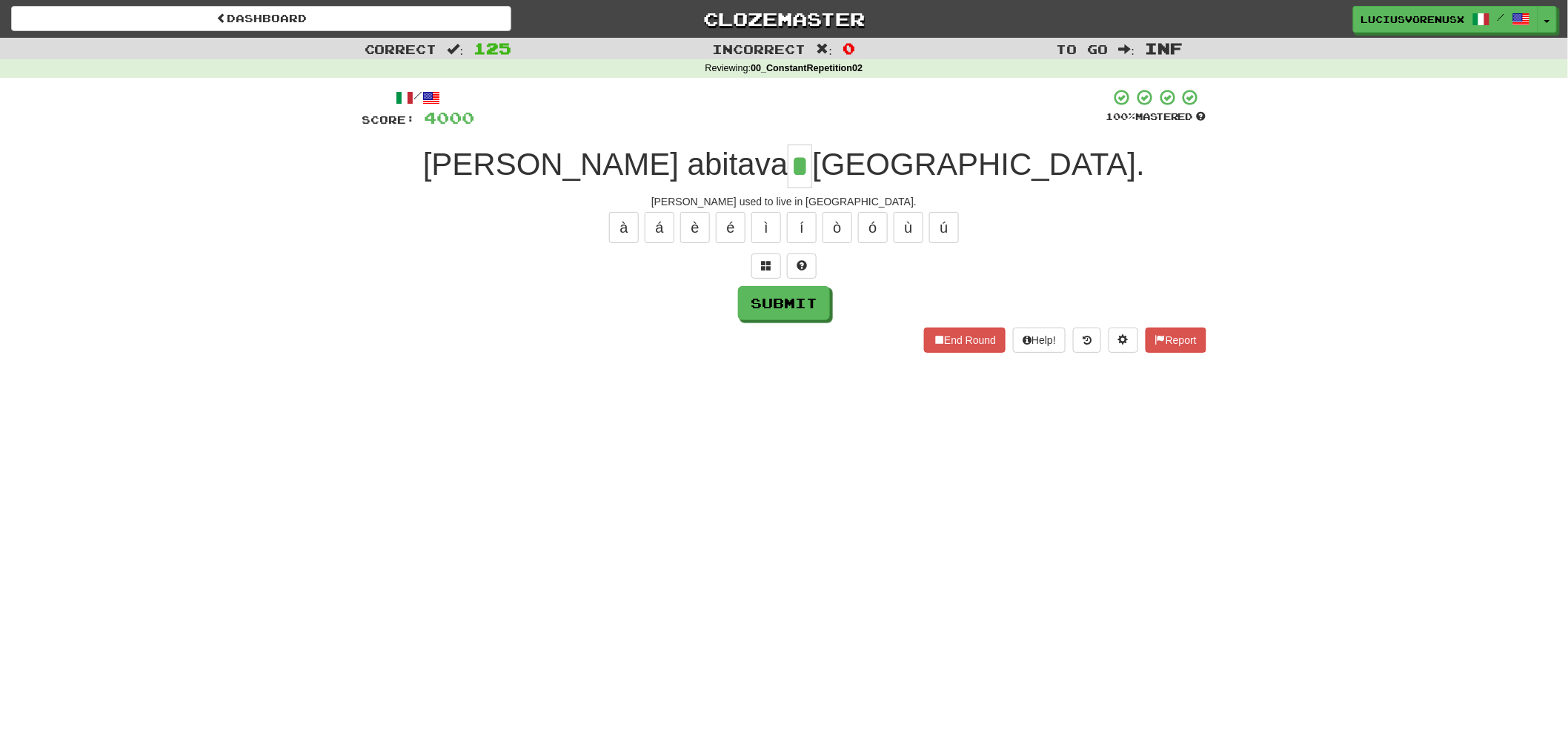
type input "*"
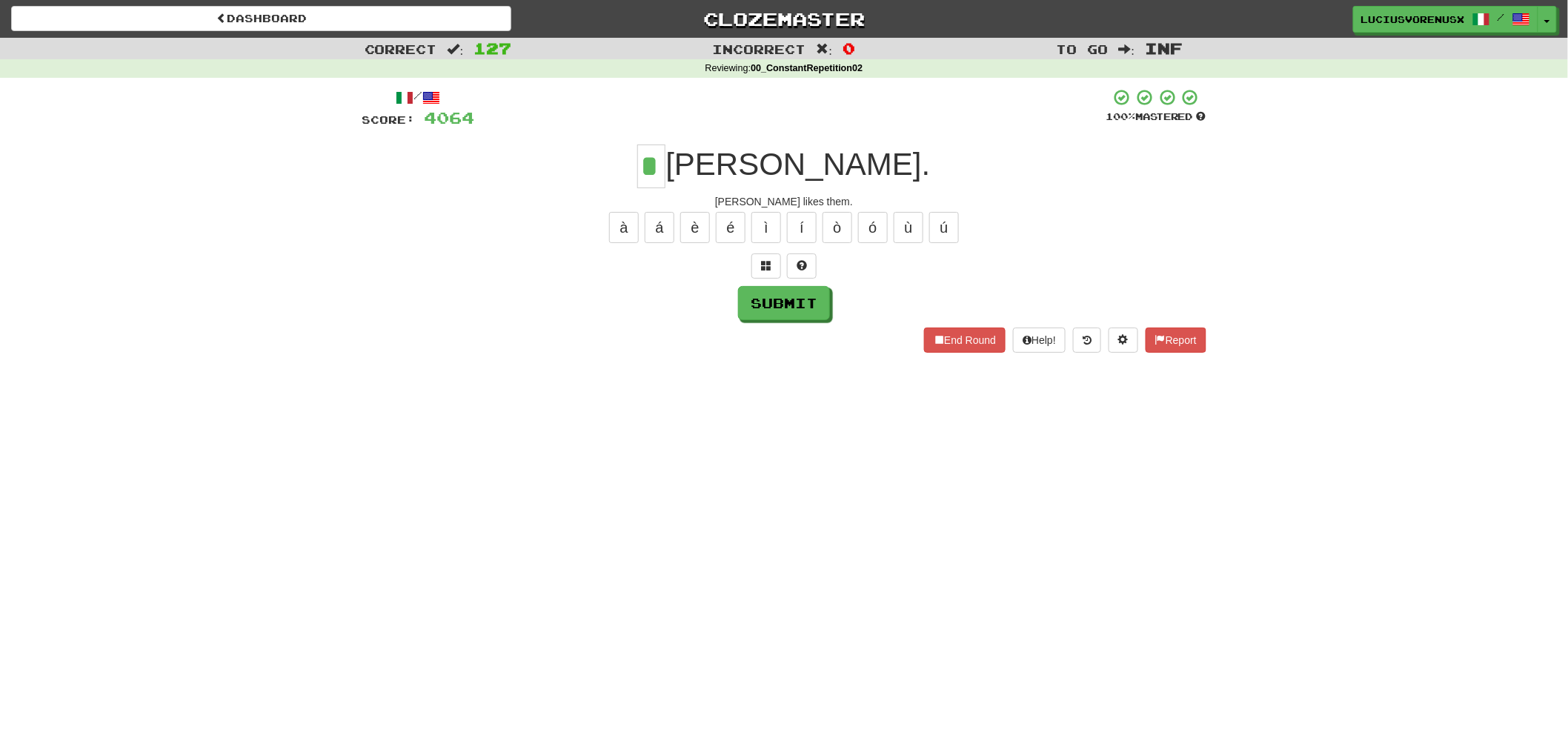
type input "*"
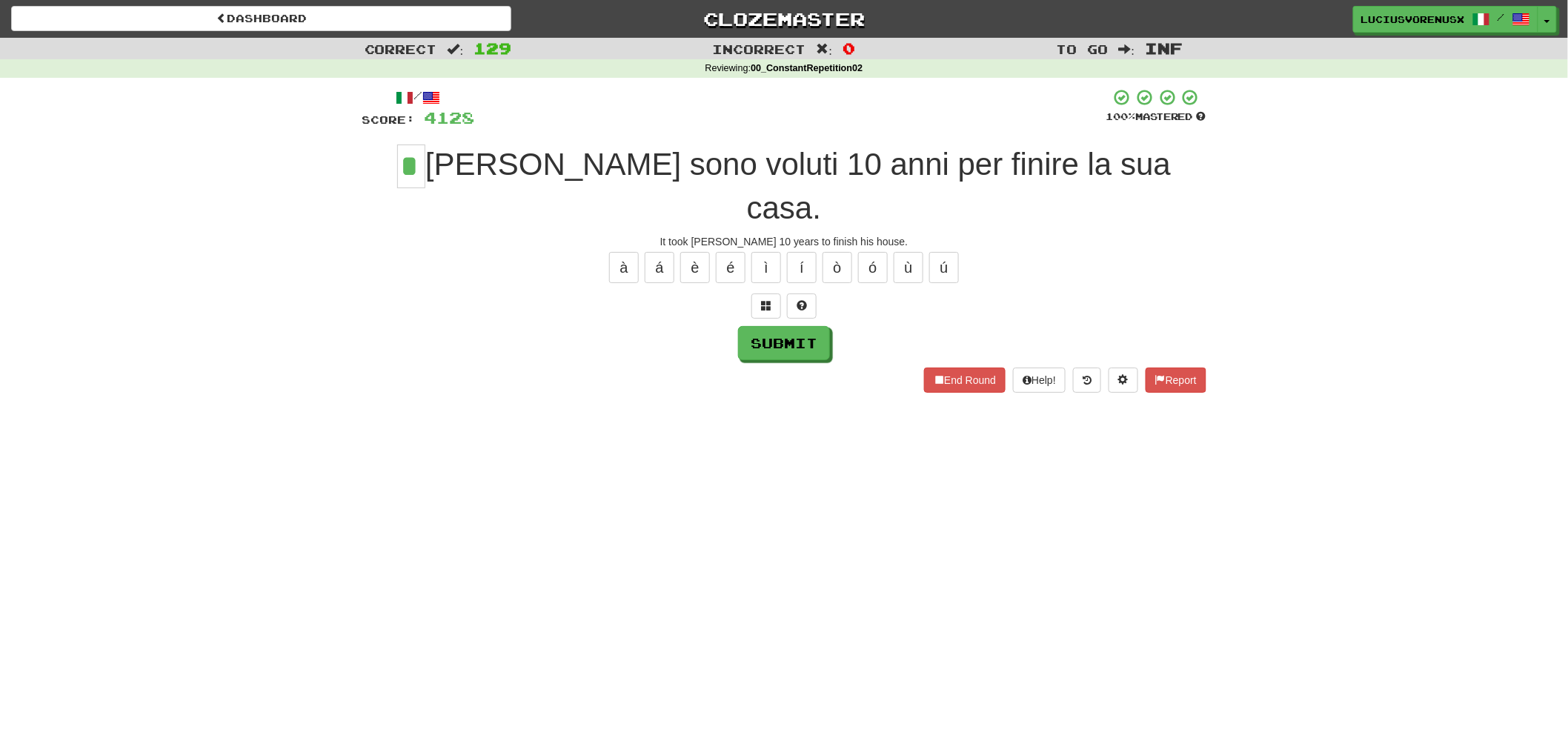
type input "*"
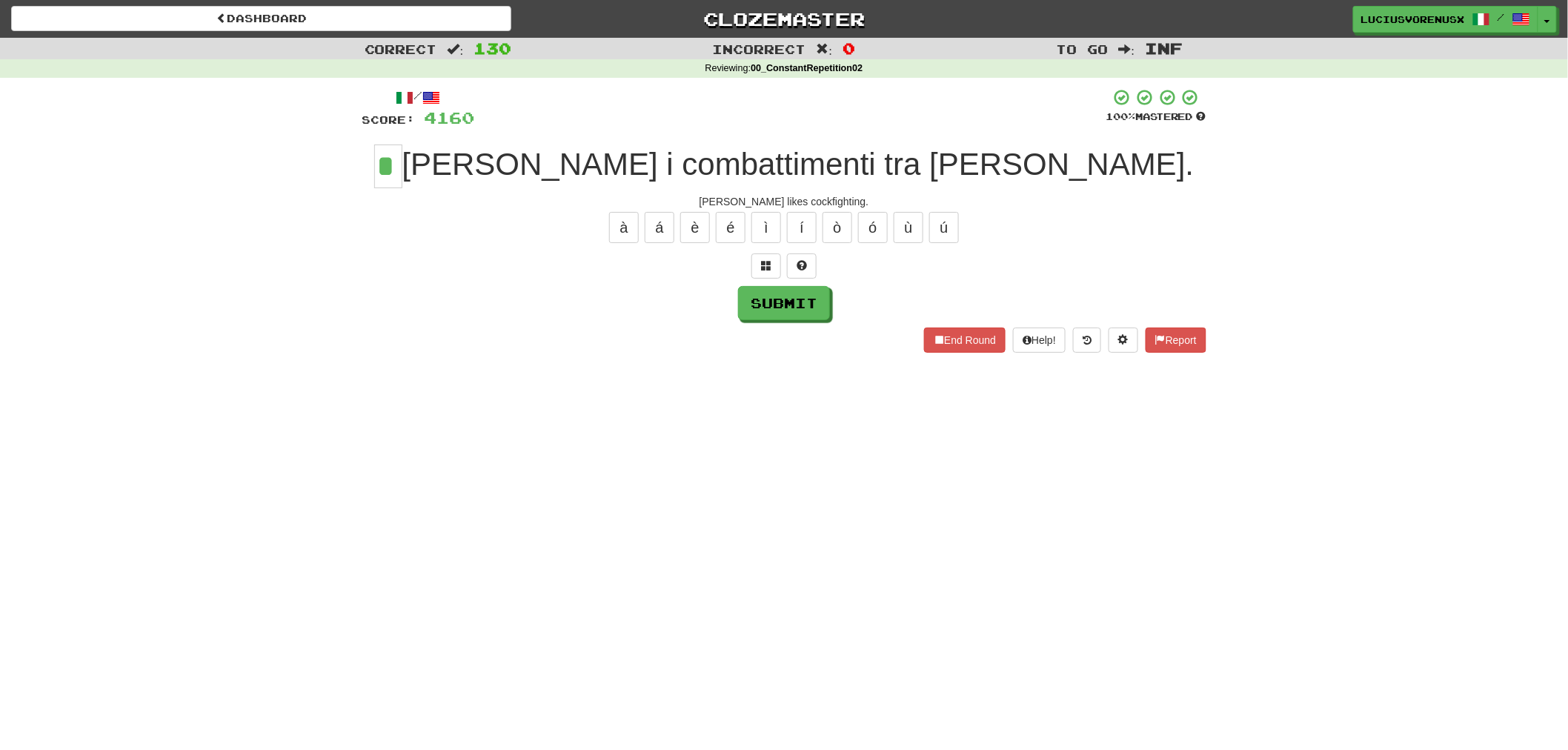
type input "*"
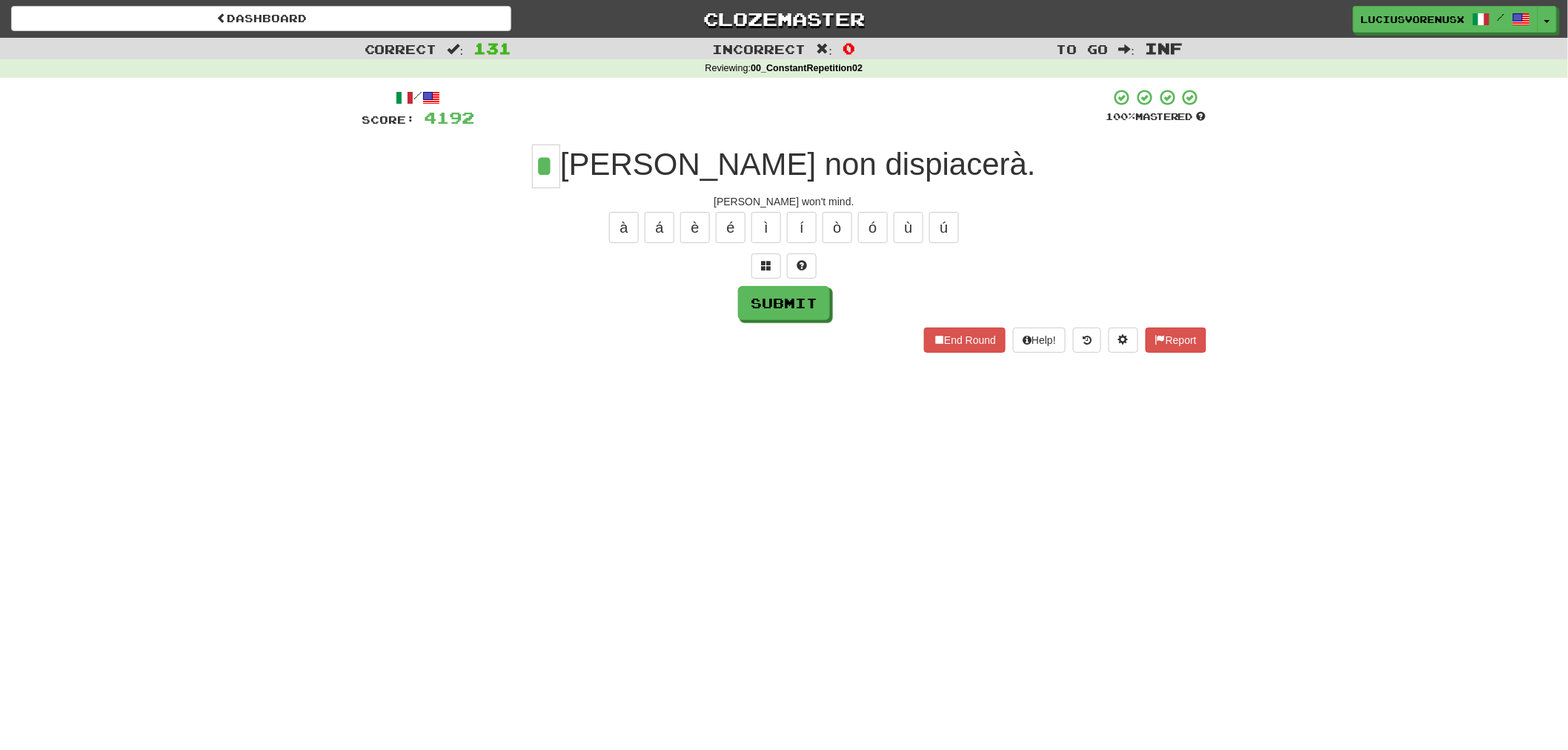
type input "*"
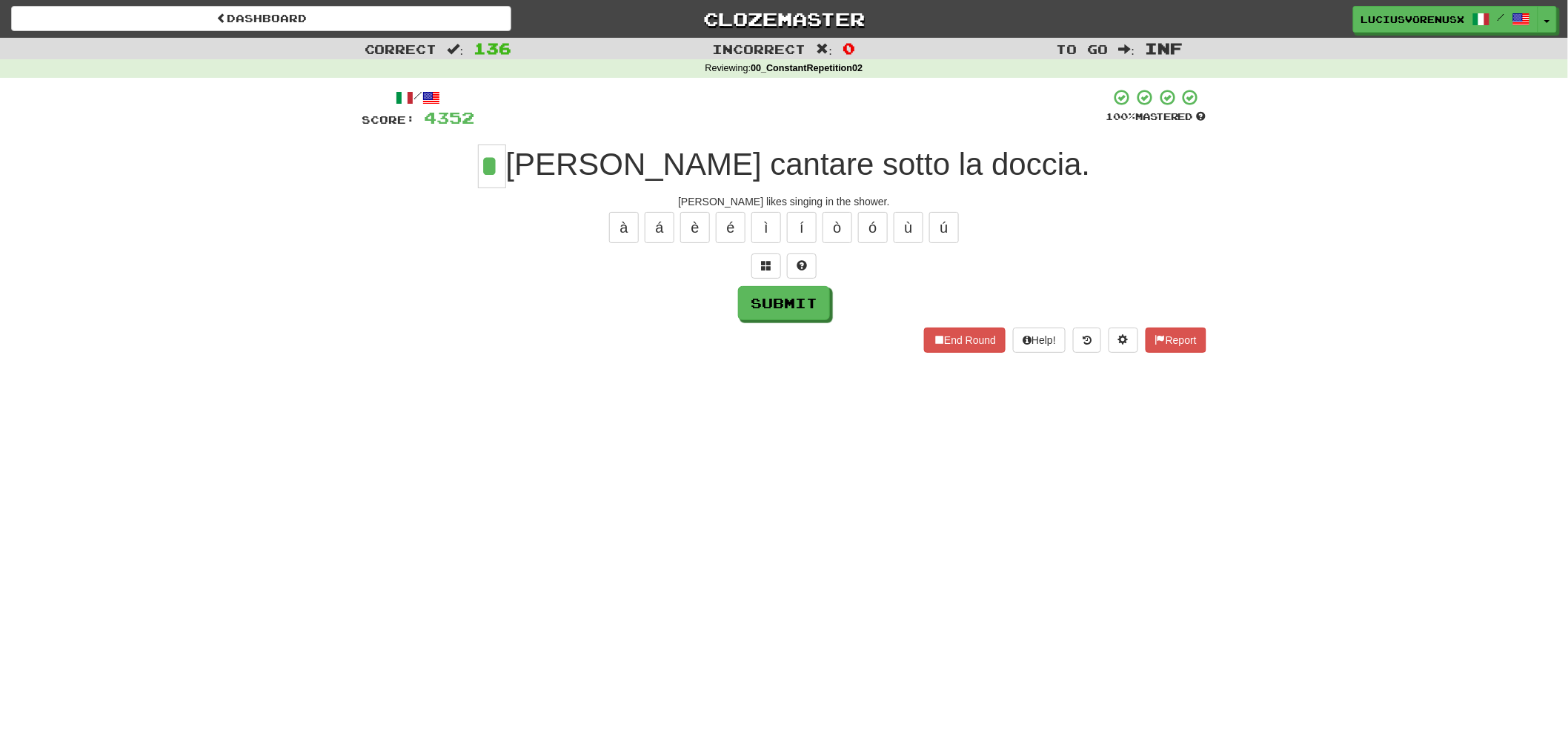
type input "*"
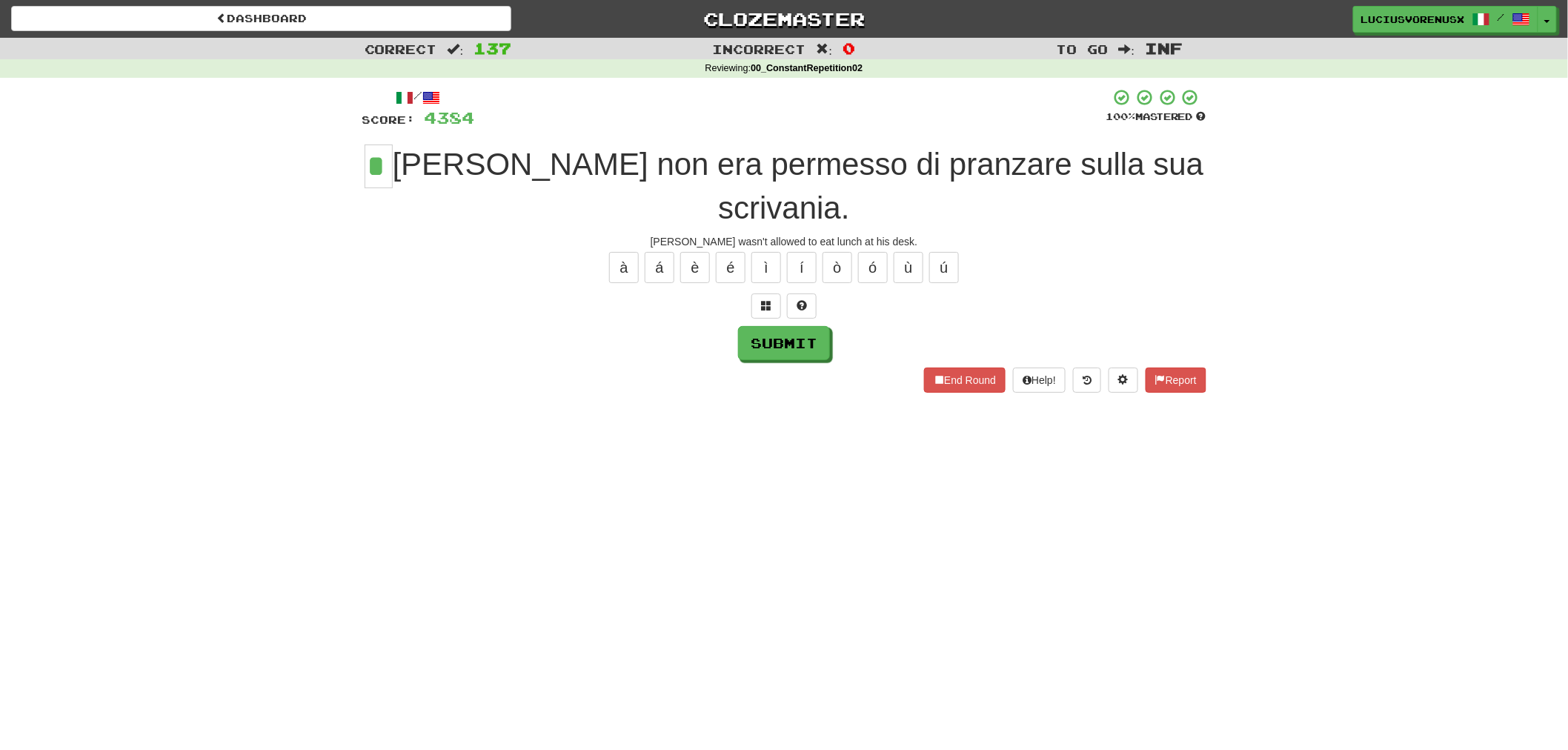
type input "*"
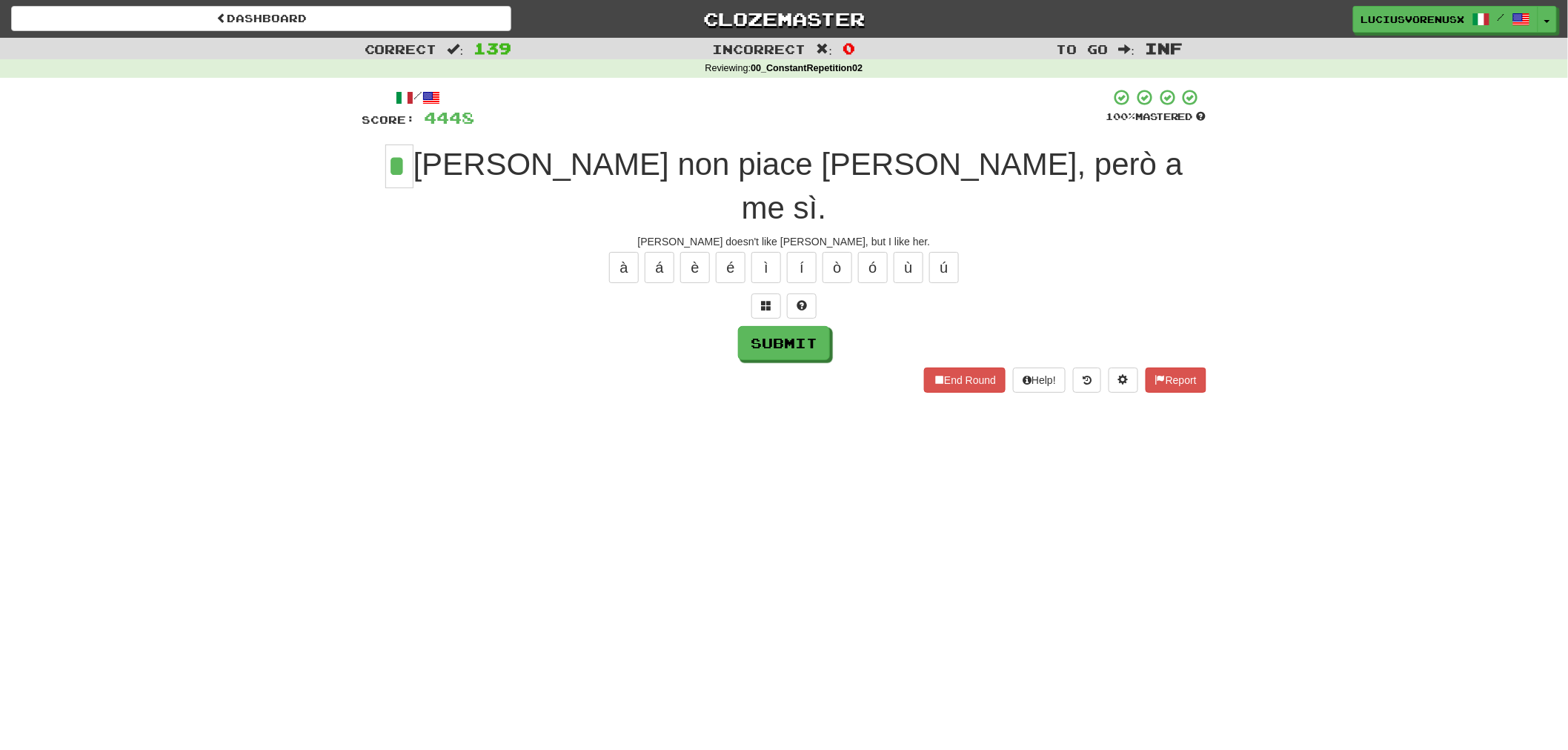
type input "*"
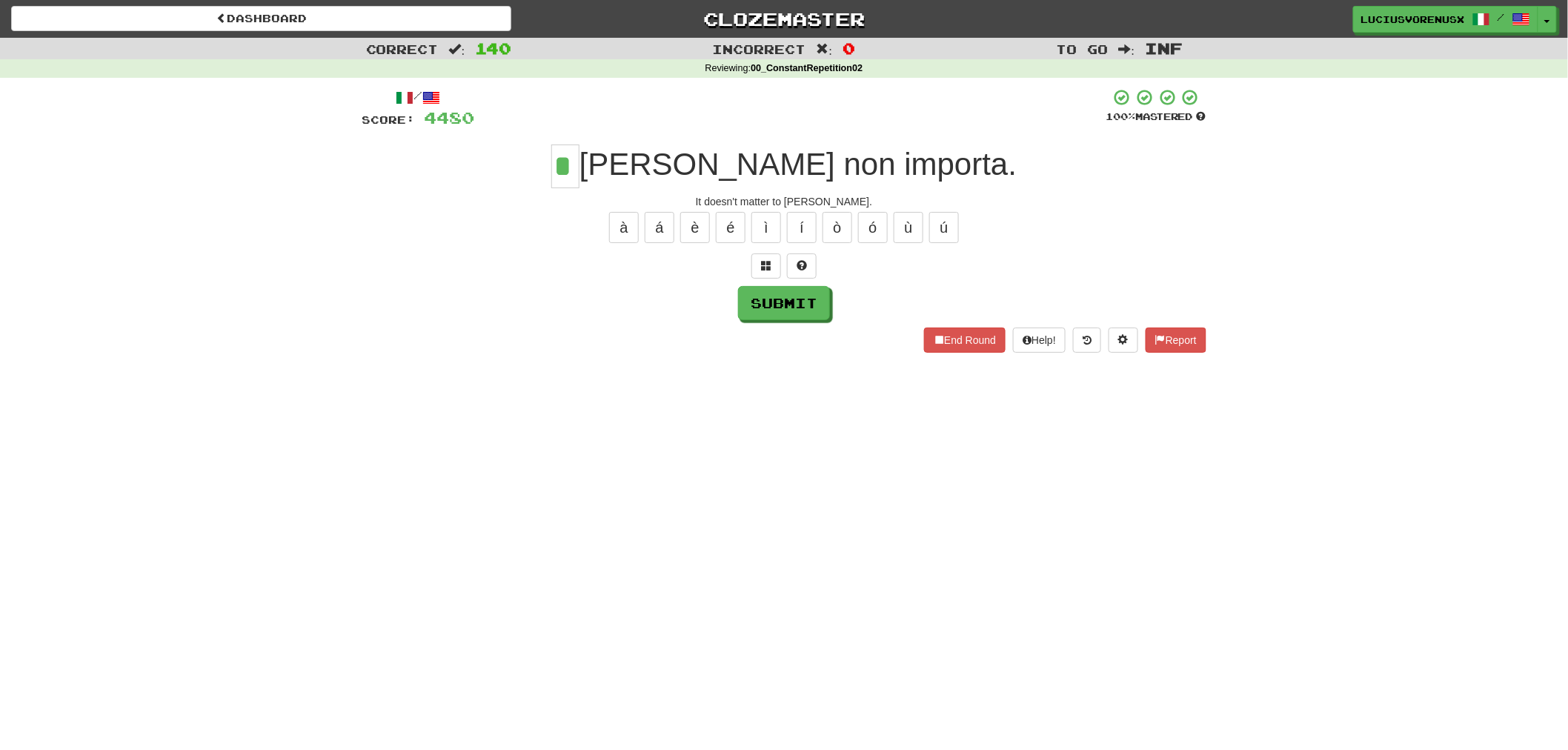
type input "*"
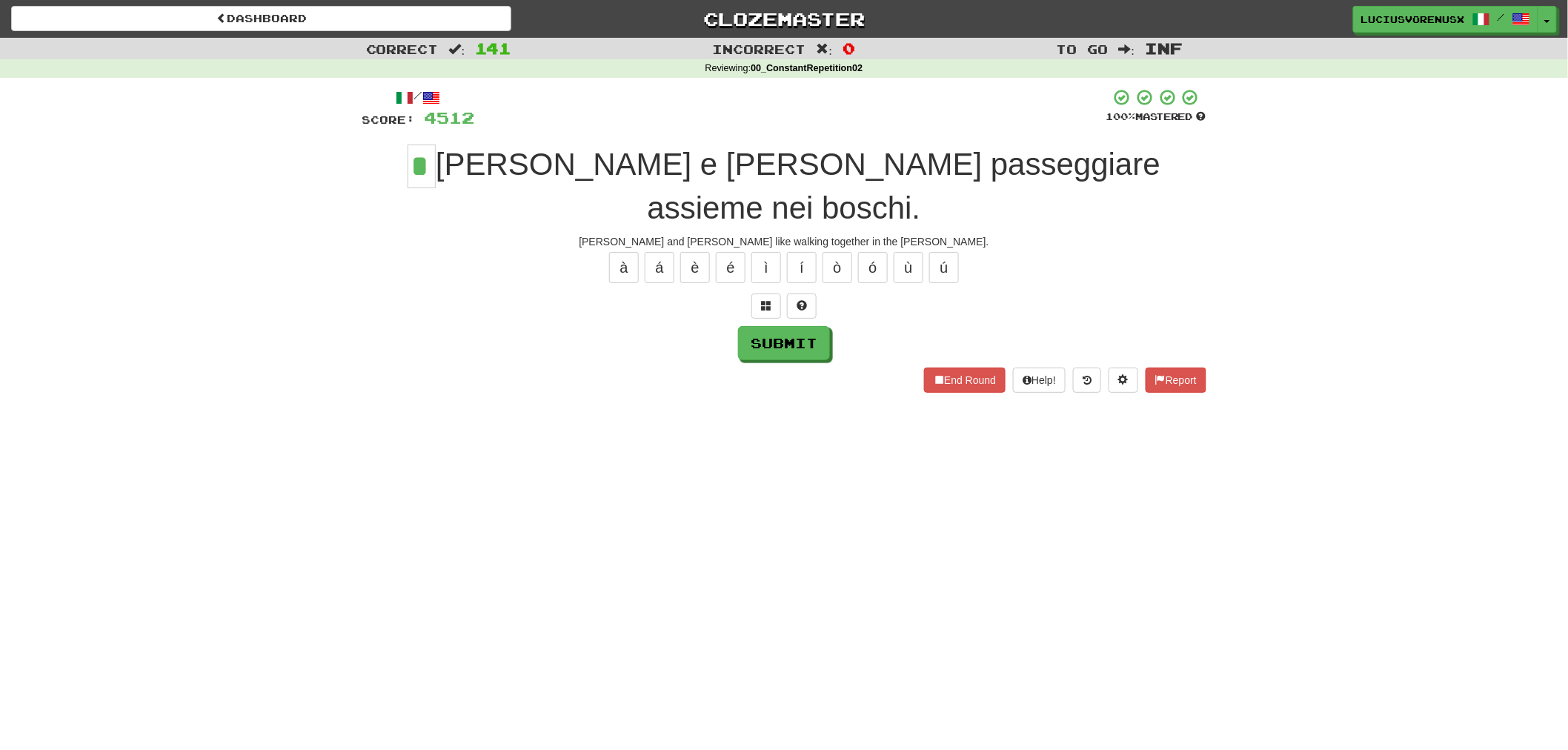
type input "*"
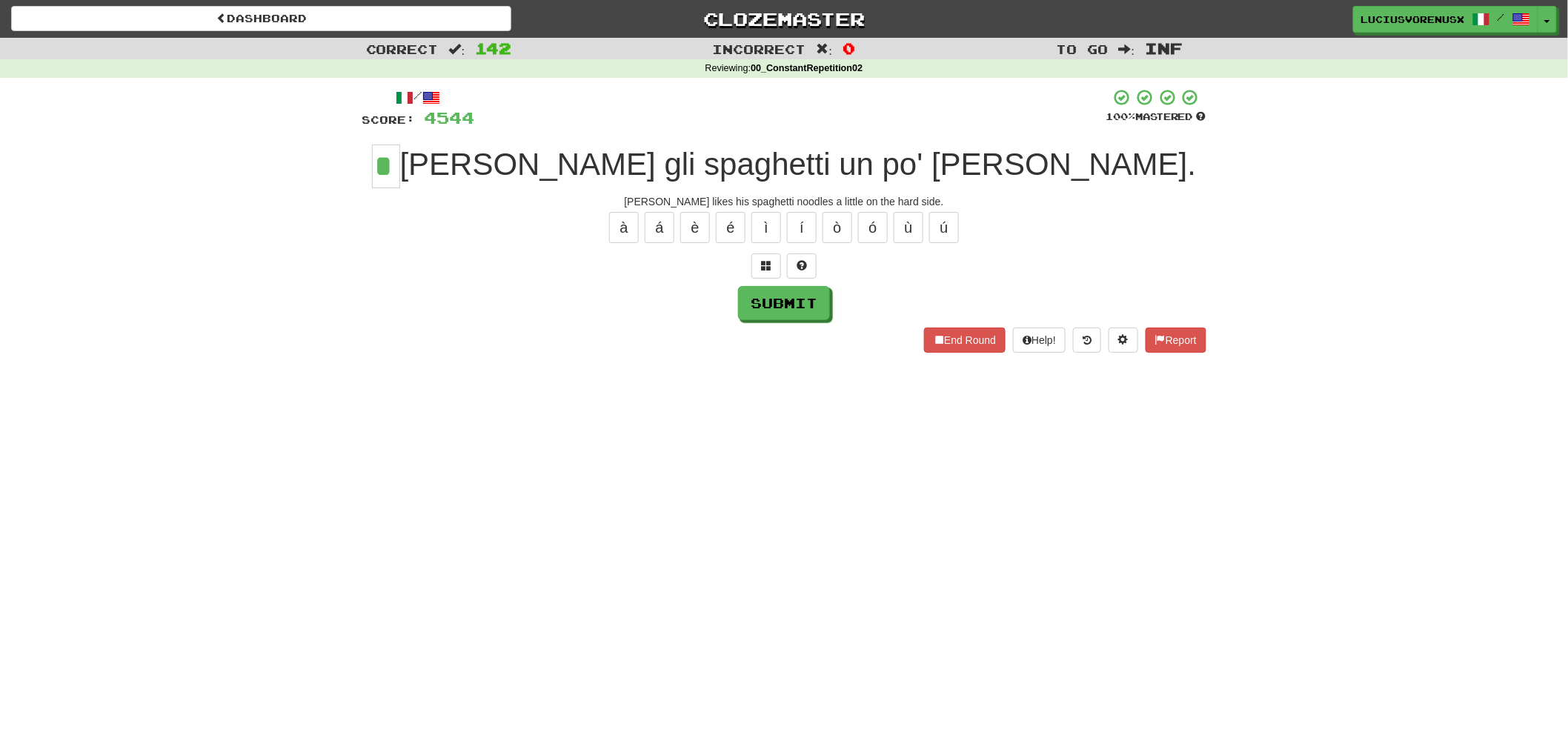
type input "*"
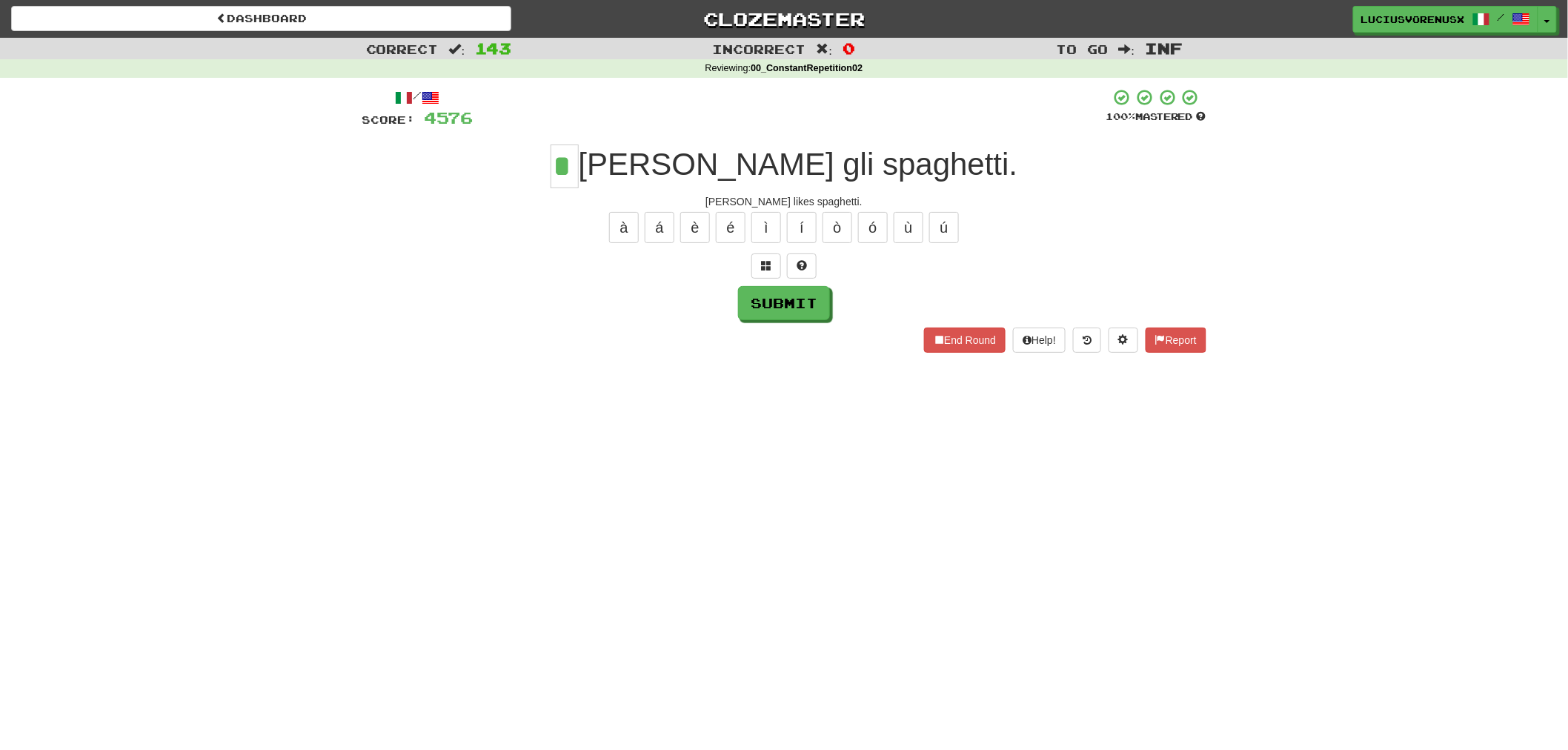
type input "*"
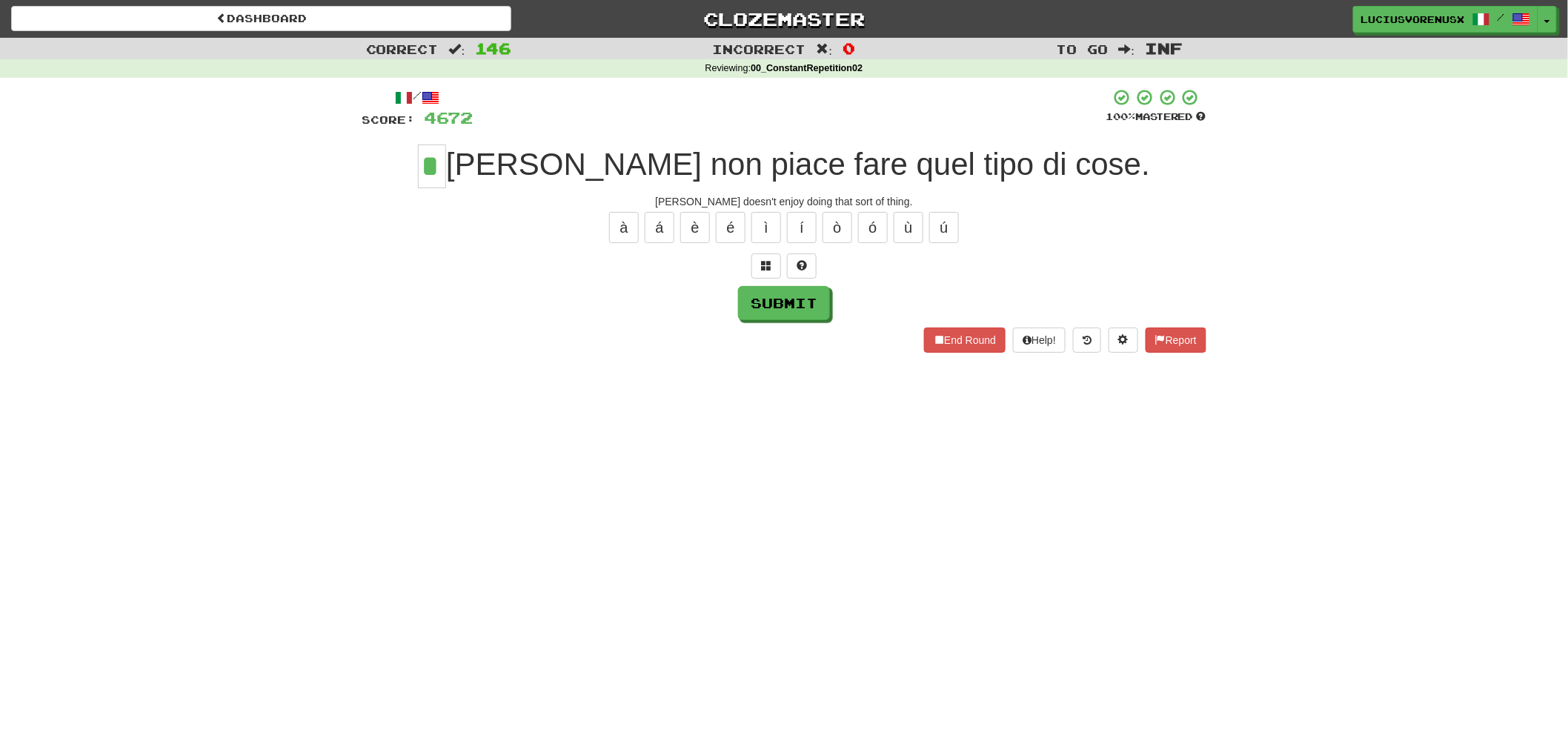
type input "*"
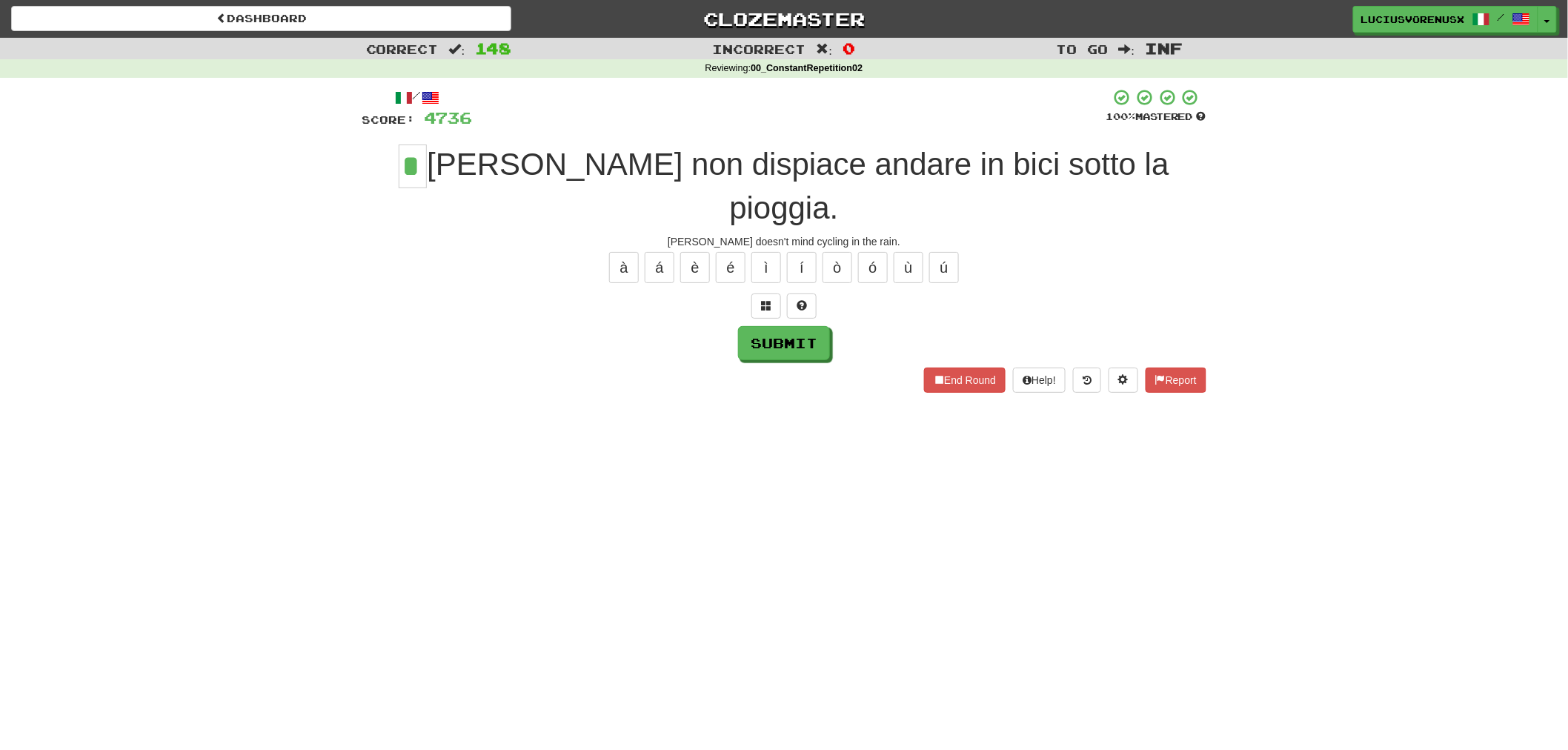
type input "*"
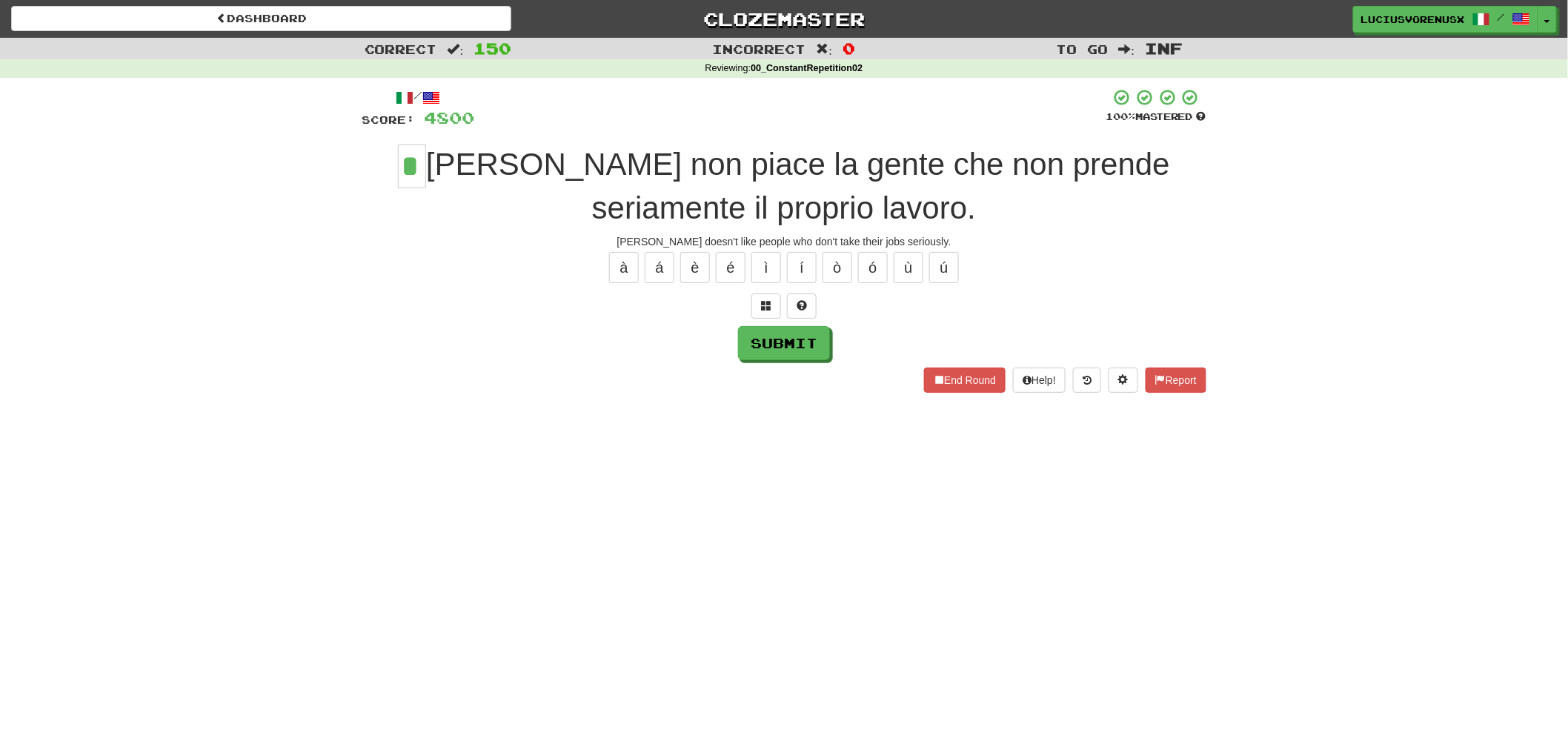
type input "*"
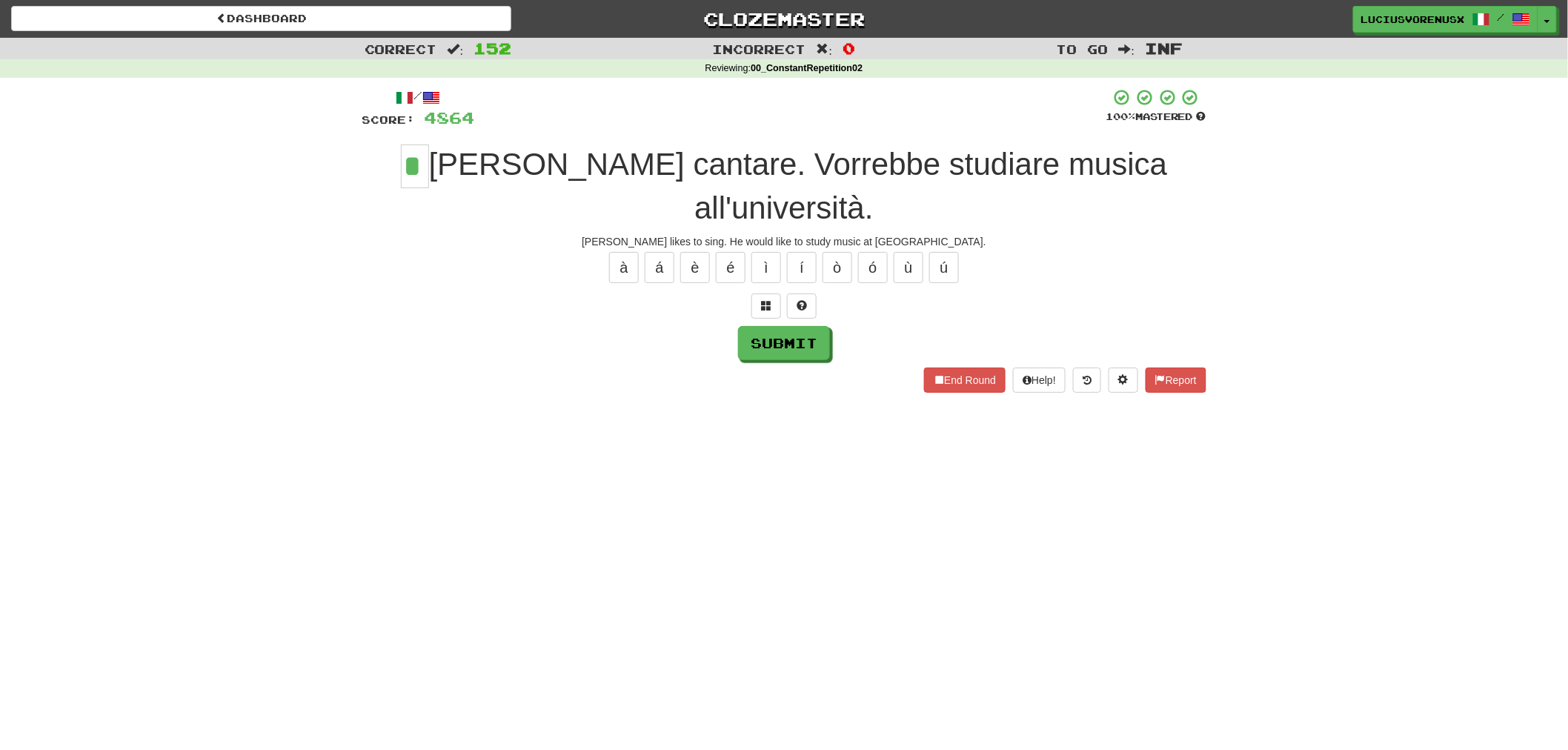
type input "*"
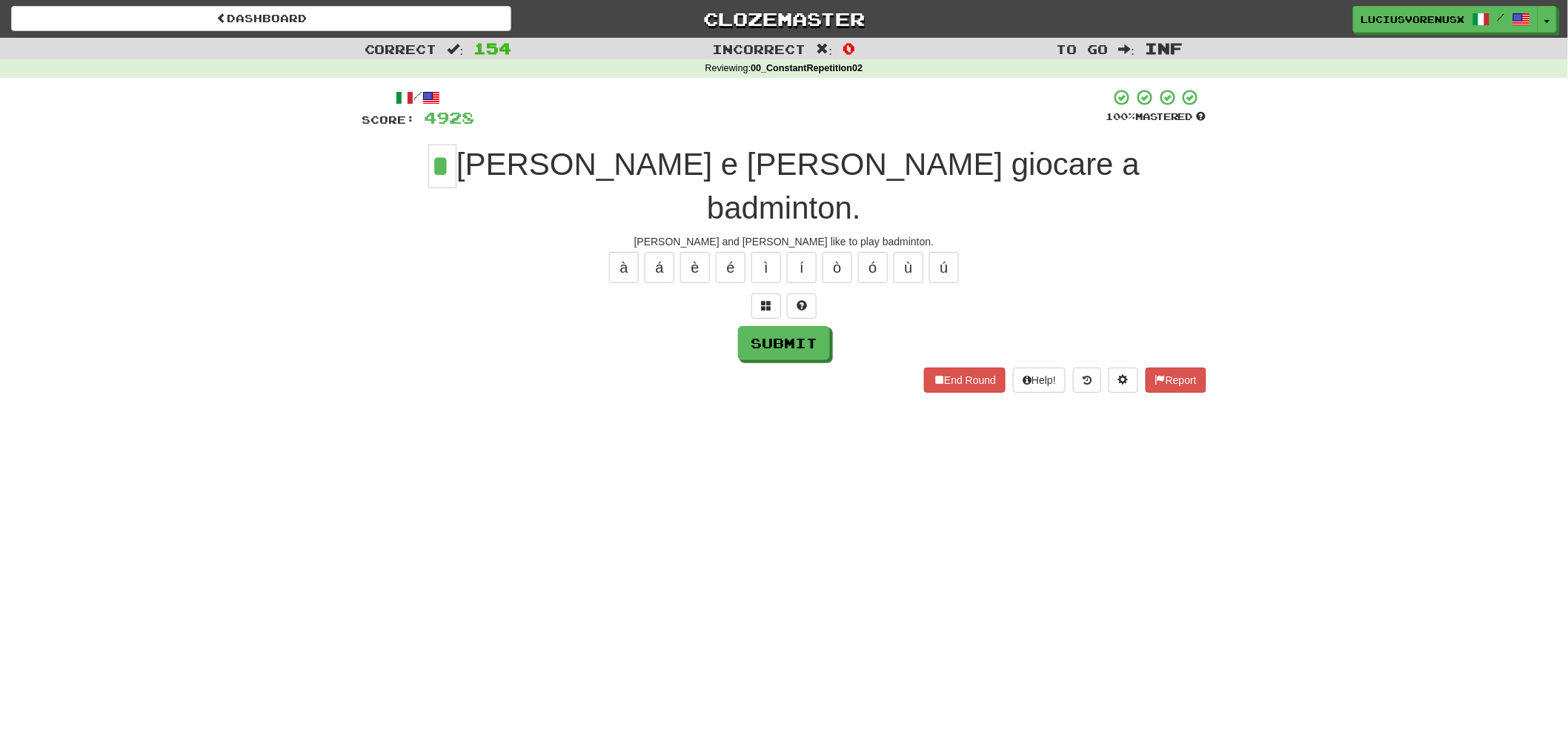
type input "*"
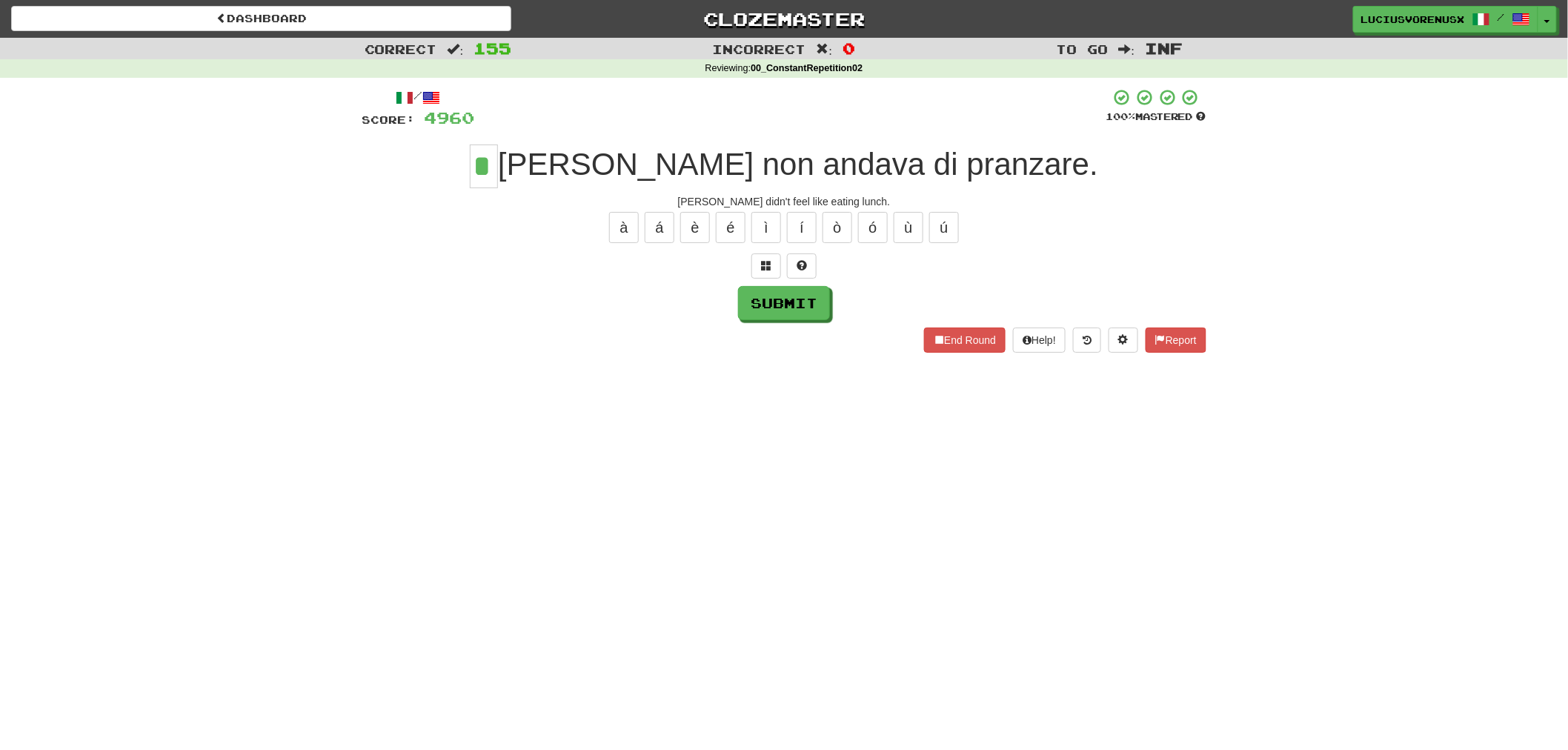
type input "*"
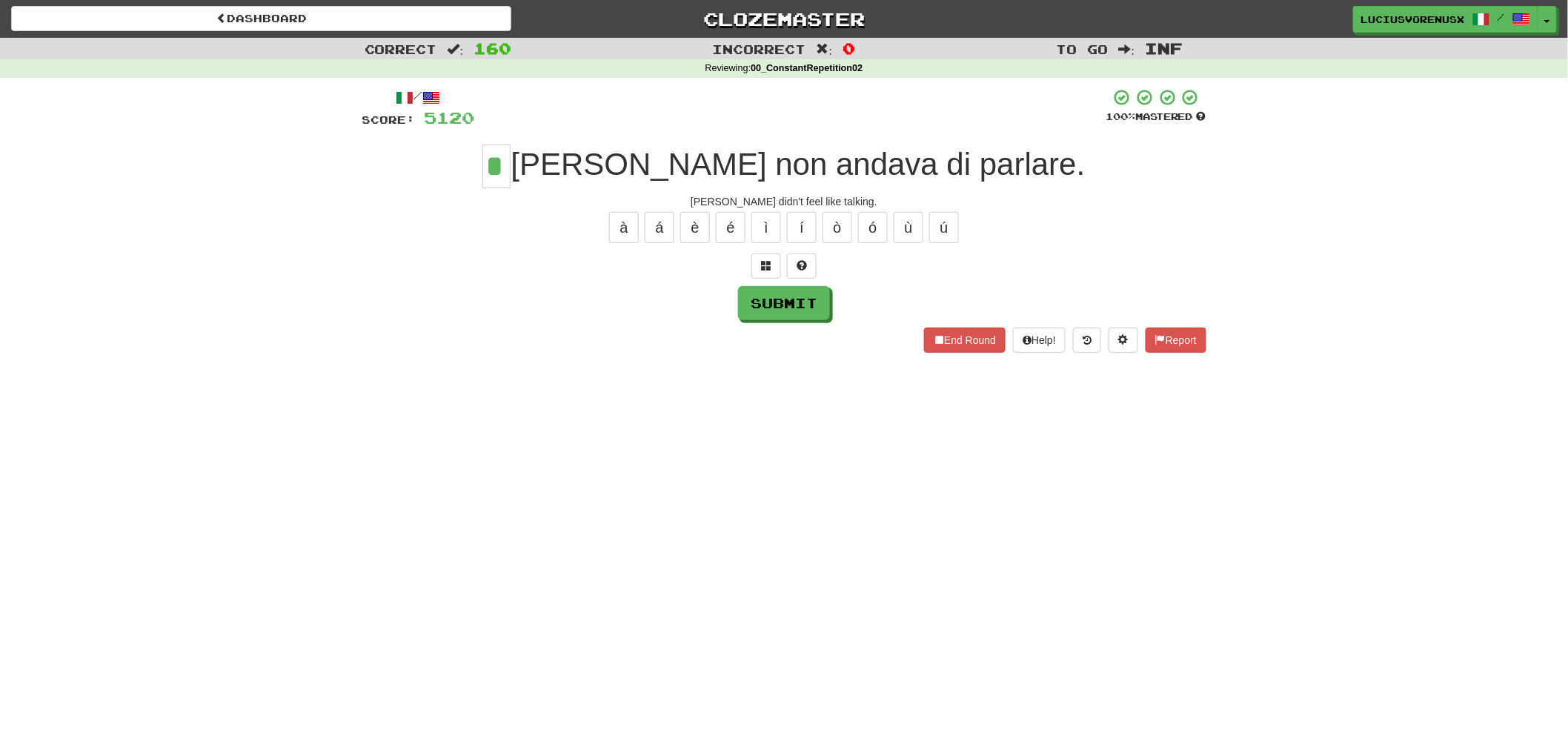
type input "*"
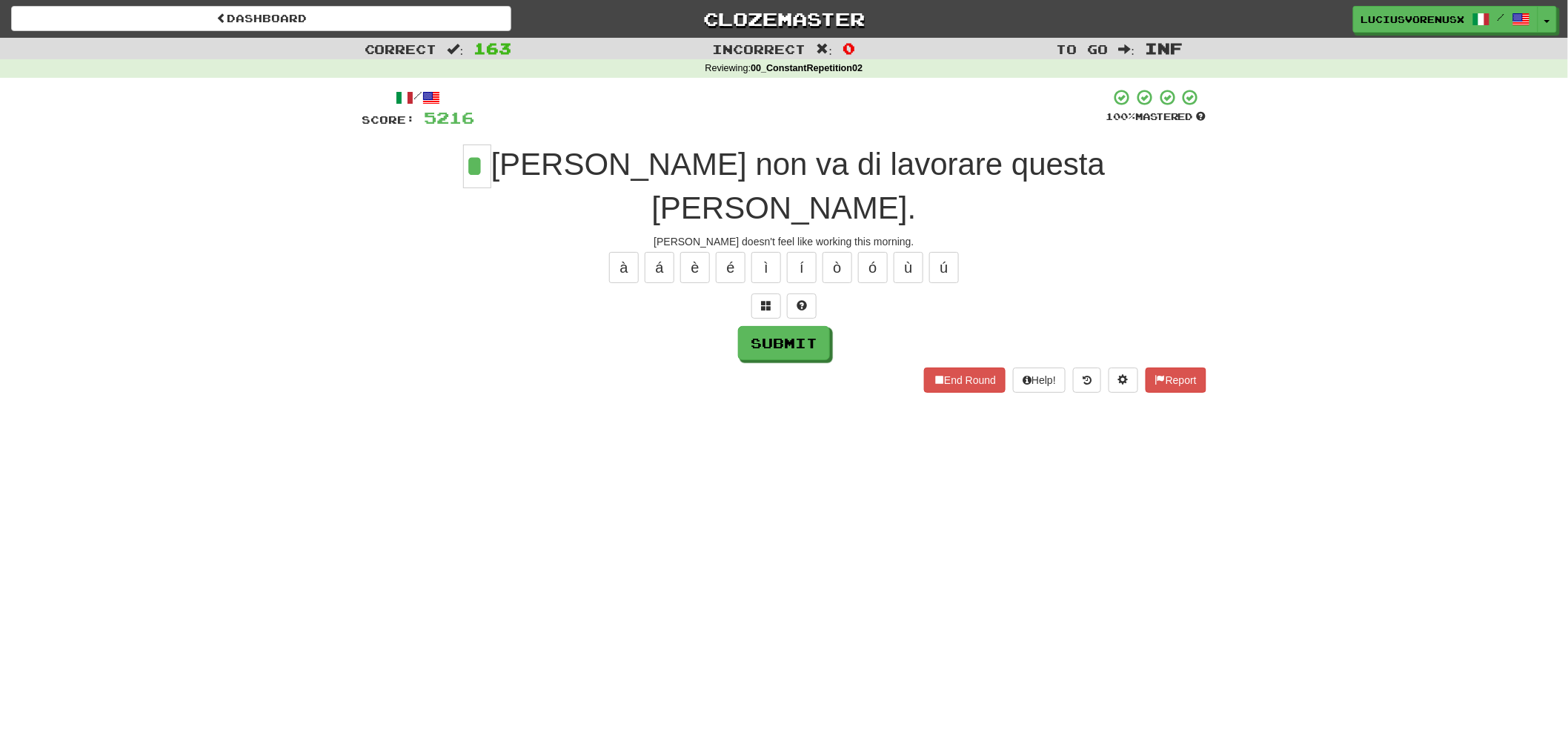
type input "*"
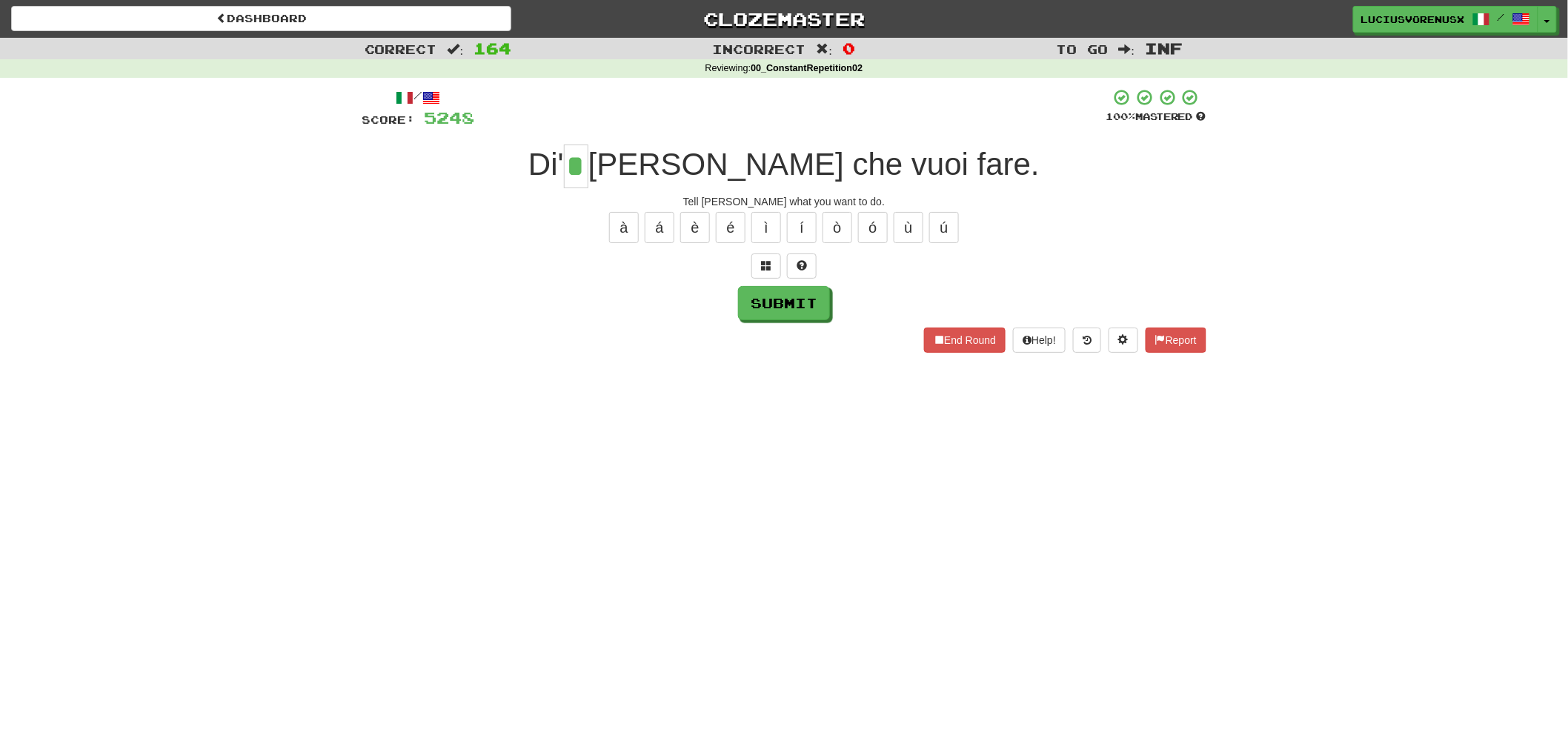
type input "*"
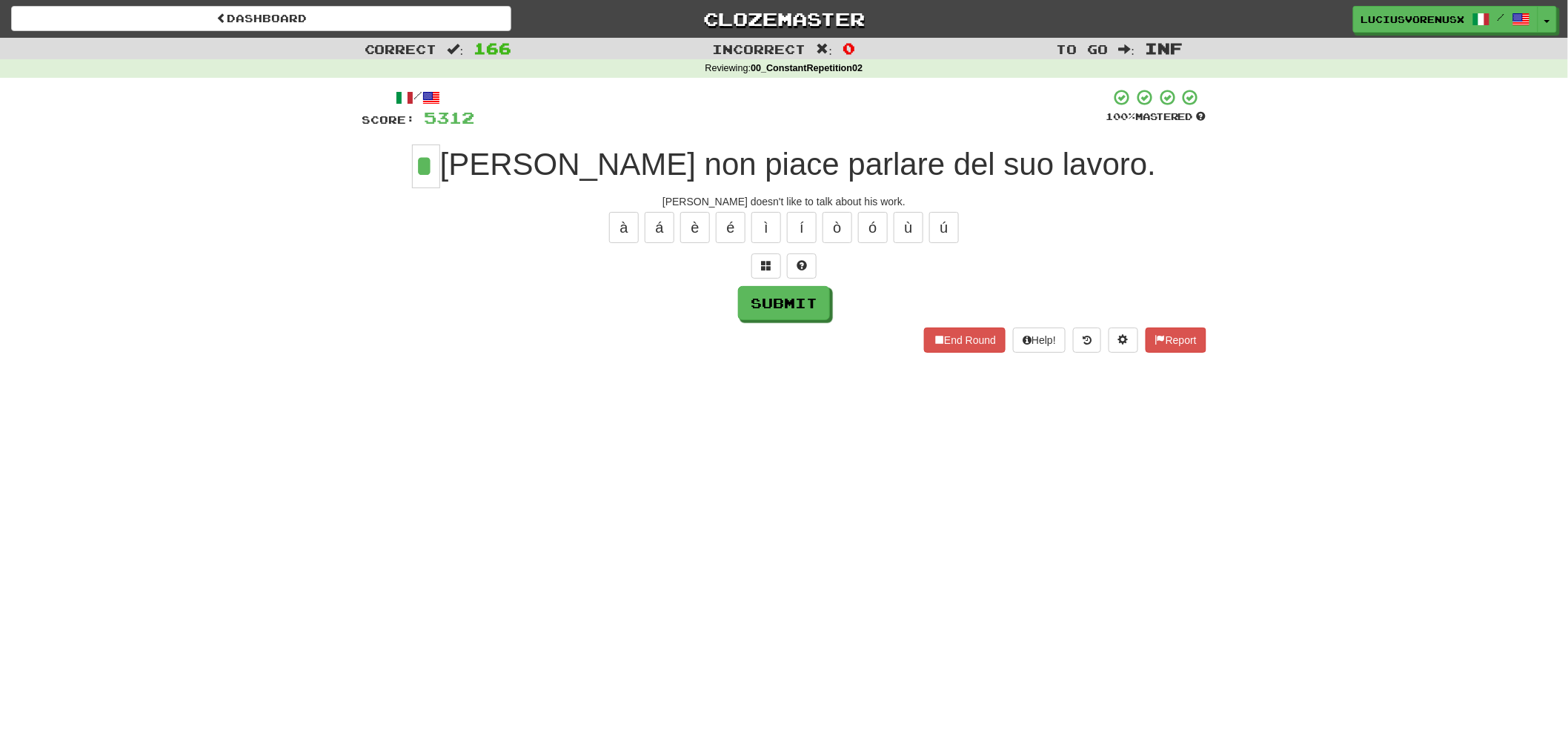
type input "*"
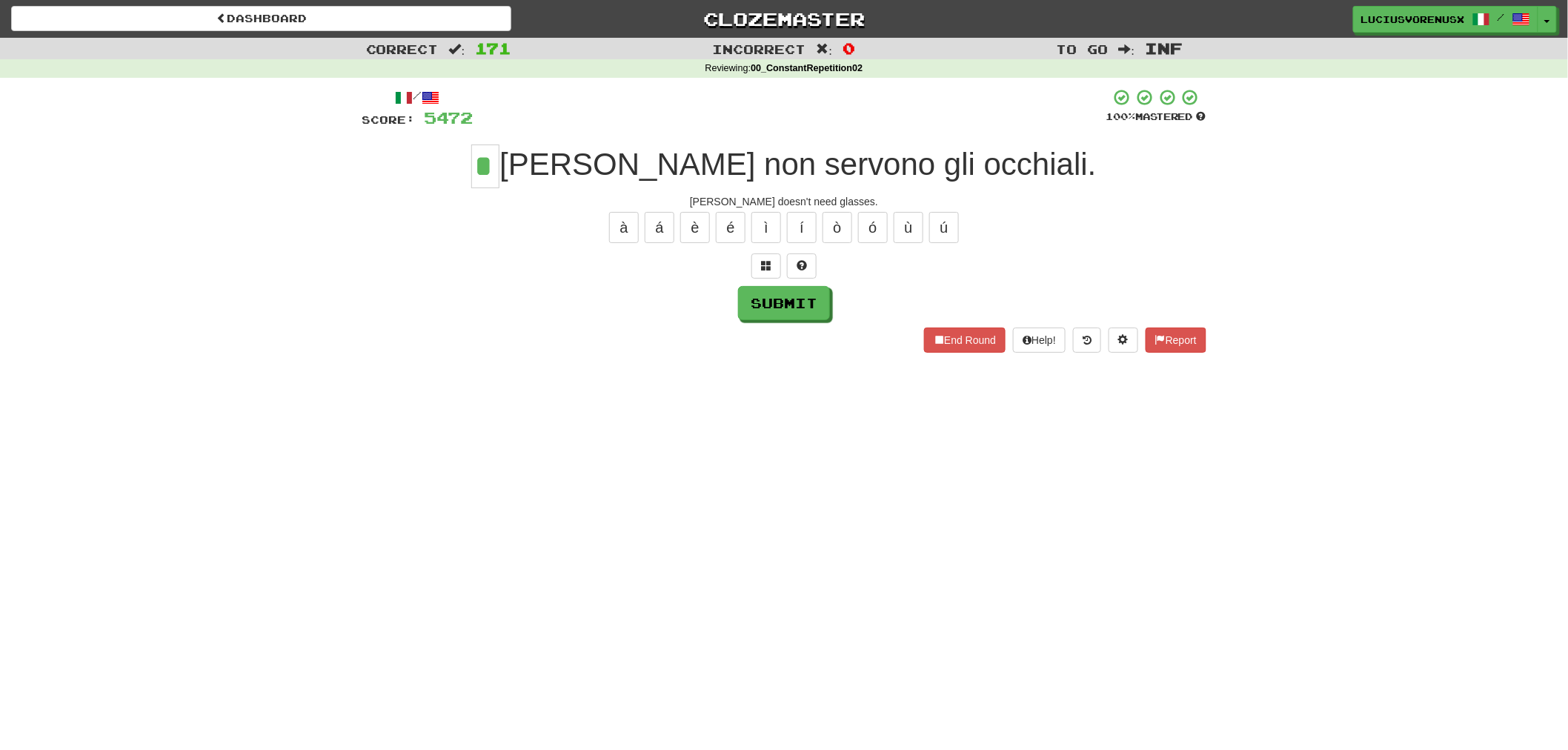
type input "*"
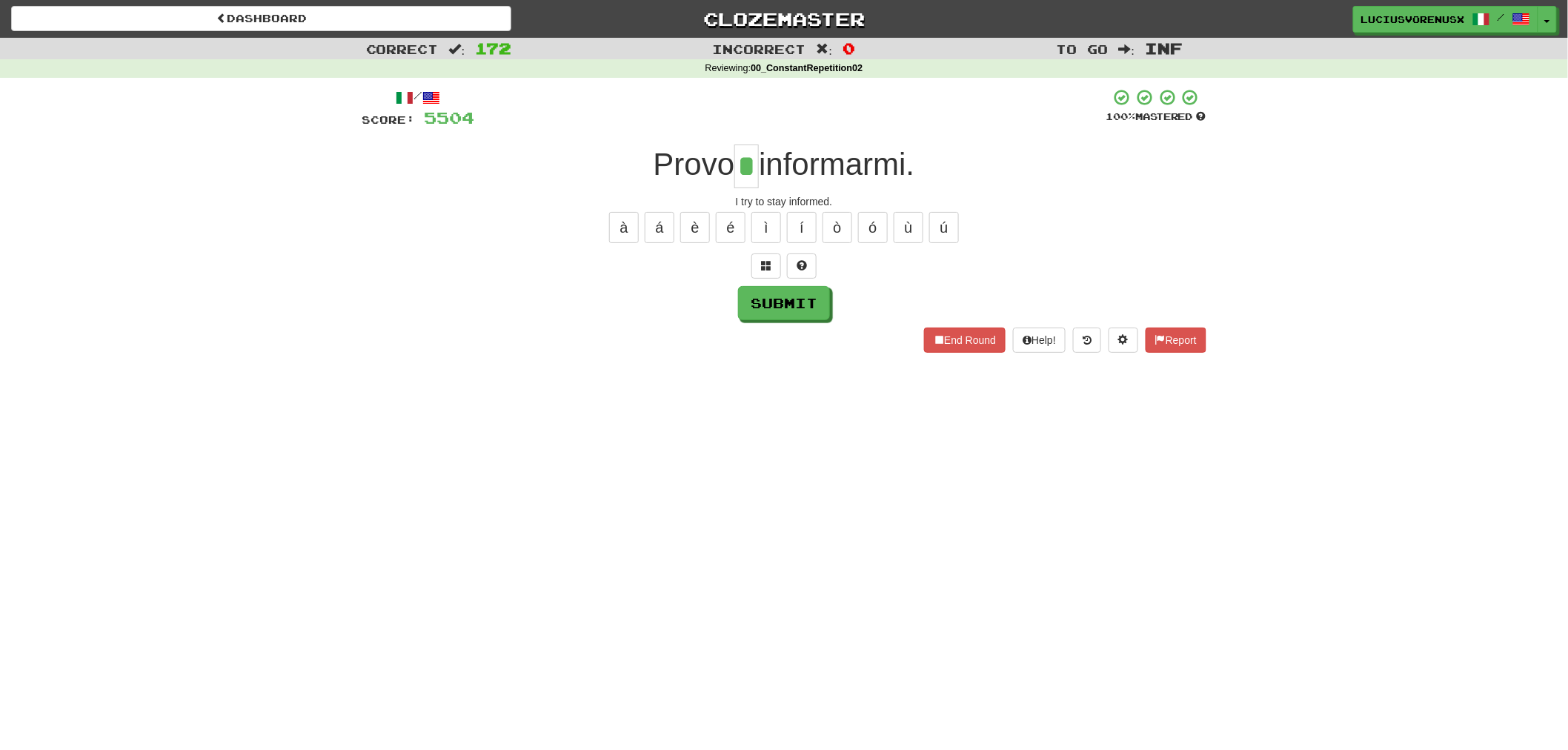
type input "*"
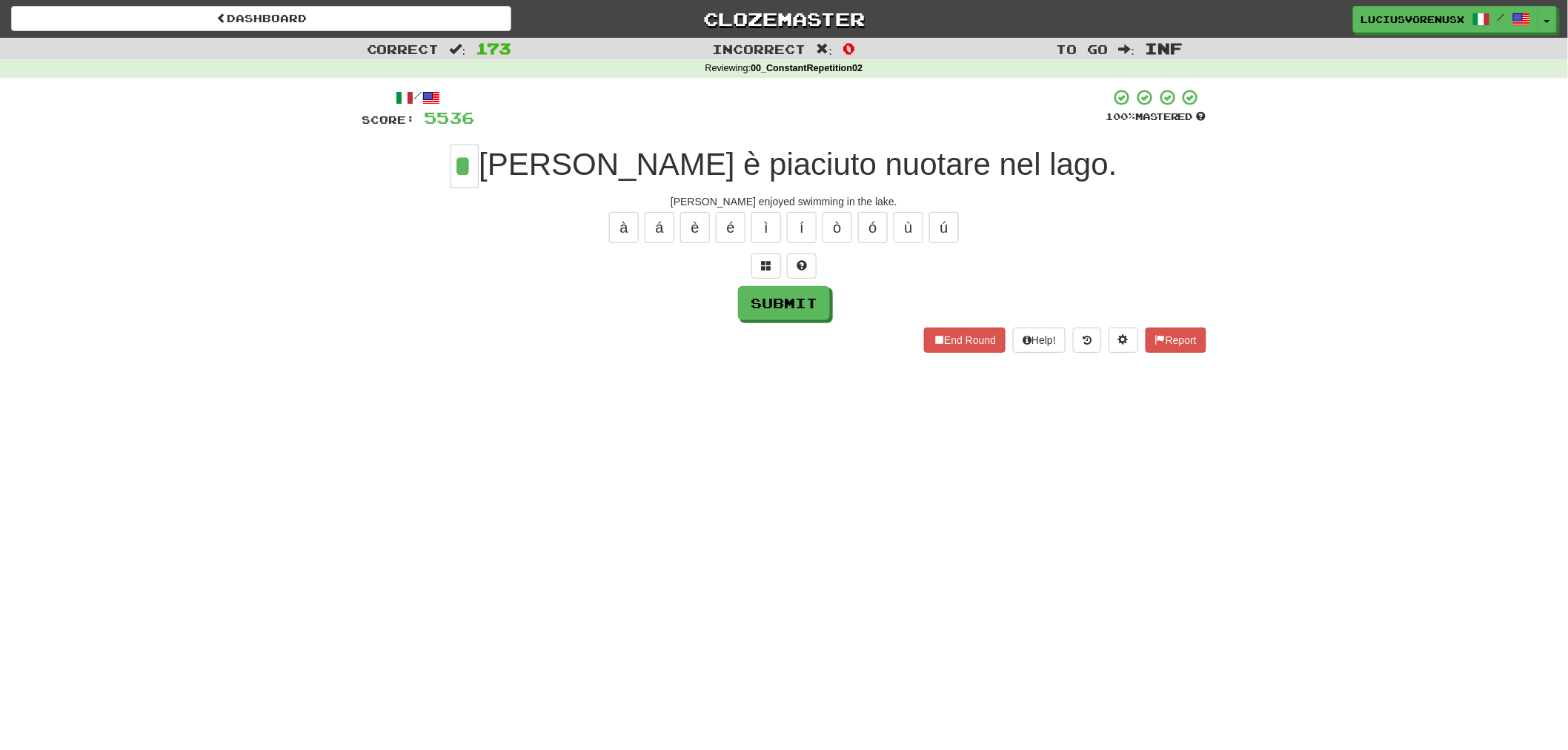
type input "*"
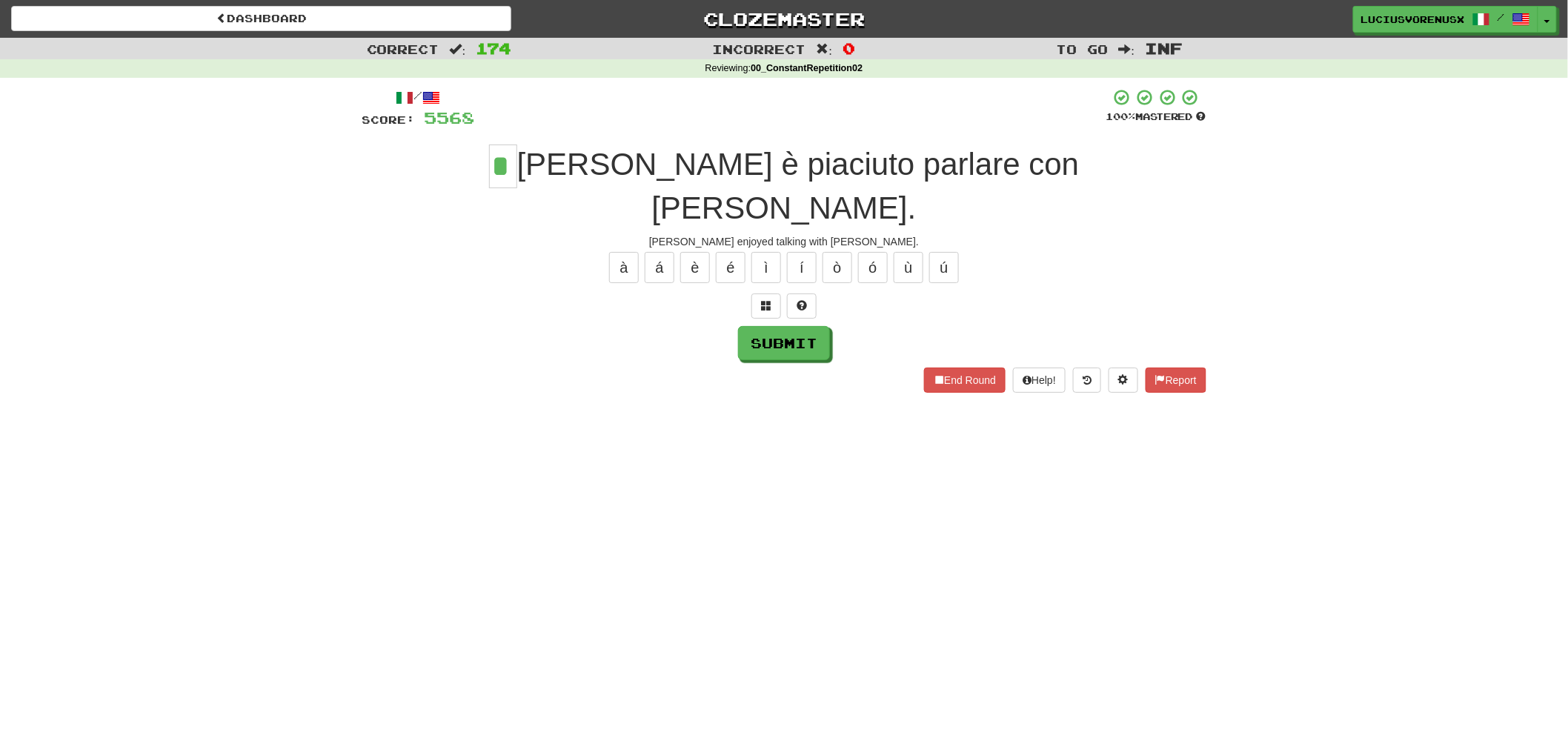
type input "*"
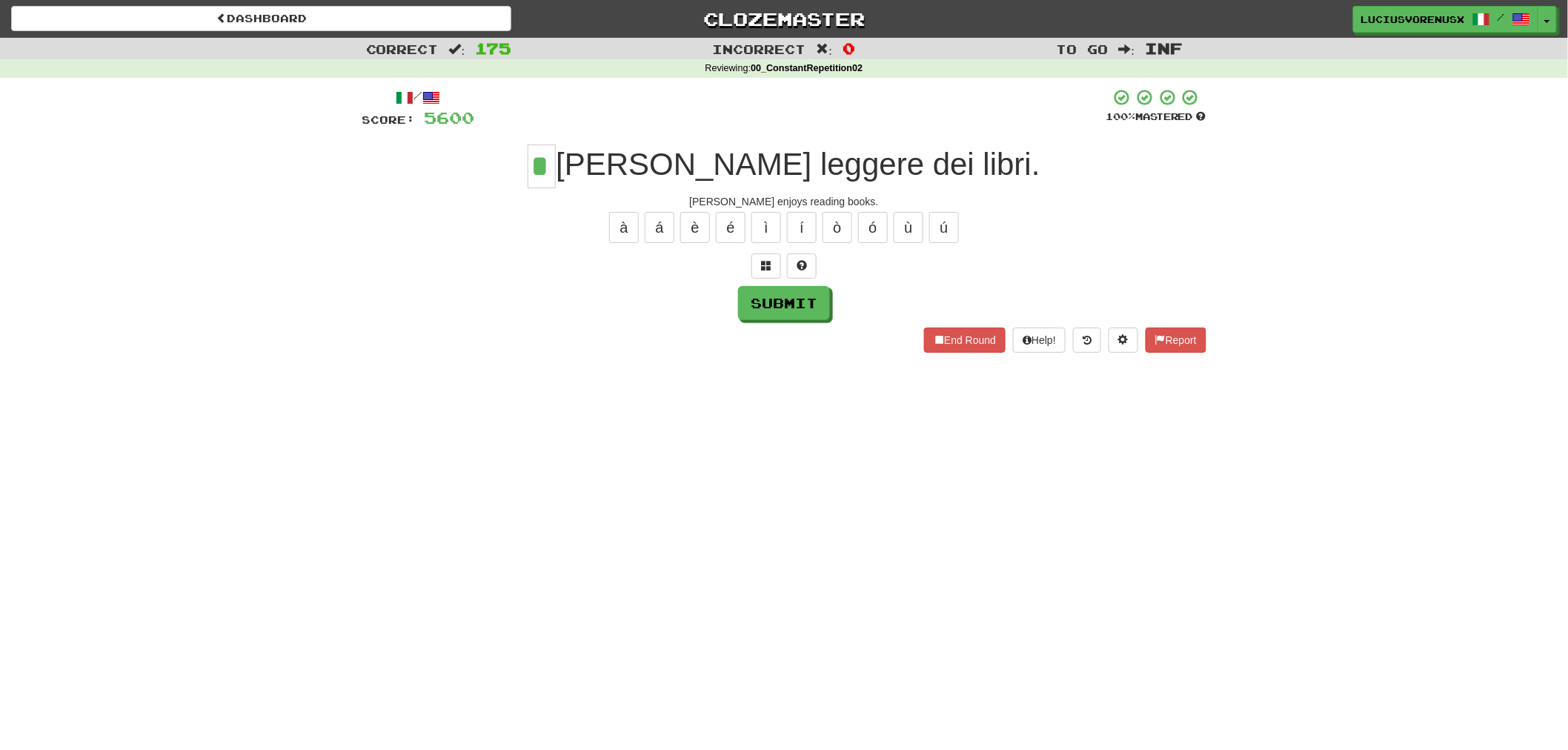
type input "*"
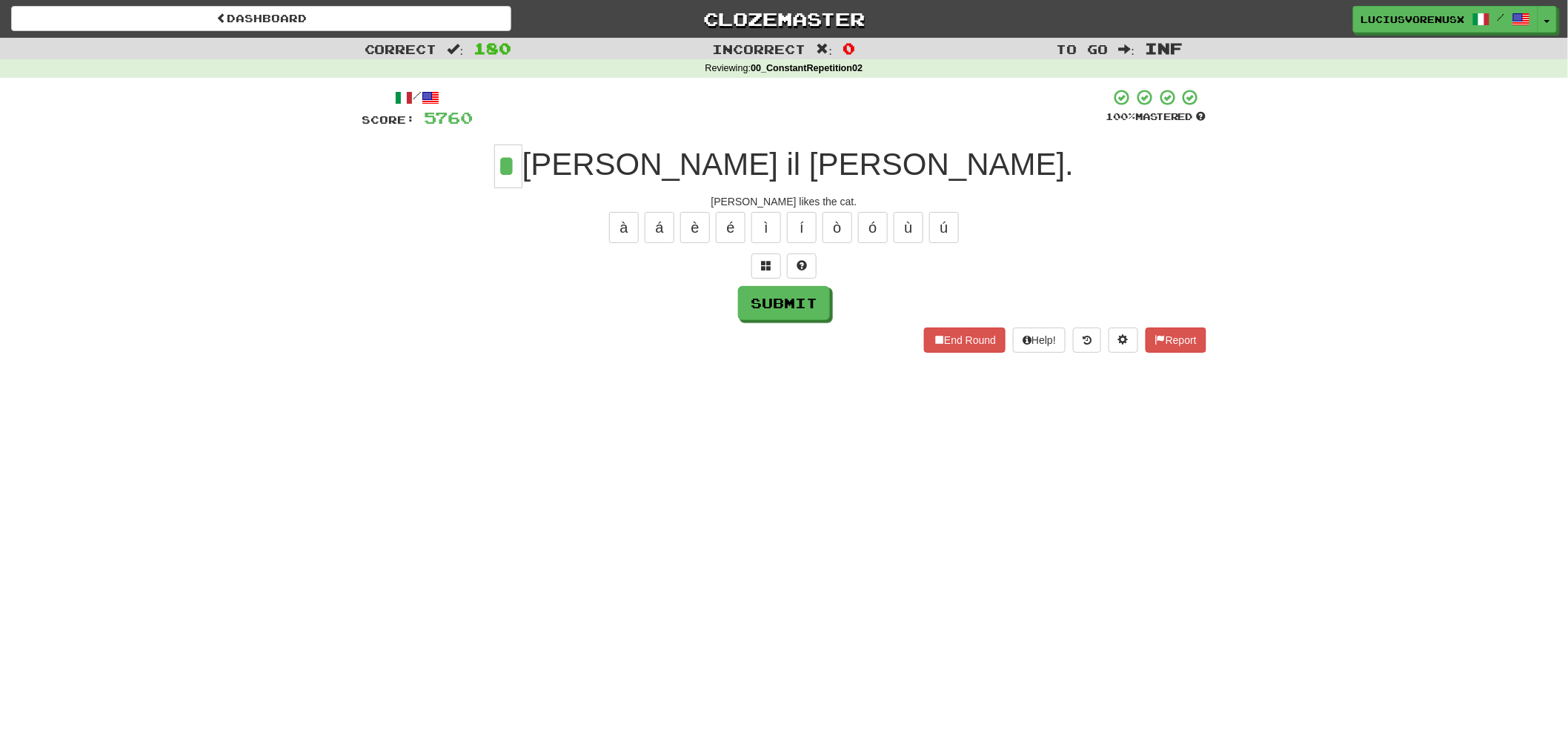
type input "*"
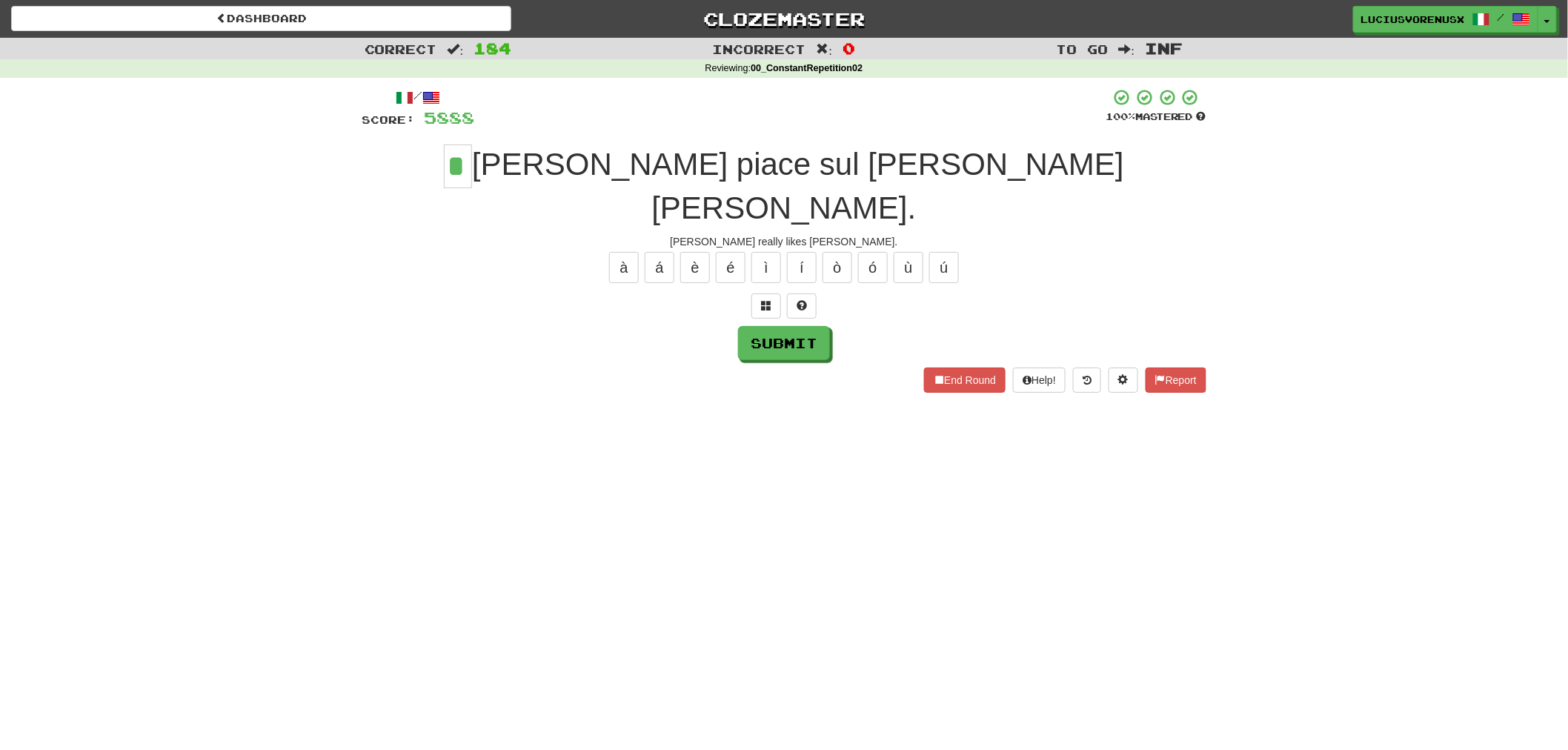
type input "*"
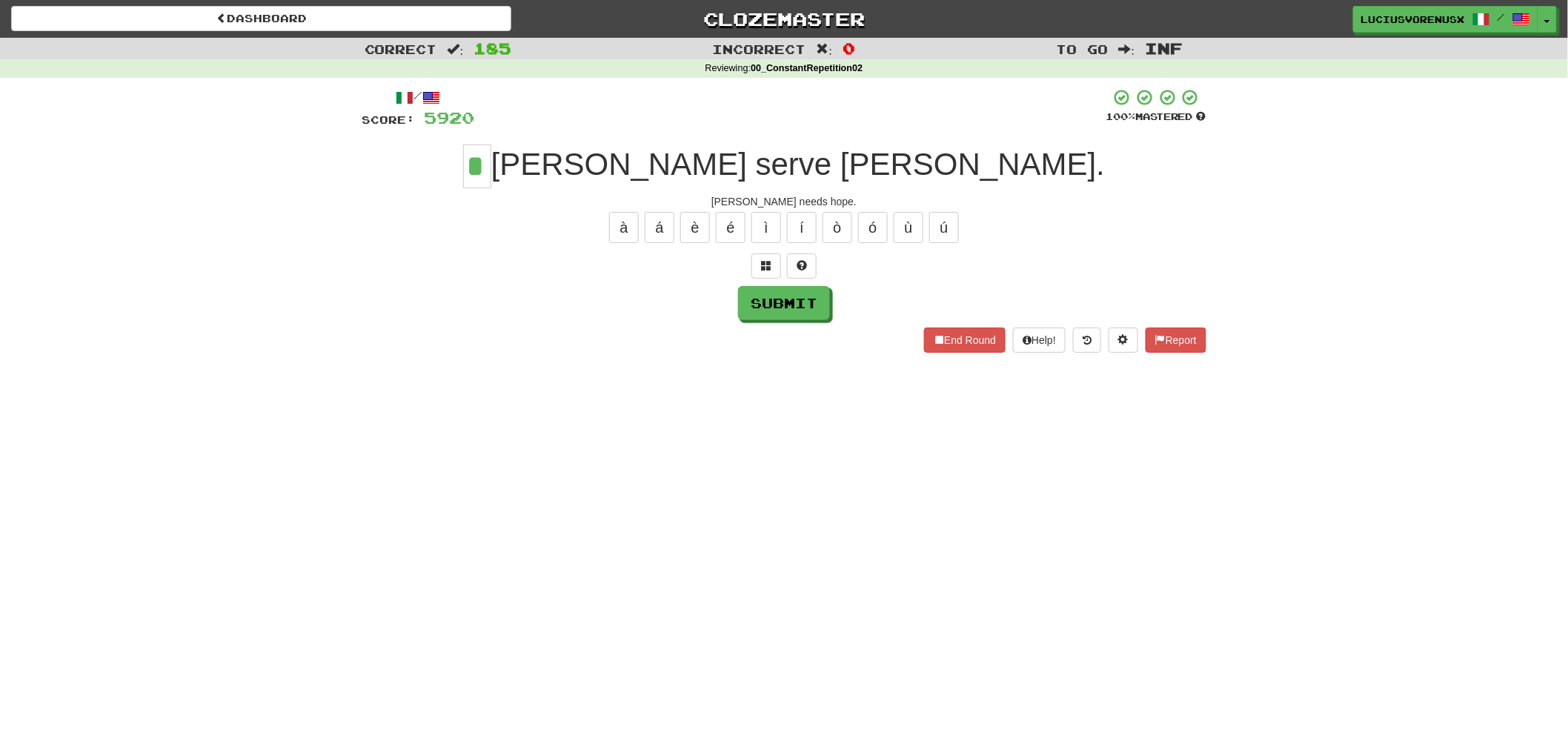
type input "*"
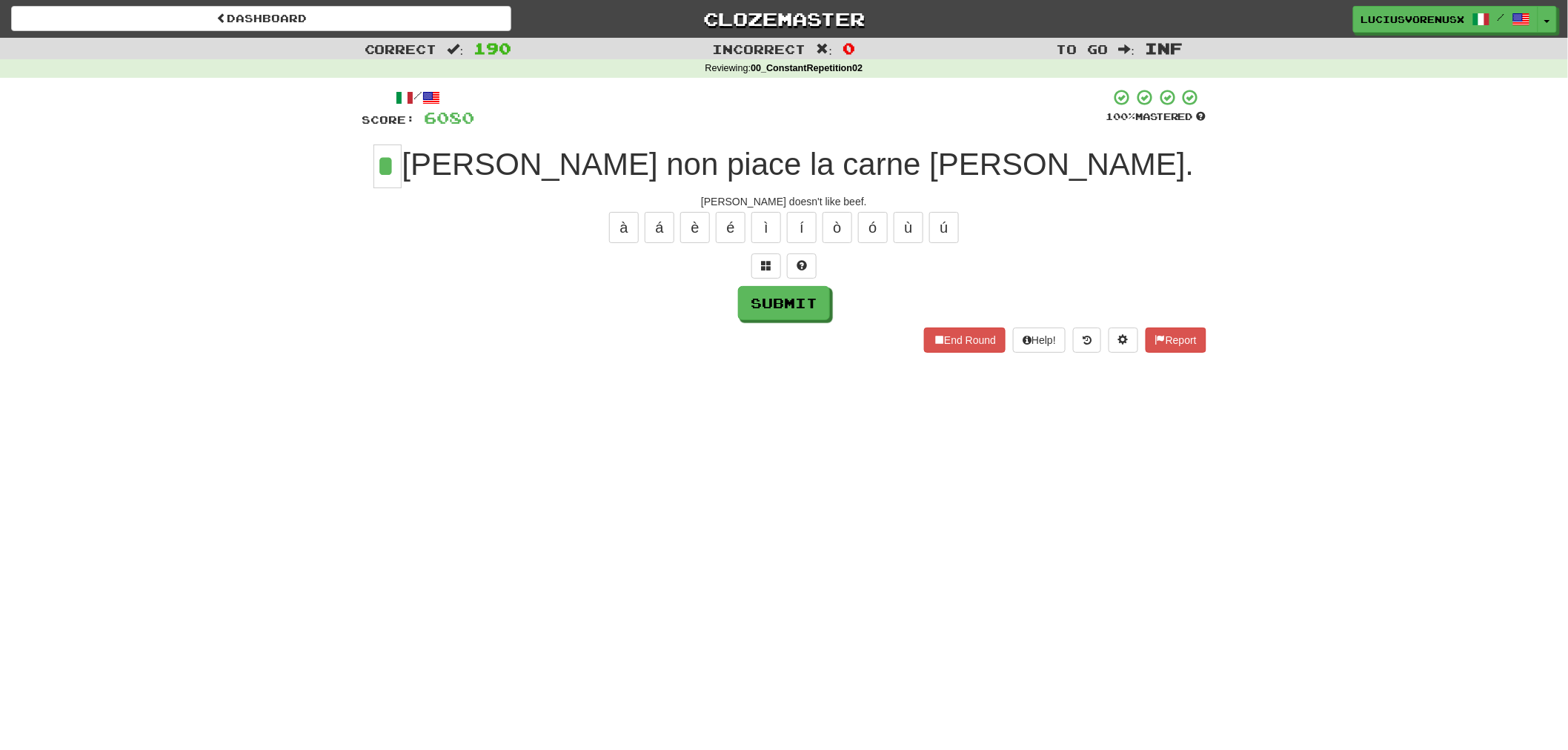
type input "*"
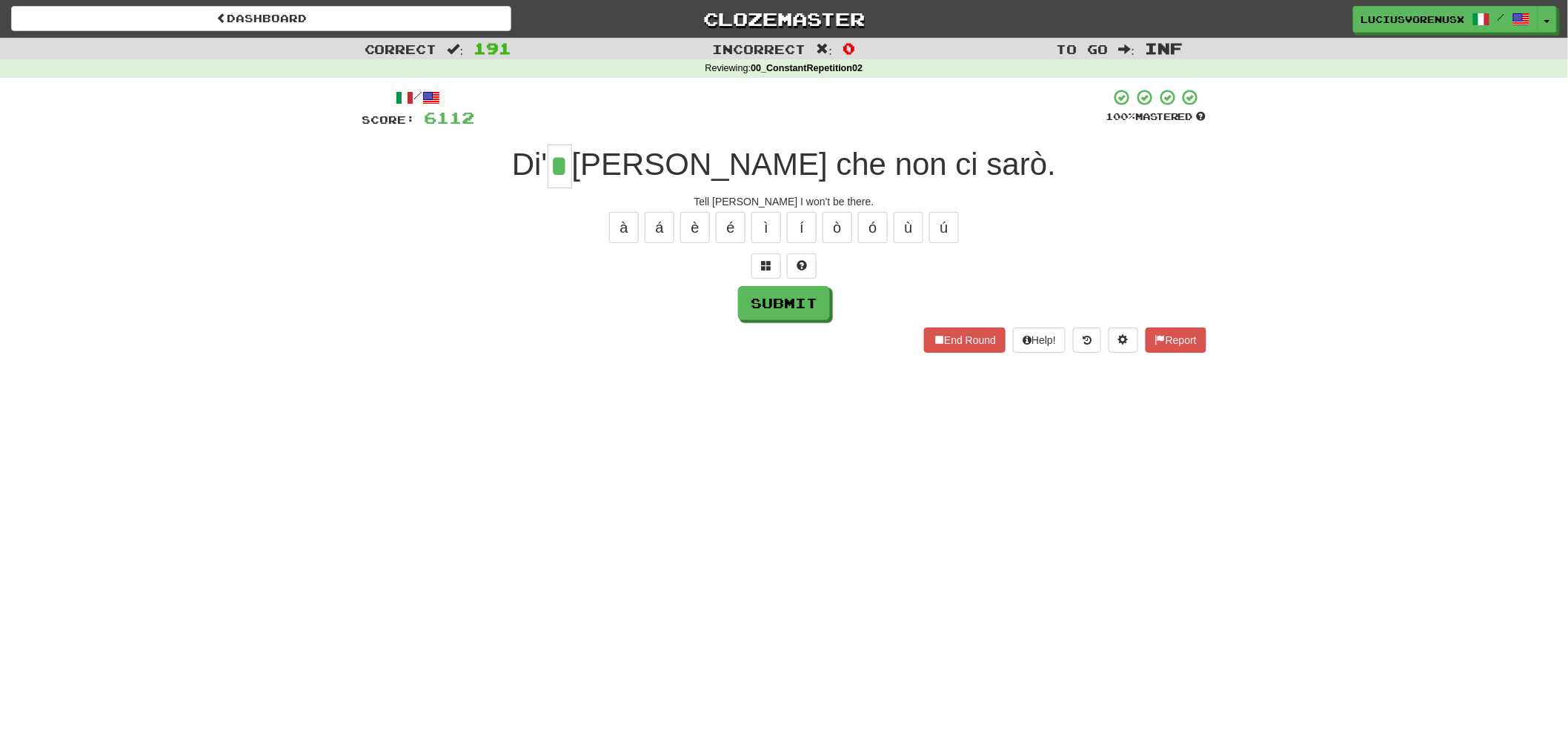
type input "*"
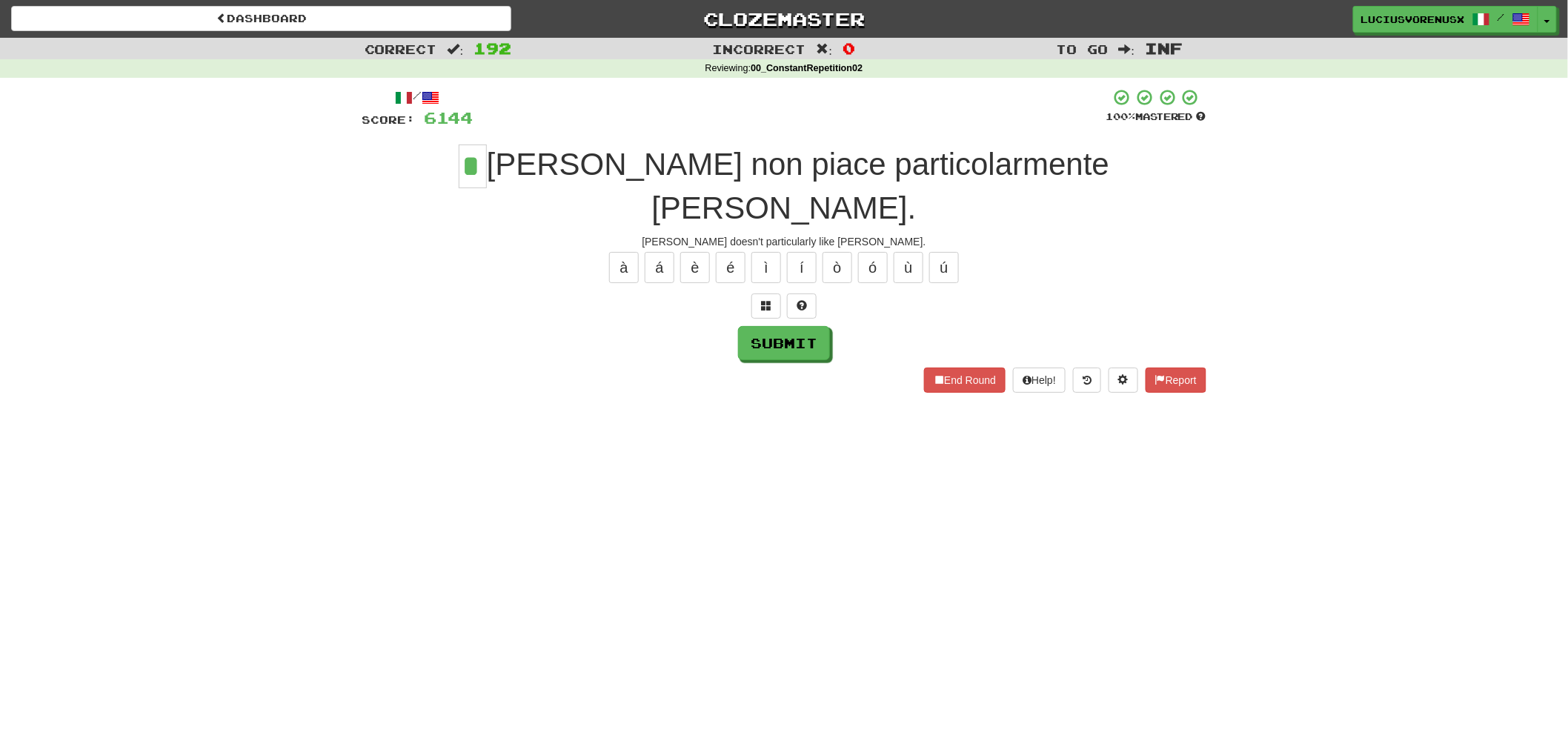
type input "*"
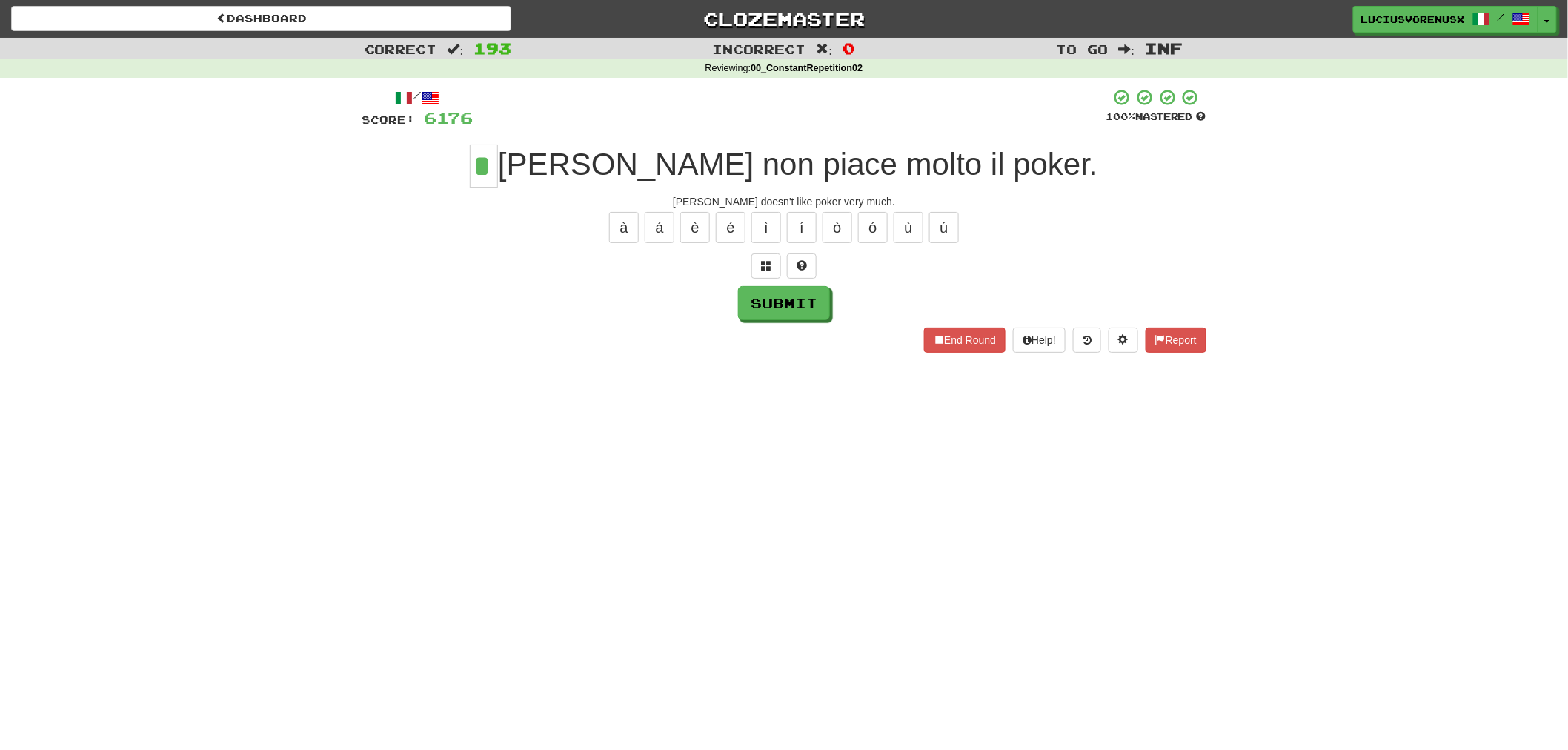
type input "*"
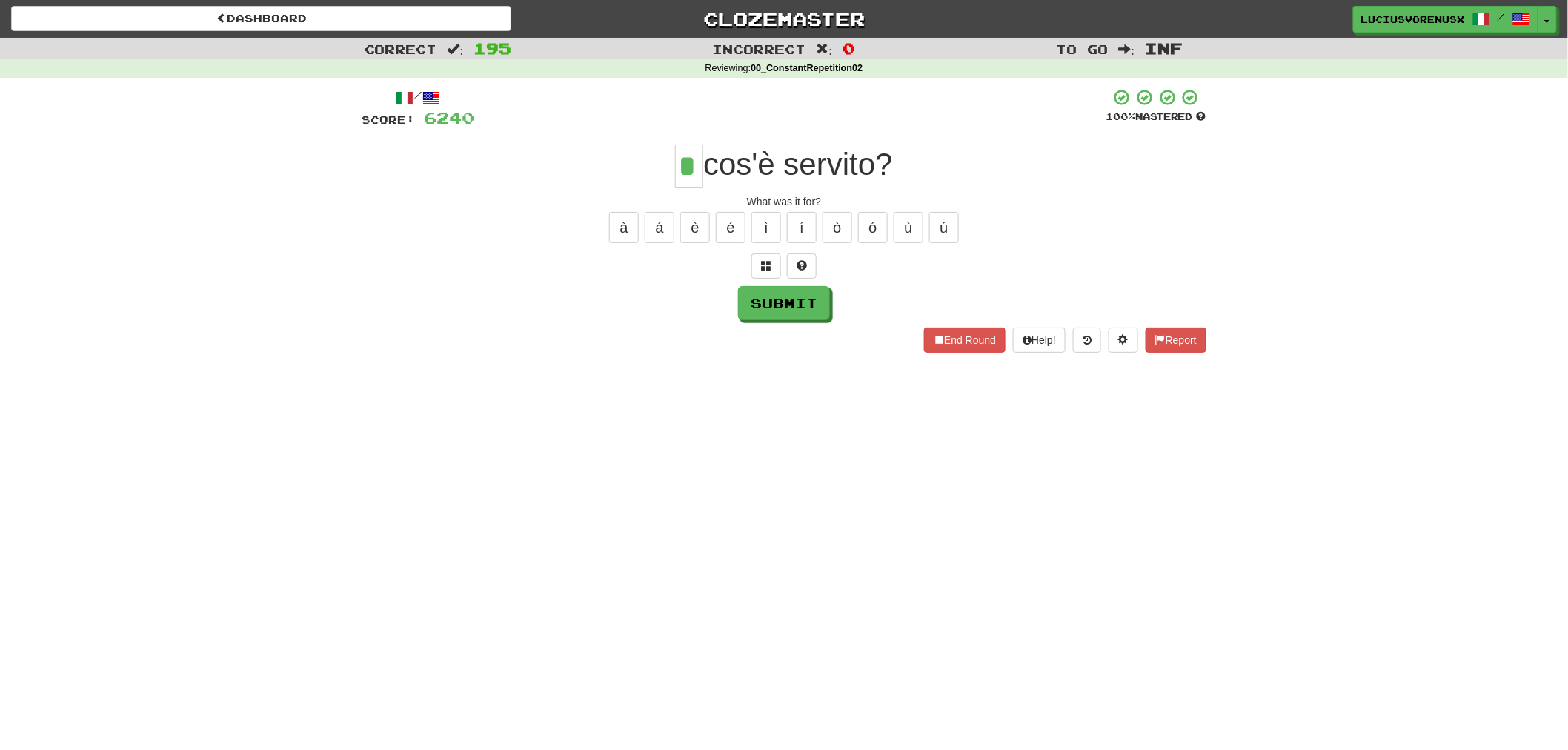
type input "*"
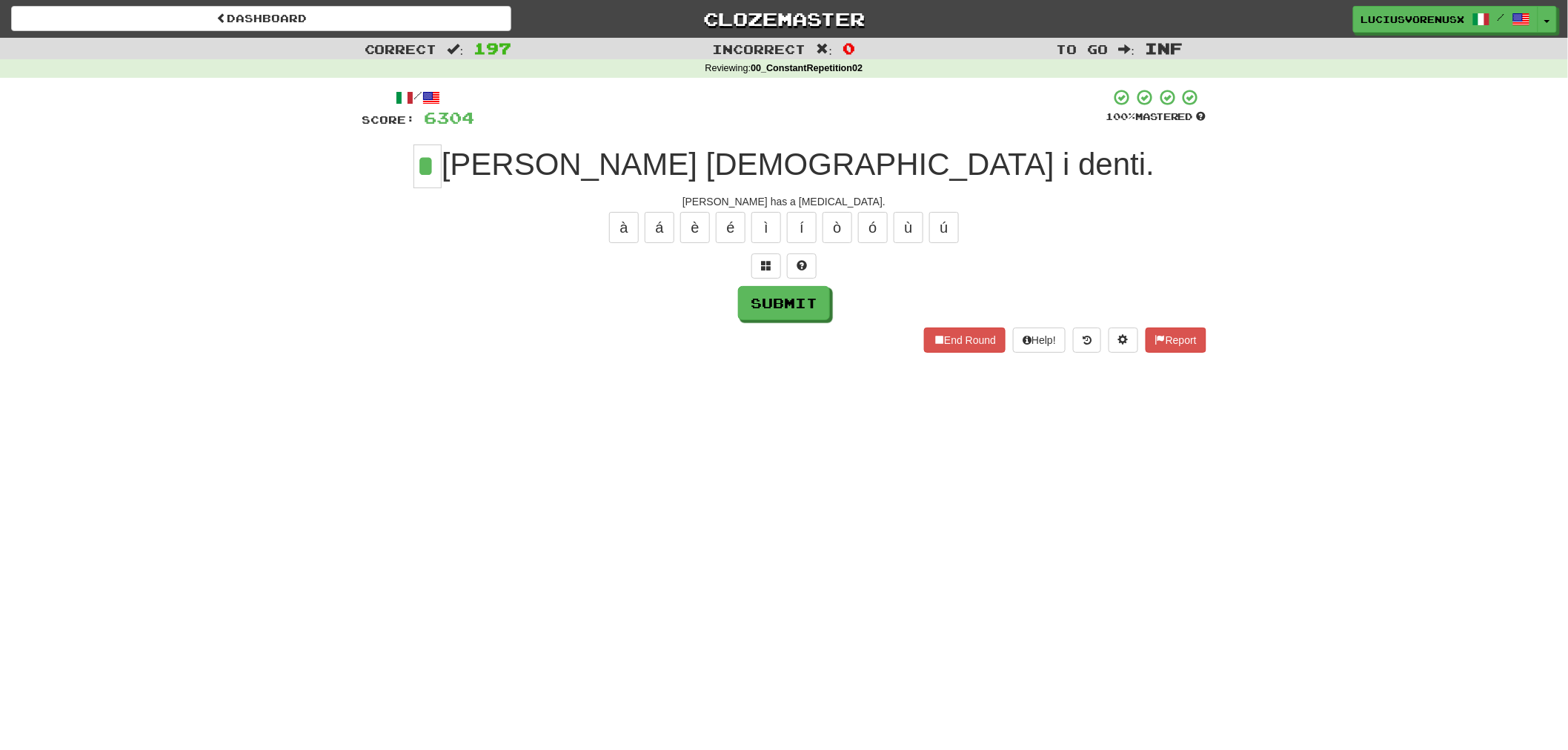
type input "*"
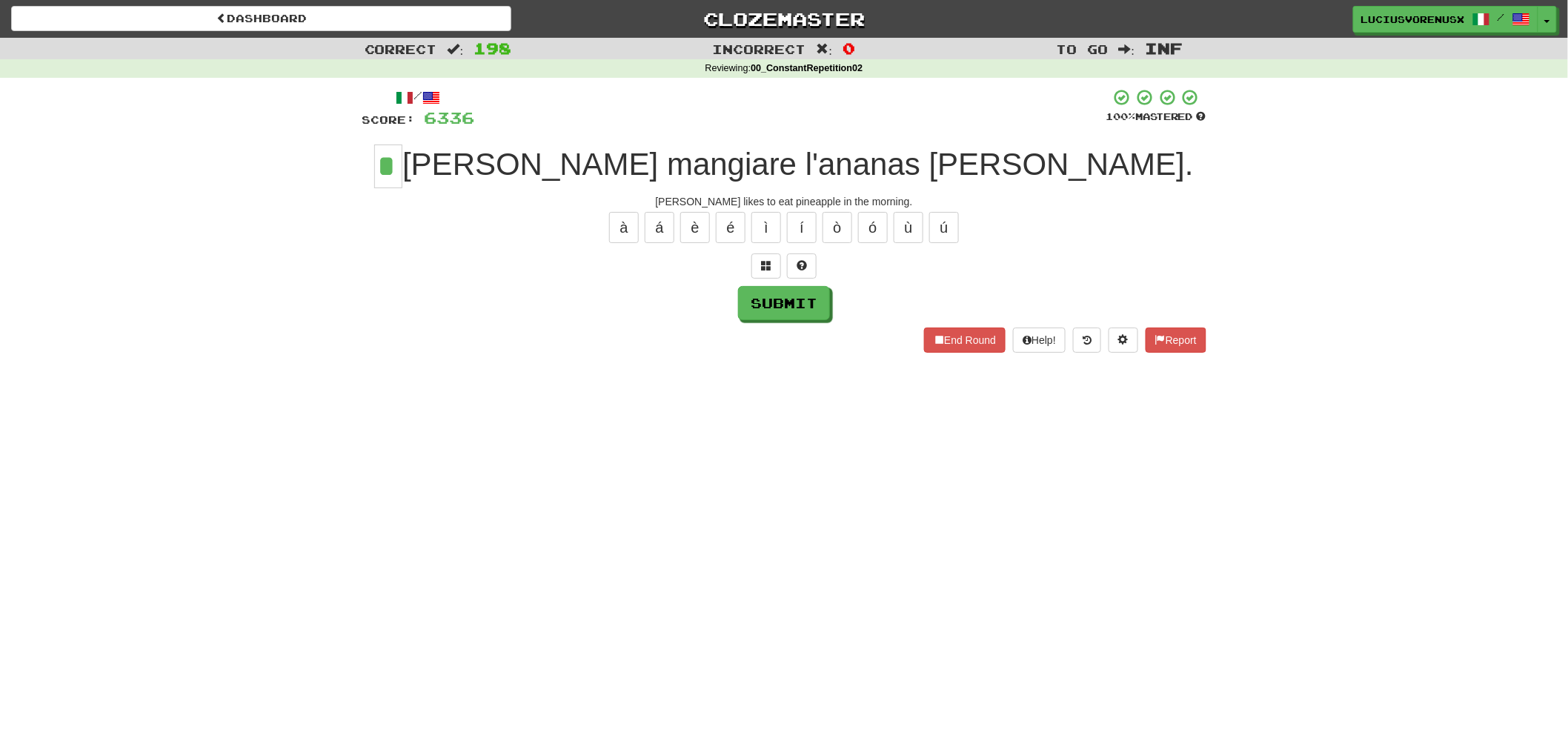
type input "*"
